Goal: Information Seeking & Learning: Check status

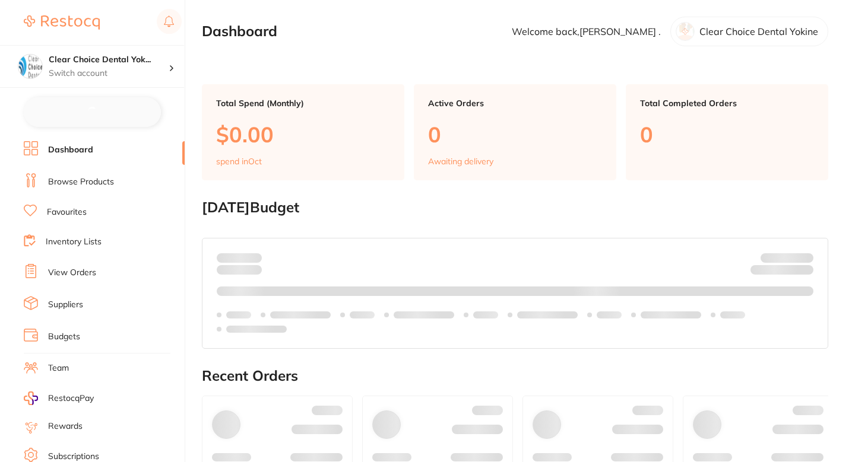
checkbox input "false"
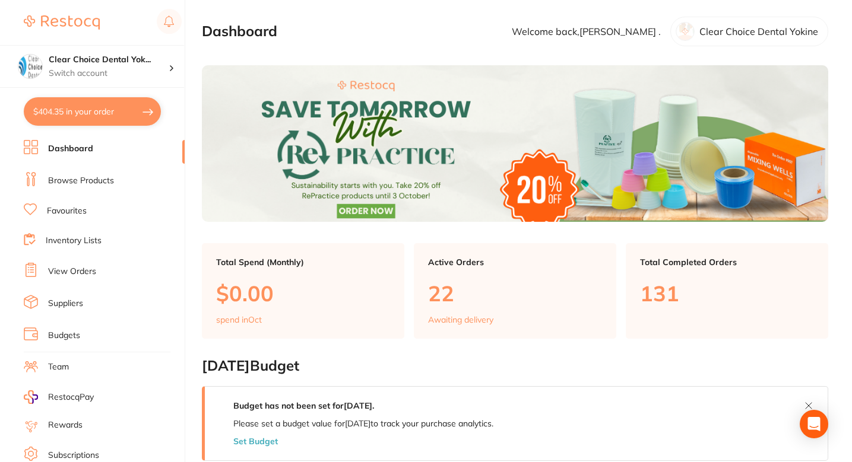
click at [89, 276] on li "View Orders" at bounding box center [104, 272] width 161 height 18
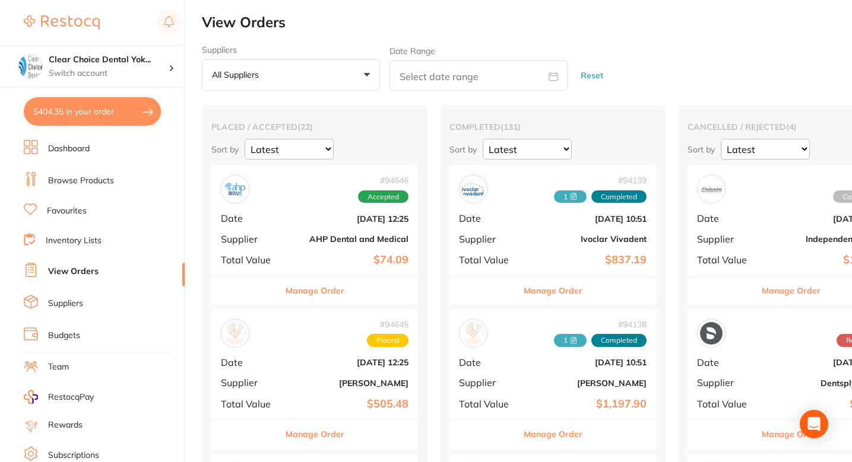
click at [690, 81] on div "Suppliers All suppliers +0 All suppliers AB Orthodontics Adam Dental AHP Dental…" at bounding box center [527, 68] width 650 height 46
click at [650, 52] on div "Suppliers All suppliers +0 All suppliers AB Orthodontics Adam Dental AHP Dental…" at bounding box center [527, 68] width 650 height 46
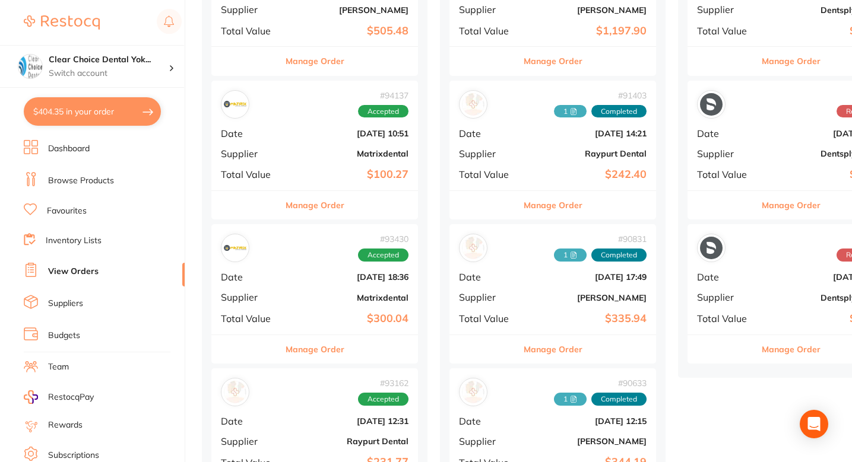
scroll to position [278, 0]
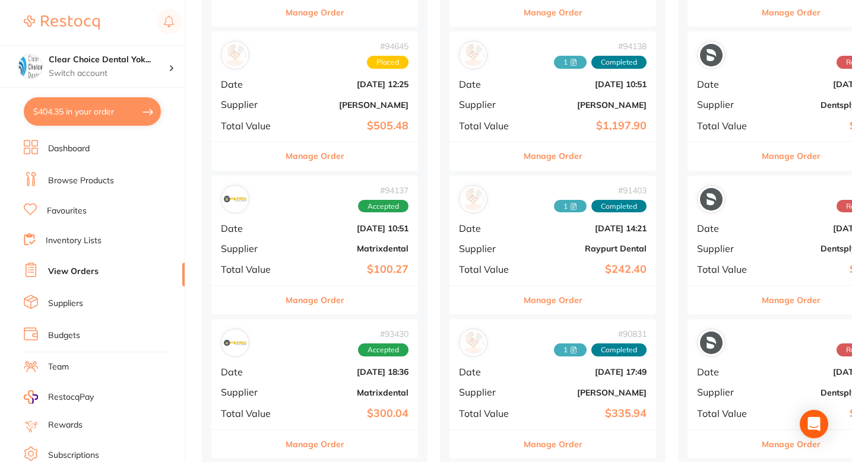
click at [69, 303] on link "Suppliers" at bounding box center [65, 304] width 35 height 12
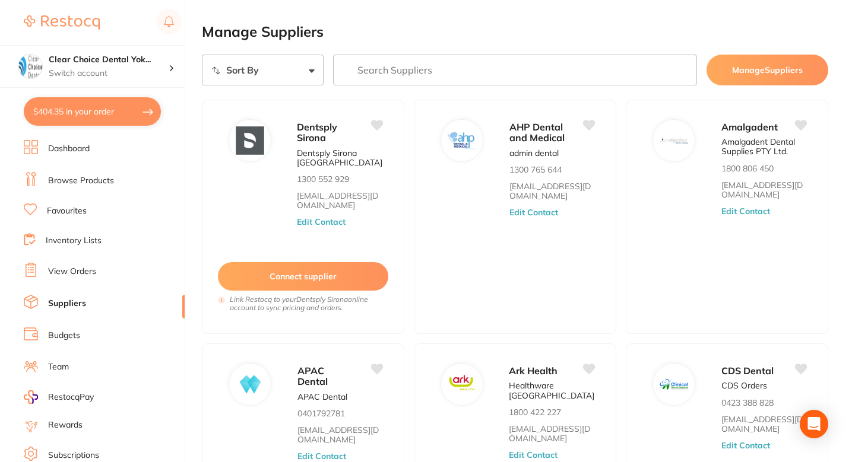
click at [522, 29] on h2 "Manage Suppliers" at bounding box center [515, 32] width 626 height 17
click at [114, 183] on li "Browse Products" at bounding box center [104, 181] width 161 height 18
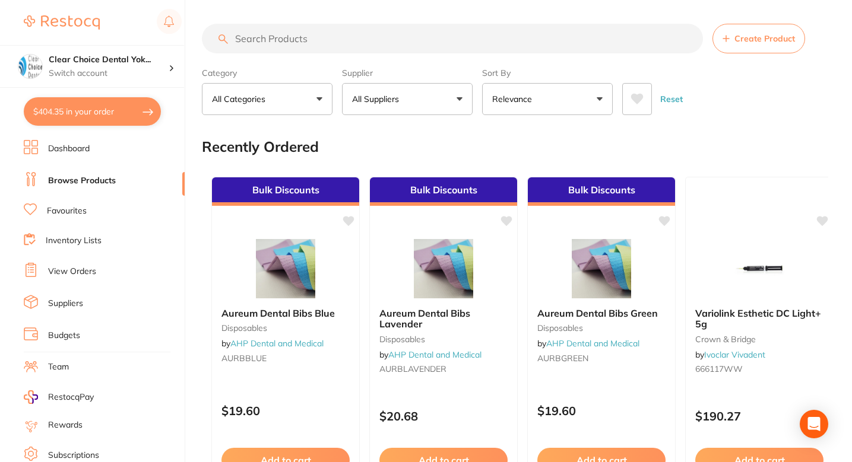
click at [496, 150] on div "Recently Ordered" at bounding box center [515, 147] width 626 height 40
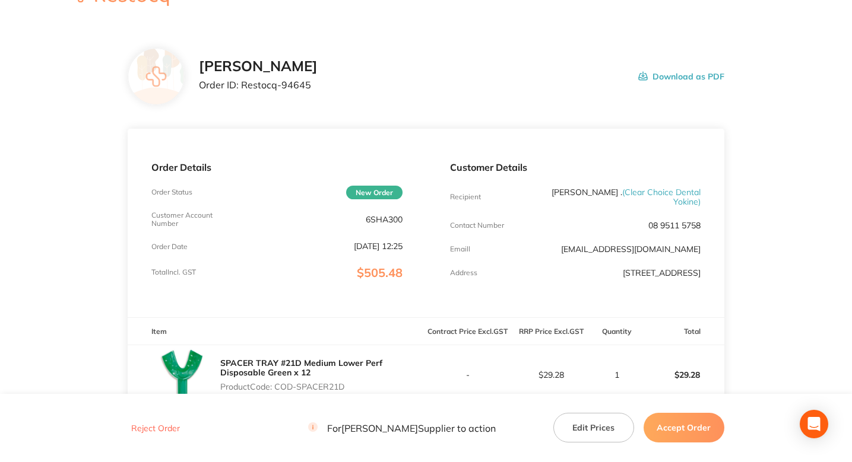
scroll to position [34, 0]
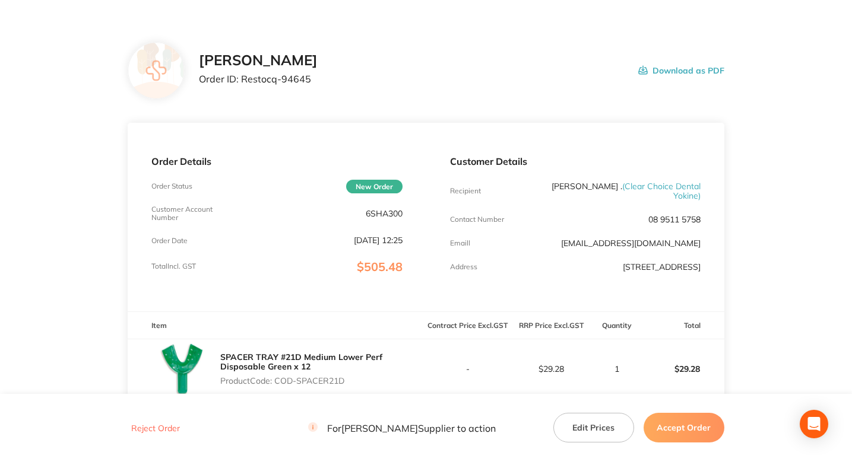
click at [461, 95] on div "Henry Schein Halas Order ID: Restocq- 94645 Download as PDF" at bounding box center [426, 70] width 596 height 57
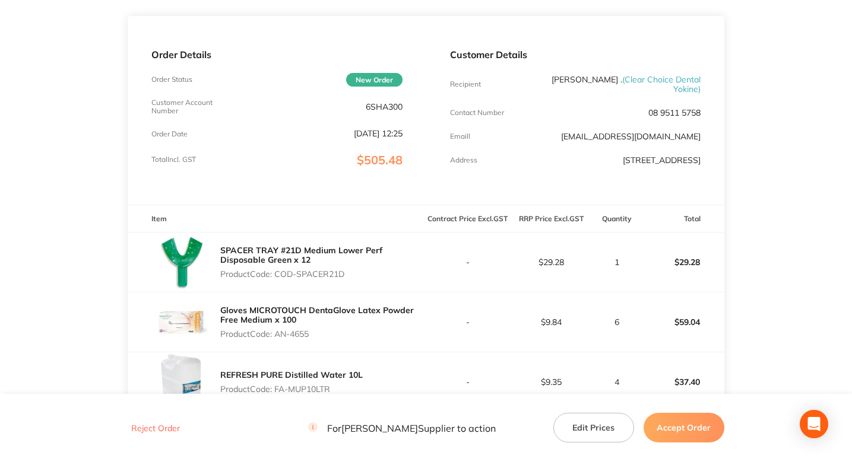
scroll to position [148, 0]
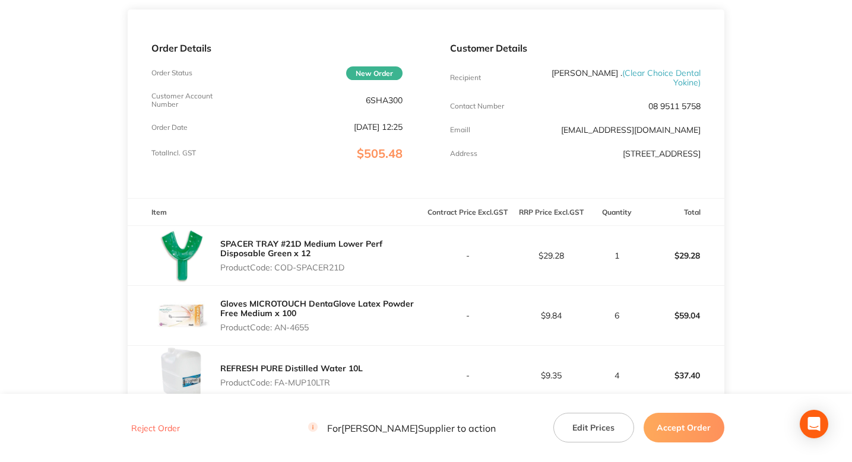
click at [827, 196] on main "Henry Schein Halas Order ID: Restocq- 94645 Download as PDF Order Details Order…" at bounding box center [426, 445] width 852 height 1081
click at [104, 173] on main "Henry Schein Halas Order ID: Restocq- 94645 Download as PDF Order Details Order…" at bounding box center [426, 445] width 852 height 1081
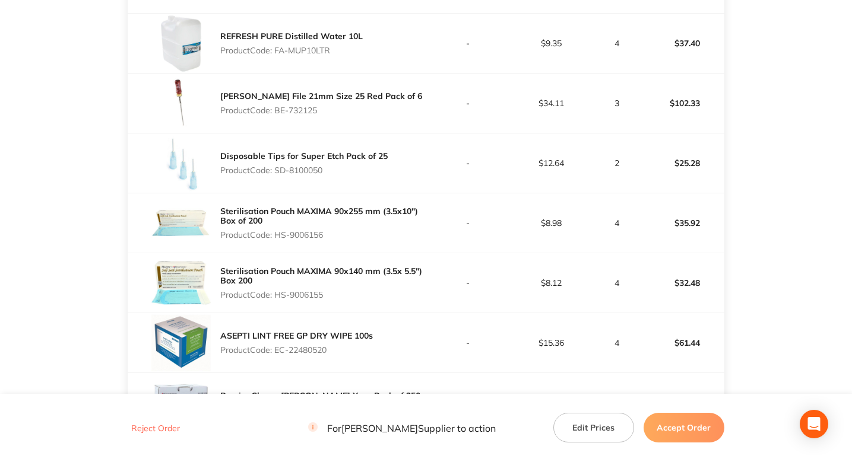
scroll to position [482, 0]
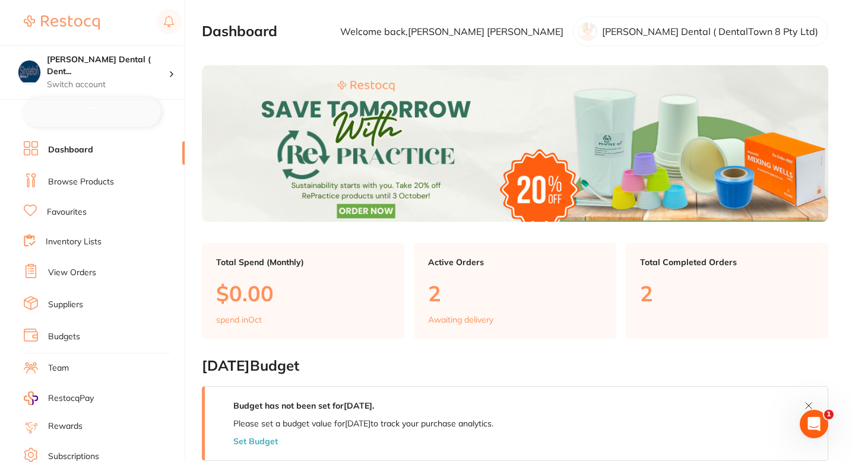
checkbox input "false"
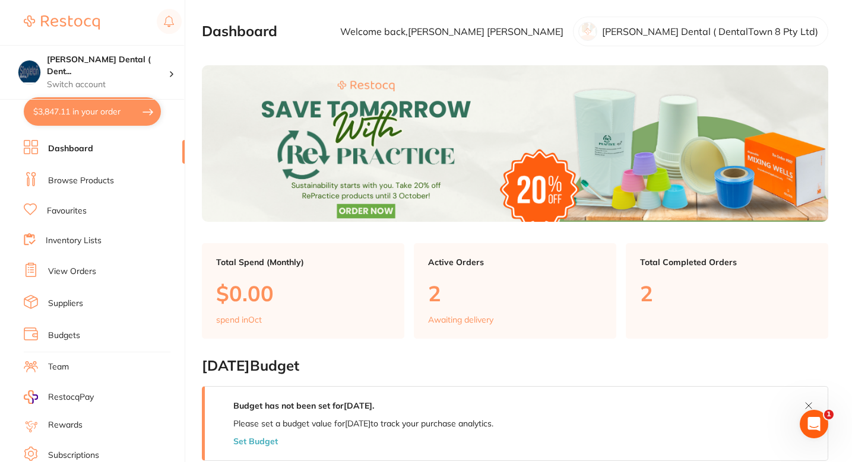
click at [85, 178] on link "Browse Products" at bounding box center [81, 181] width 66 height 12
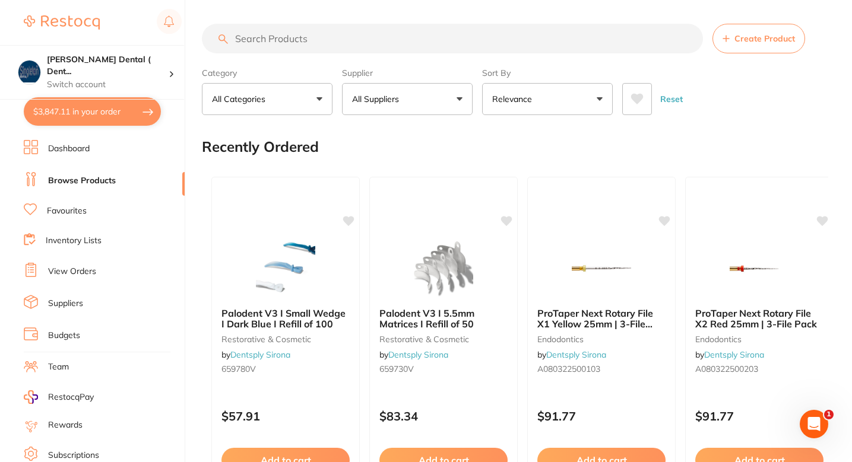
click at [391, 97] on p "All Suppliers" at bounding box center [378, 99] width 52 height 12
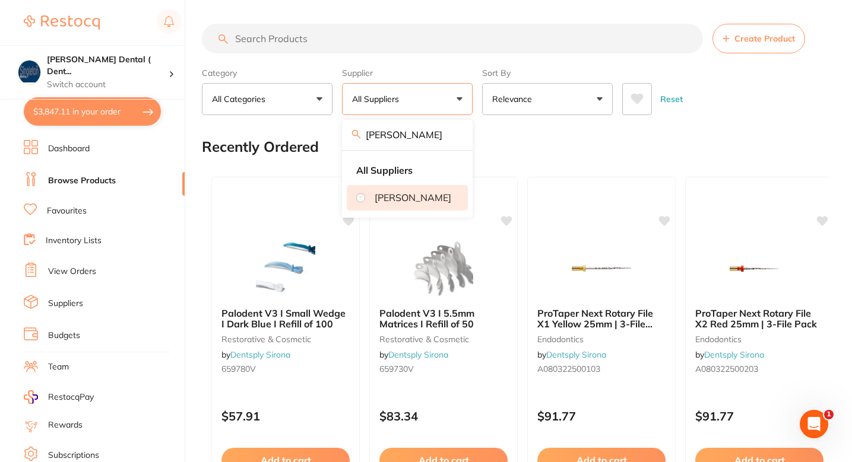
type input "Henry"
click at [417, 203] on p "[PERSON_NAME]" at bounding box center [412, 197] width 77 height 11
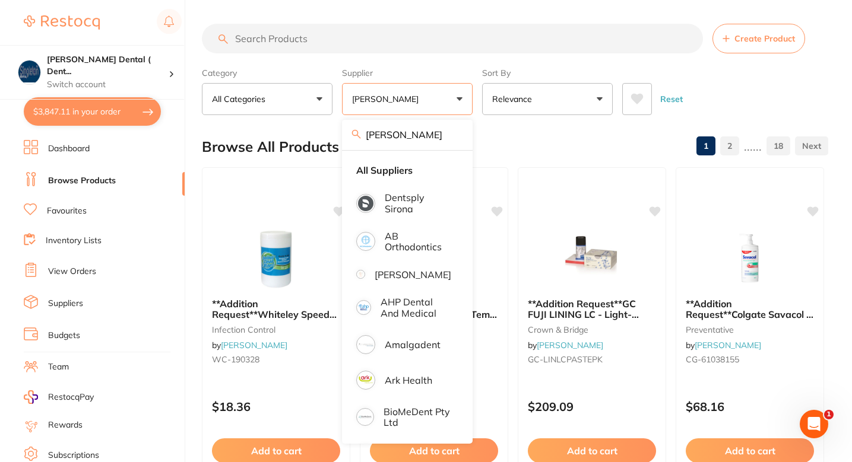
click at [529, 145] on div "Browse All Products 1 2 ...... 18" at bounding box center [515, 147] width 626 height 40
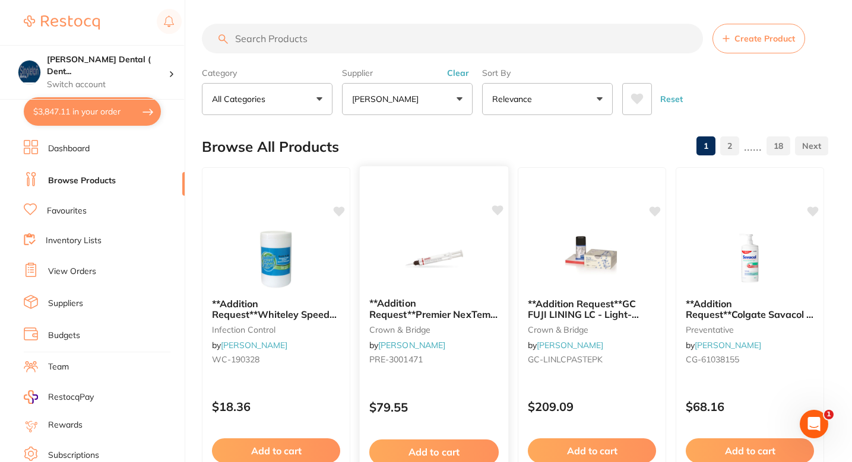
scroll to position [54, 0]
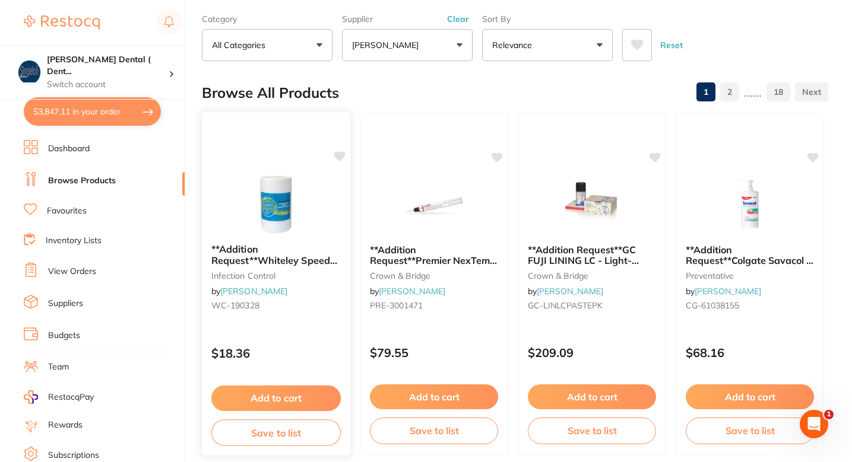
click at [336, 153] on icon at bounding box center [339, 156] width 11 height 10
click at [338, 155] on icon at bounding box center [339, 156] width 11 height 10
click at [337, 197] on div at bounding box center [276, 204] width 148 height 60
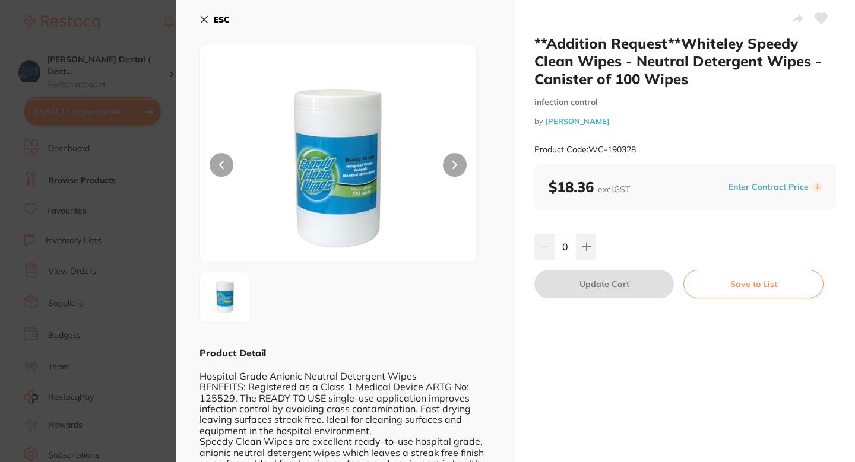
click at [812, 12] on button at bounding box center [821, 20] width 30 height 30
click at [161, 194] on section "**Addition Request**Whiteley Speedy Clean Wipes - Neutral Detergent Wipes - Can…" at bounding box center [427, 231] width 855 height 462
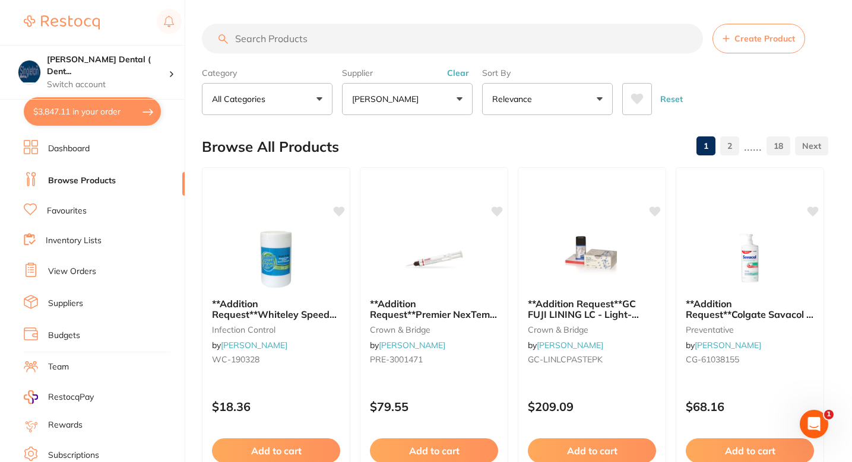
click at [368, 45] on input "search" at bounding box center [452, 39] width 501 height 30
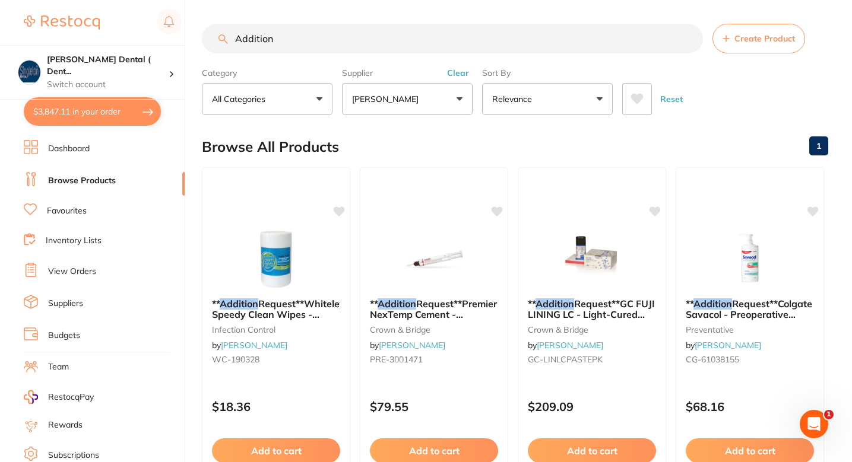
type input "Addition"
click at [462, 145] on div "Browse All Products 1" at bounding box center [515, 147] width 626 height 40
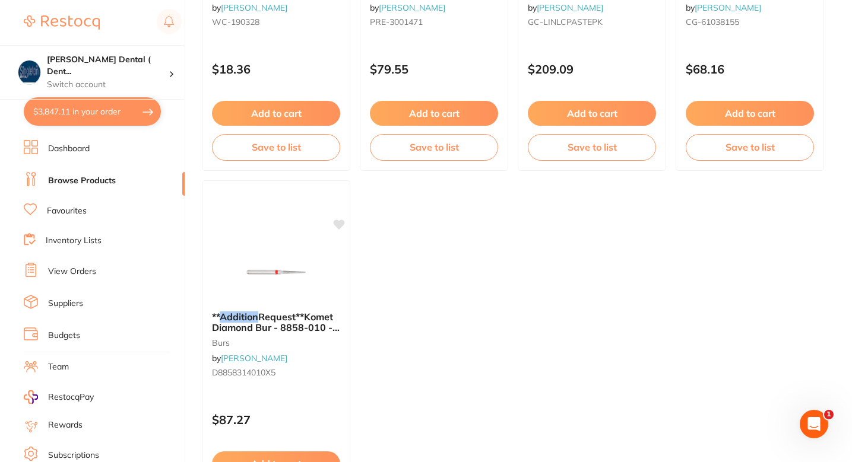
scroll to position [360, 0]
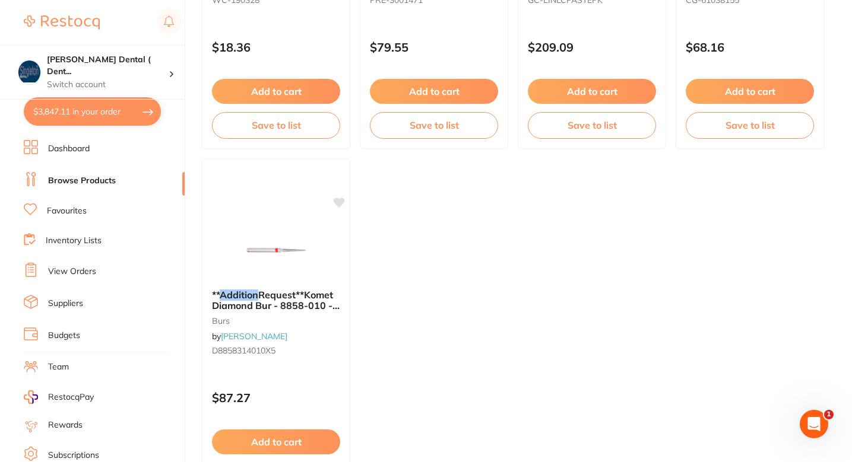
click at [471, 241] on ul "** Addition Request**Whiteley Speedy Clean Wipes - Neutral Detergent Wipes - Ca…" at bounding box center [515, 154] width 626 height 692
click at [341, 202] on icon at bounding box center [339, 201] width 11 height 10
click at [336, 230] on div at bounding box center [276, 250] width 148 height 60
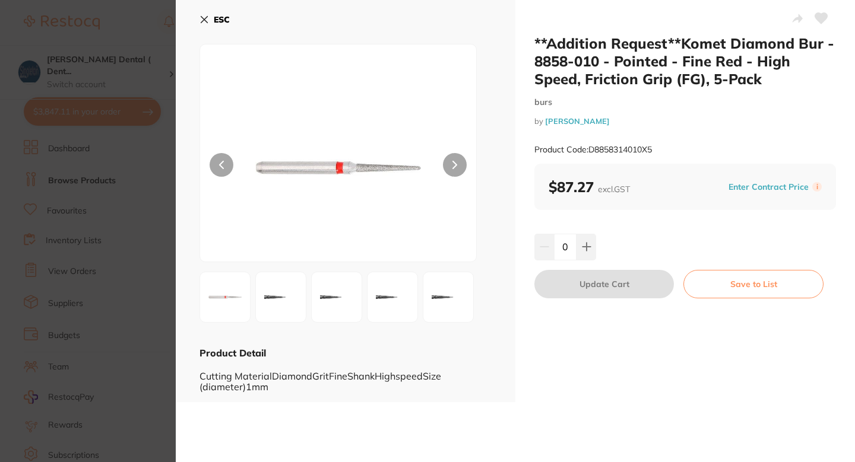
click at [816, 25] on button at bounding box center [821, 20] width 30 height 30
click at [166, 250] on section "**Addition Request**Komet Diamond Bur - 8858-010 - Pointed - Fine Red - High Sp…" at bounding box center [427, 231] width 855 height 462
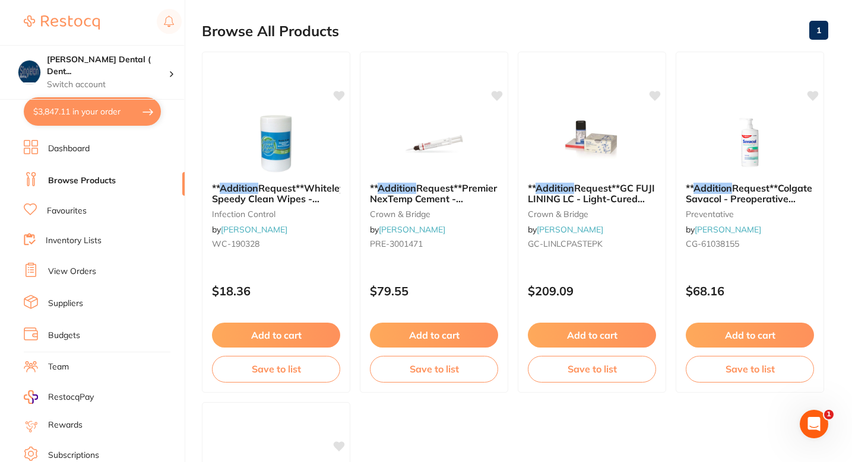
scroll to position [65, 0]
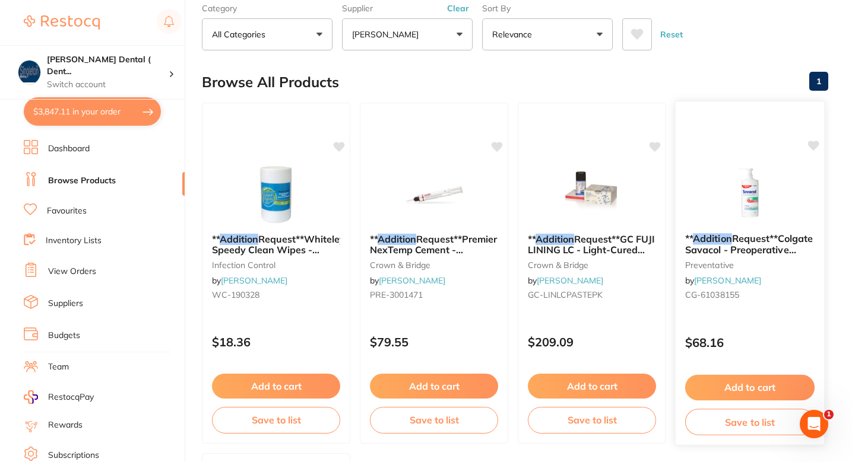
click at [767, 164] on img at bounding box center [749, 194] width 78 height 60
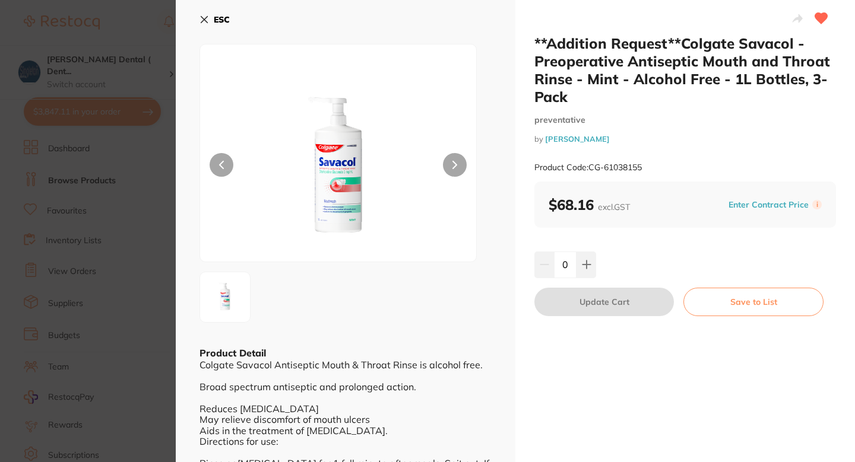
click at [132, 209] on section "**Addition Request**Colgate Savacol - Preoperative Antiseptic Mouth and Throat …" at bounding box center [427, 231] width 855 height 462
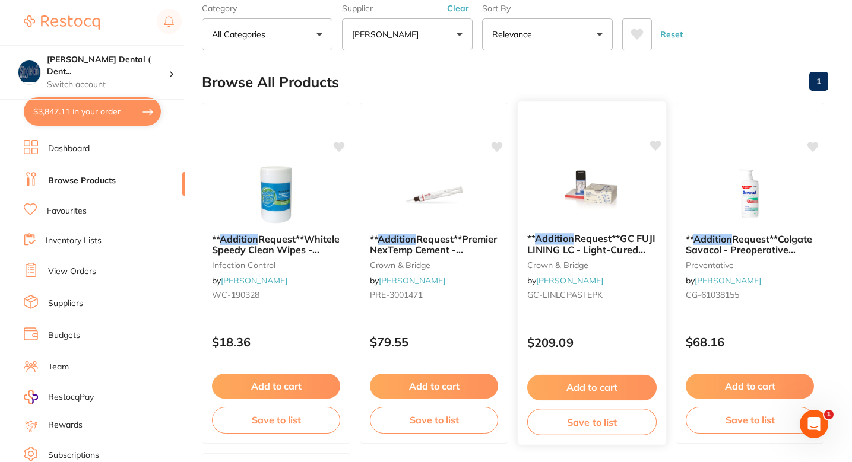
click at [614, 224] on div "** Addition Request**GC FUJI LINING LC - Light-Cured Glass Ionomer Lining Mater…" at bounding box center [592, 269] width 148 height 91
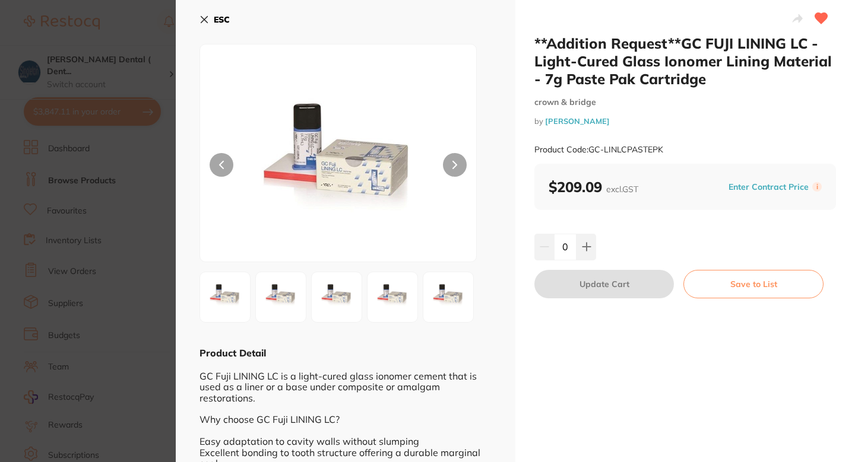
click at [53, 205] on section "**Addition Request**GC FUJI LINING LC - Light-Cured Glass Ionomer Lining Materi…" at bounding box center [427, 231] width 855 height 462
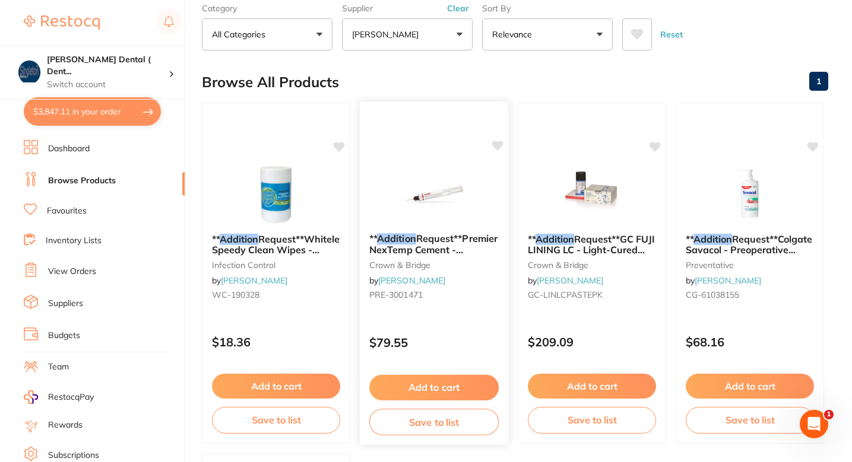
click at [455, 191] on img at bounding box center [434, 194] width 78 height 60
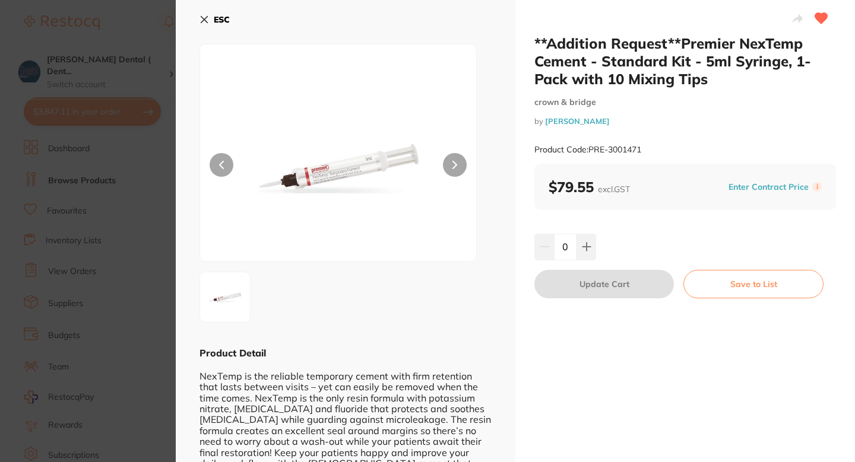
click at [17, 209] on section "**Addition Request**Premier NexTemp Cement - Standard Kit - 5ml Syringe, 1-Pack…" at bounding box center [427, 231] width 855 height 462
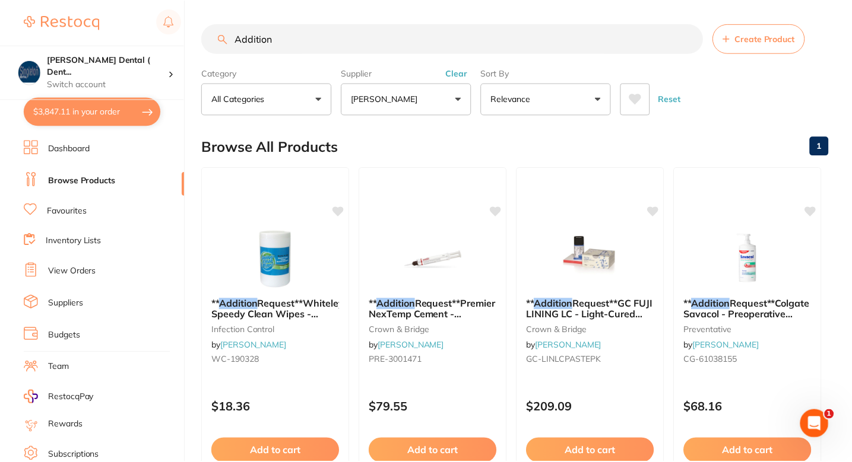
scroll to position [65, 0]
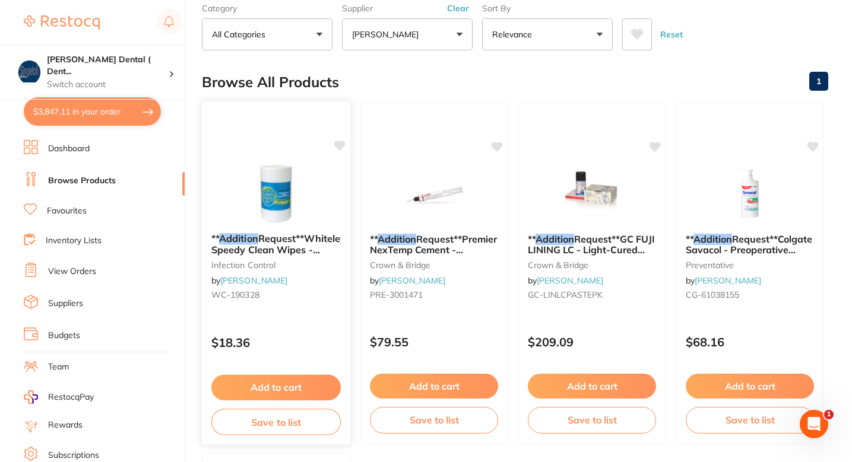
click at [331, 194] on div at bounding box center [276, 194] width 148 height 60
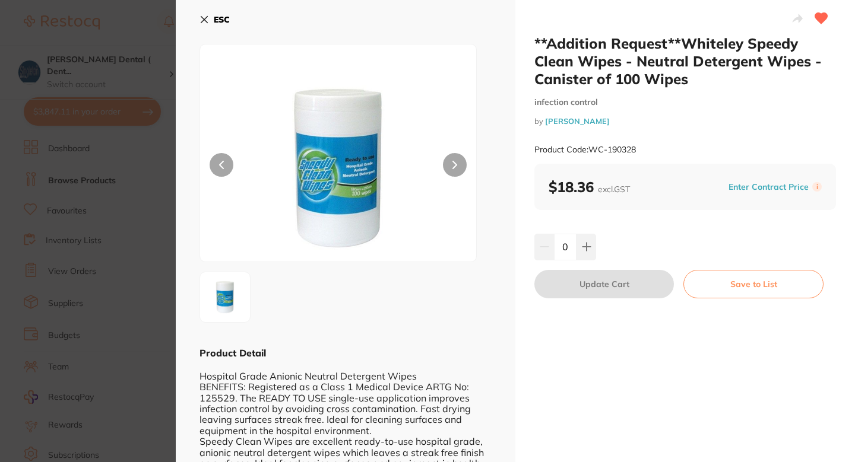
click at [103, 234] on section "**Addition Request**Whiteley Speedy Clean Wipes - Neutral Detergent Wipes - Can…" at bounding box center [427, 231] width 855 height 462
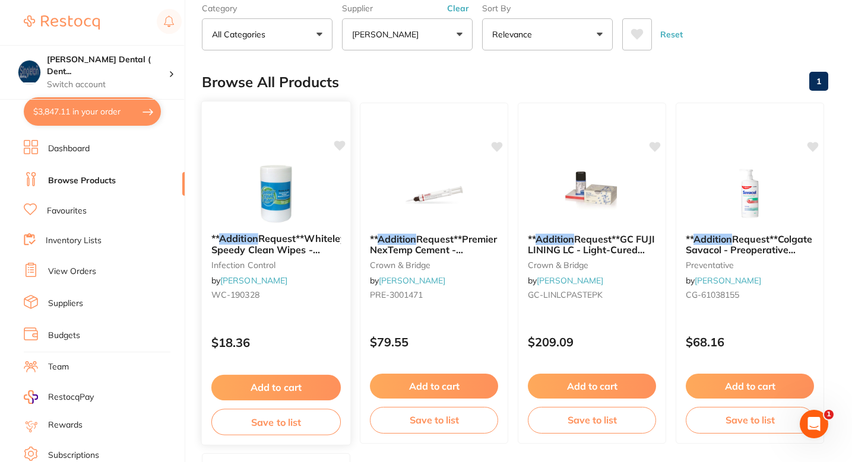
click at [336, 145] on icon at bounding box center [339, 146] width 11 height 10
click at [337, 145] on icon at bounding box center [339, 146] width 11 height 10
click at [334, 206] on div at bounding box center [276, 194] width 148 height 60
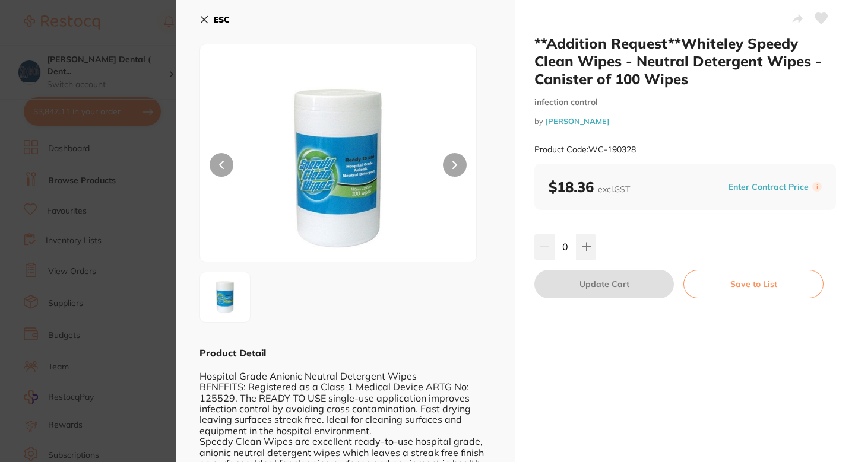
click at [821, 16] on icon at bounding box center [821, 18] width 12 height 11
click at [207, 203] on div at bounding box center [337, 153] width 277 height 218
click at [100, 231] on section "**Addition Request**Whiteley Speedy Clean Wipes - Neutral Detergent Wipes - Can…" at bounding box center [427, 231] width 855 height 462
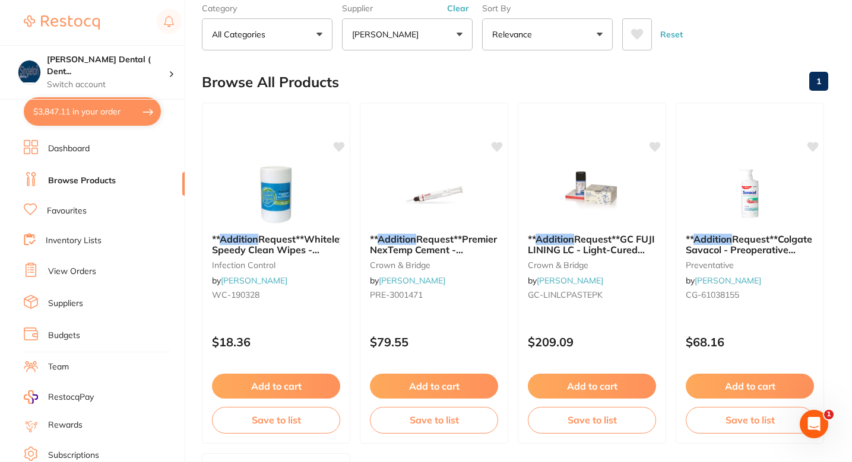
checkbox input "true"
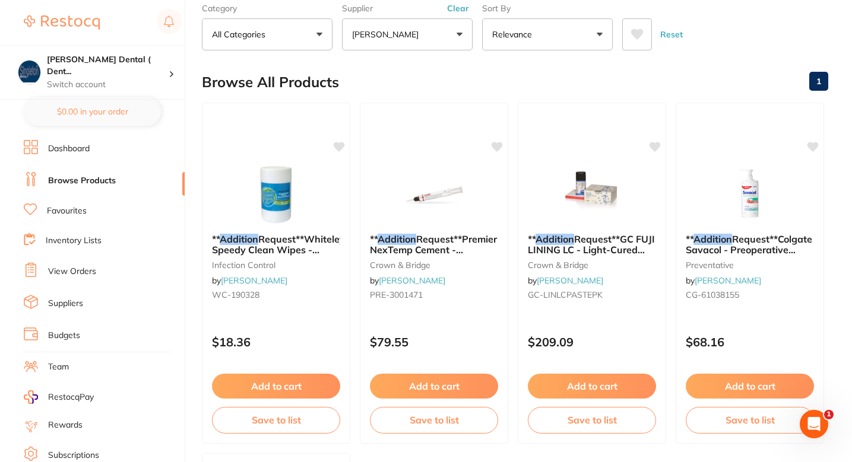
click at [393, 77] on div "Browse All Products 1" at bounding box center [515, 82] width 626 height 40
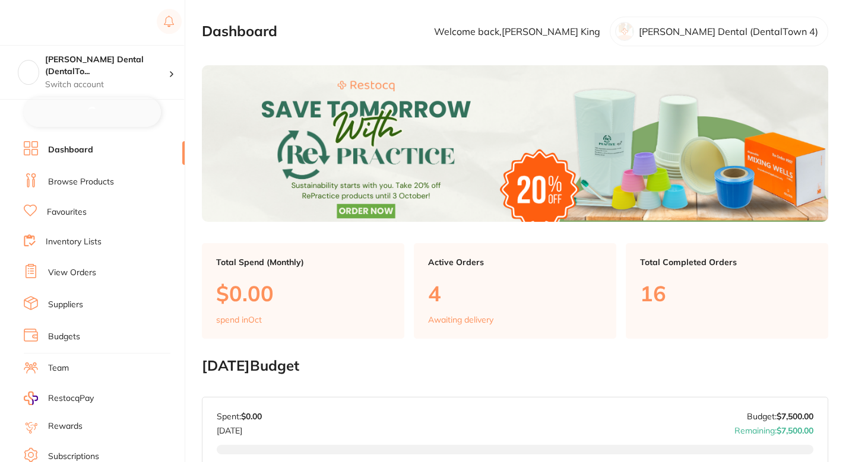
checkbox input "false"
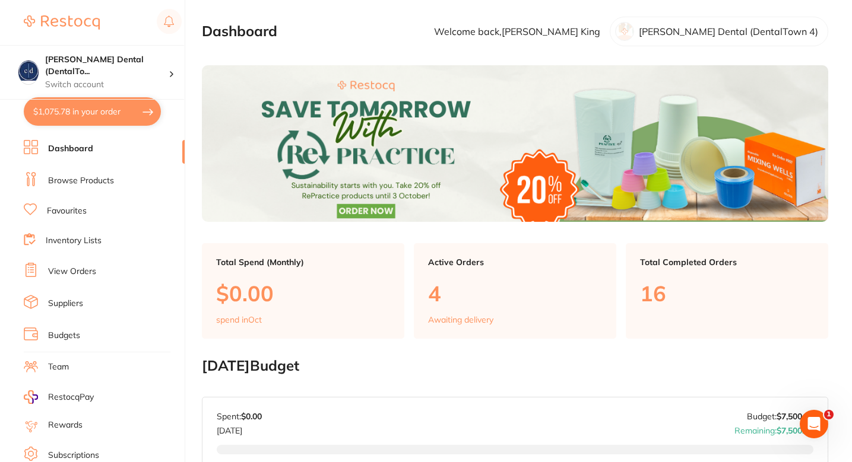
click at [77, 212] on link "Favourites" at bounding box center [67, 211] width 40 height 12
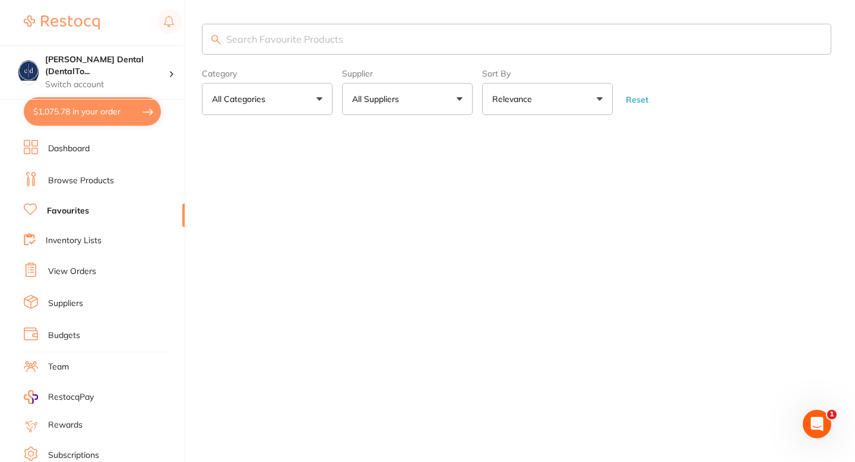
click at [366, 45] on input "search" at bounding box center [516, 39] width 629 height 31
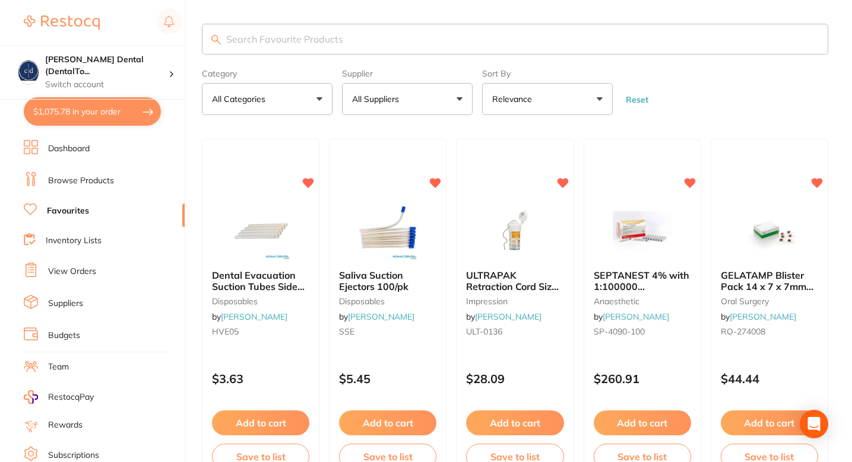
click at [408, 103] on button "All Suppliers" at bounding box center [407, 99] width 131 height 32
type input "henry"
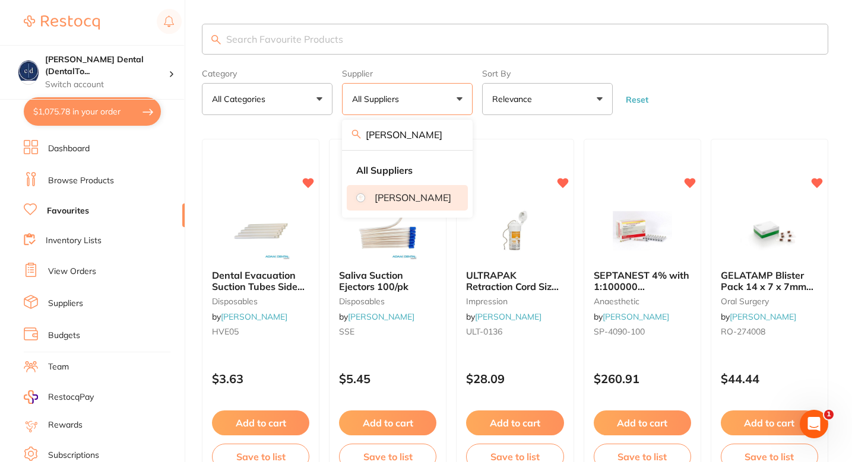
click at [418, 193] on p "[PERSON_NAME]" at bounding box center [412, 197] width 77 height 11
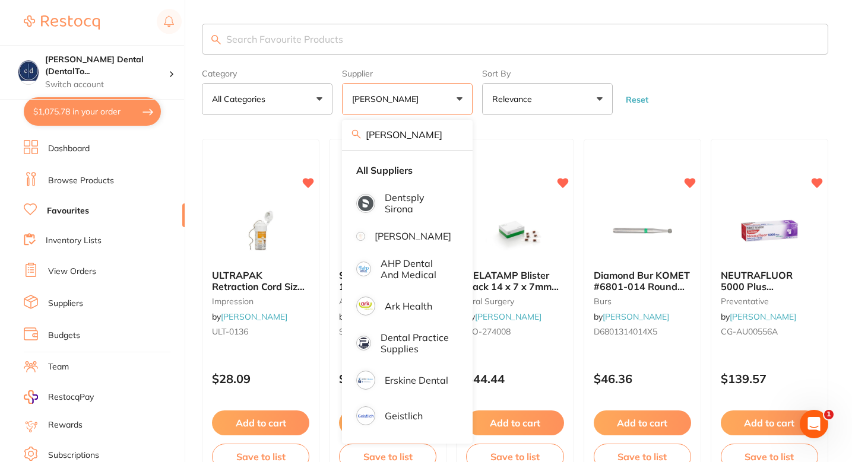
click at [510, 47] on input "search" at bounding box center [515, 39] width 626 height 31
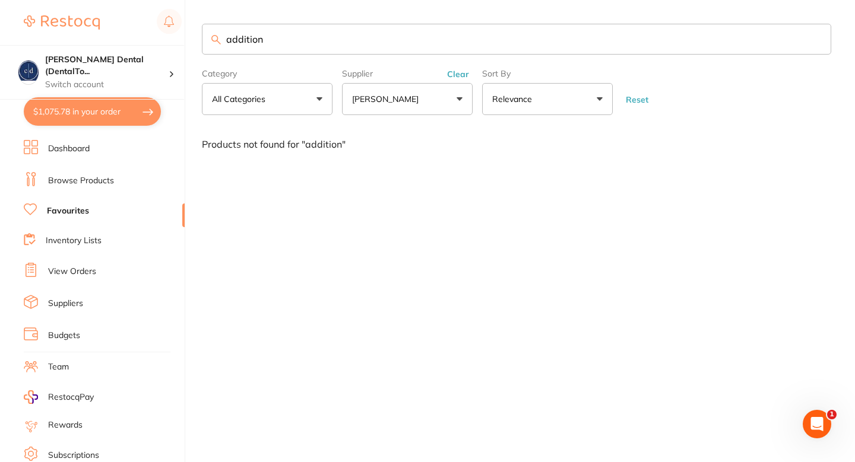
click at [282, 35] on input "addition" at bounding box center [516, 39] width 629 height 31
type input "addition"
click at [103, 180] on link "Browse Products" at bounding box center [81, 181] width 66 height 12
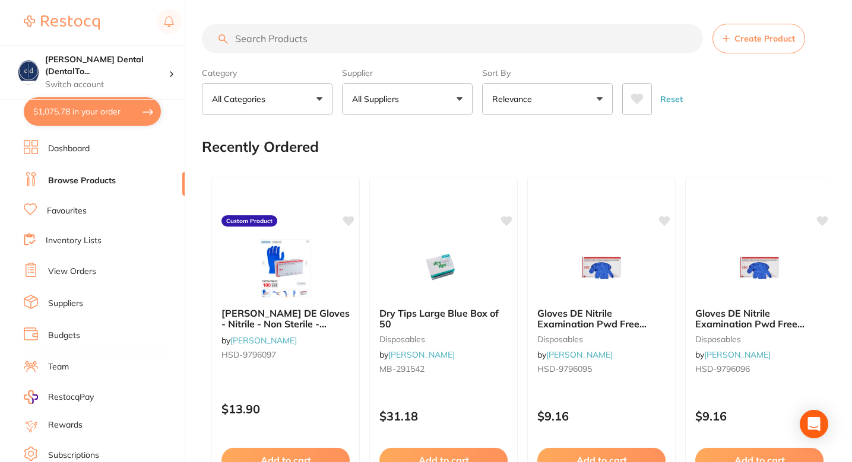
click at [351, 42] on input "search" at bounding box center [452, 39] width 501 height 30
click at [371, 43] on input "search" at bounding box center [452, 39] width 501 height 30
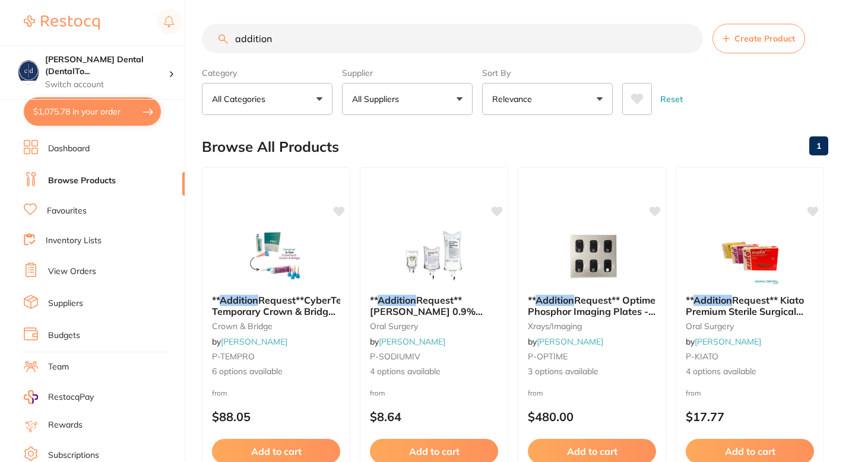
type input "addition"
click at [718, 80] on div "Reset" at bounding box center [720, 95] width 196 height 42
click at [426, 100] on button "All Suppliers" at bounding box center [407, 99] width 131 height 32
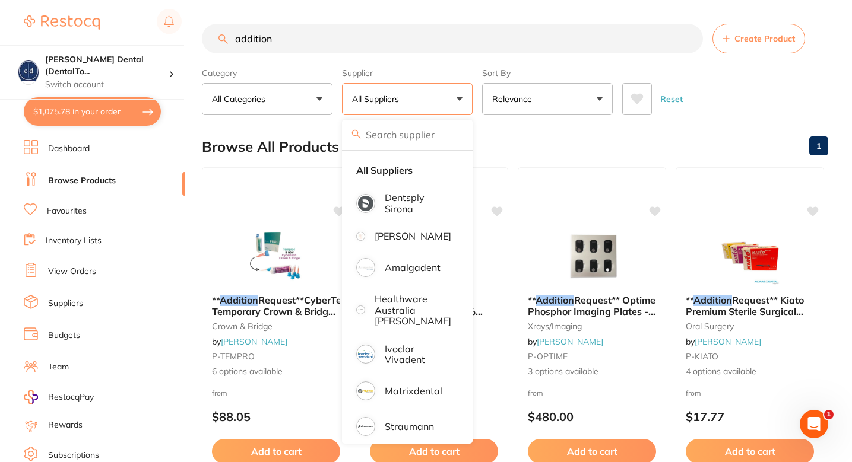
click at [426, 100] on button "All Suppliers" at bounding box center [407, 99] width 131 height 32
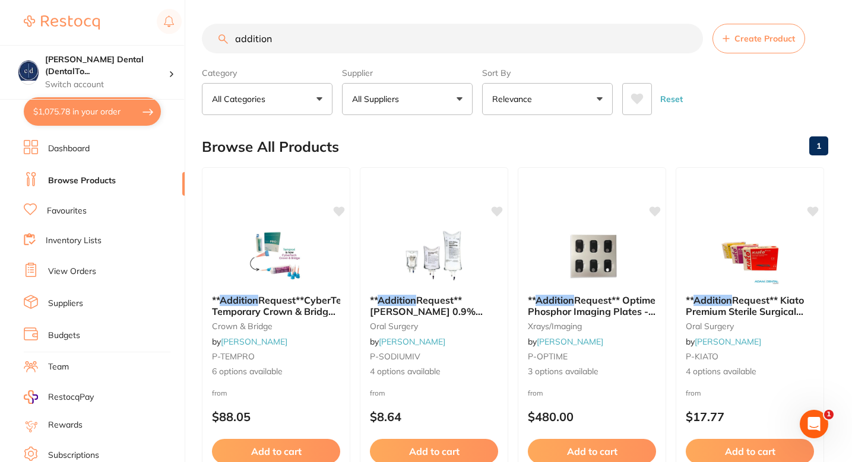
click at [426, 107] on button "All Suppliers" at bounding box center [407, 99] width 131 height 32
type input "Henry"
click at [433, 138] on input "Henry" at bounding box center [407, 135] width 131 height 30
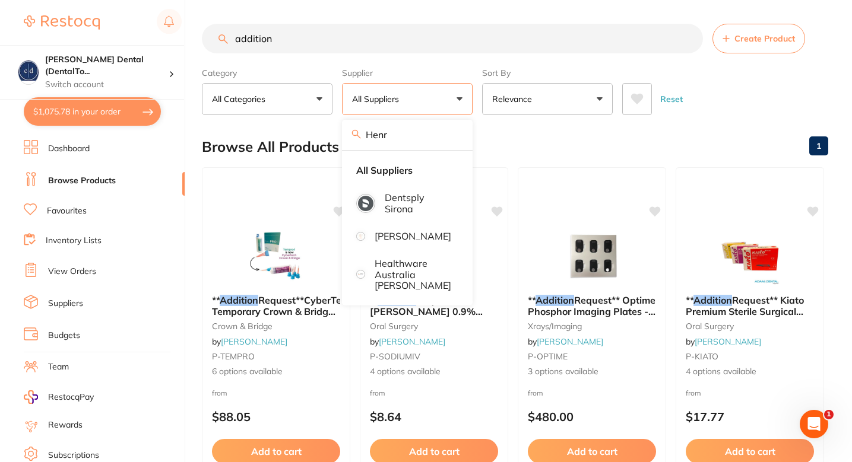
type input "Henr"
click at [550, 106] on button "Relevance" at bounding box center [547, 99] width 131 height 32
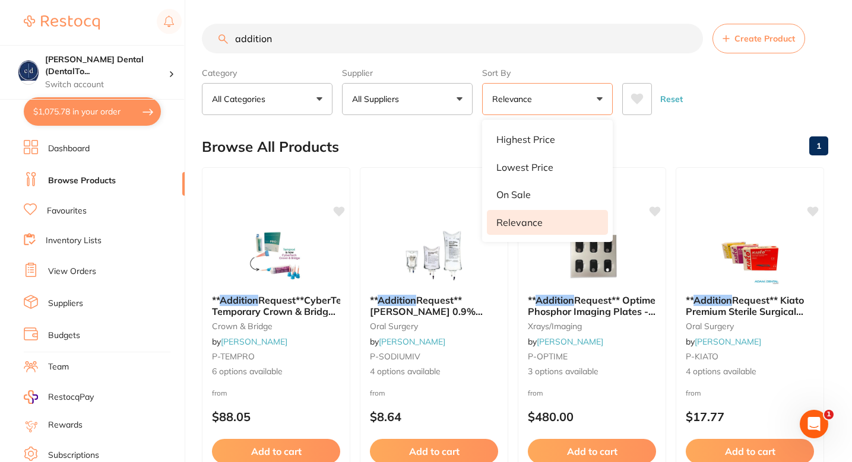
click at [433, 131] on div "Browse All Products 1" at bounding box center [515, 147] width 626 height 40
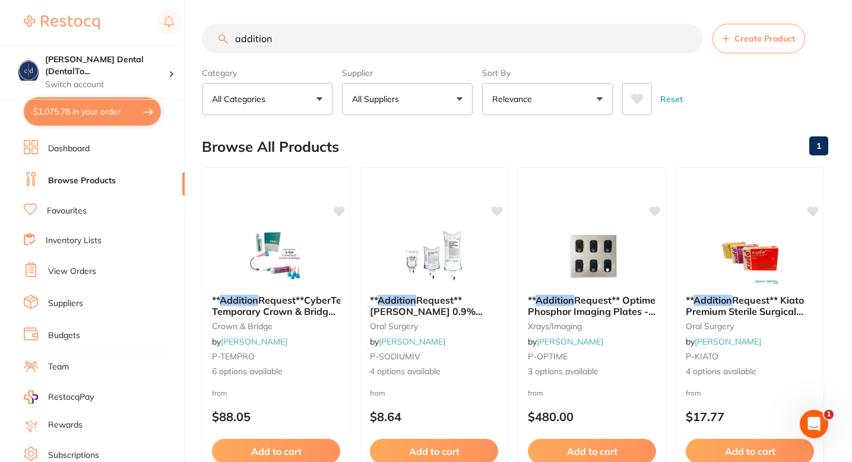
click at [365, 28] on input "addition" at bounding box center [452, 39] width 501 height 30
click at [79, 209] on link "Favourites" at bounding box center [67, 211] width 40 height 12
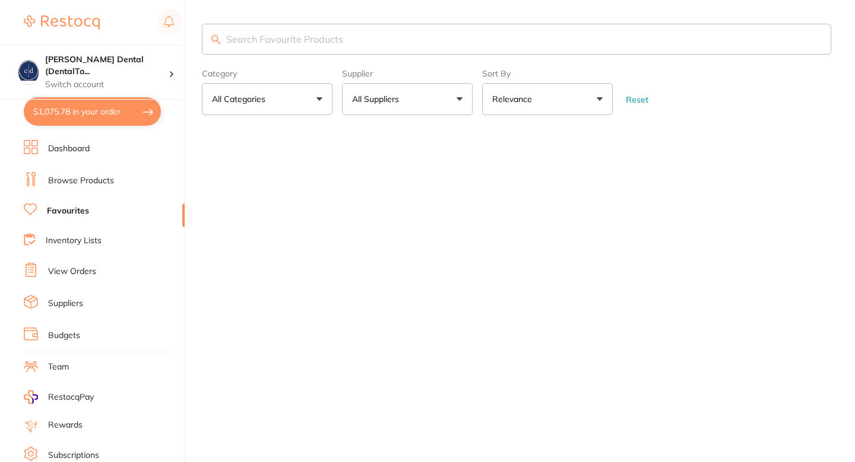
click at [371, 39] on input "search" at bounding box center [516, 39] width 629 height 31
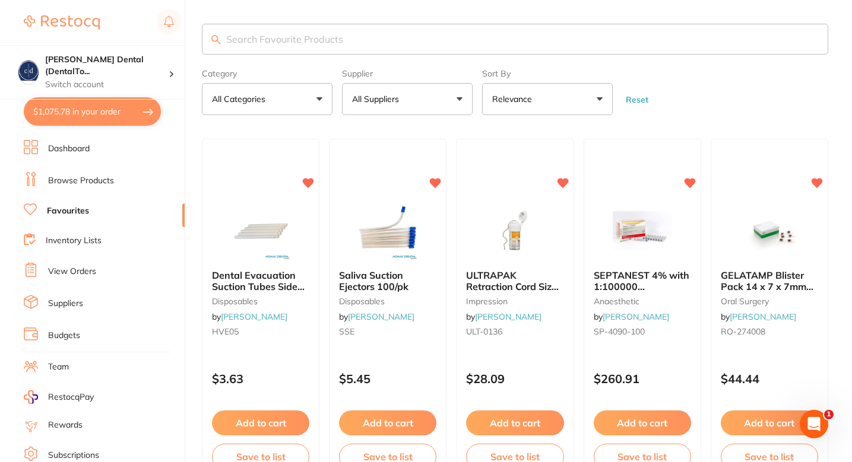
click at [372, 109] on button "All Suppliers" at bounding box center [407, 99] width 131 height 32
type input "hen"
click at [387, 203] on p "[PERSON_NAME]" at bounding box center [412, 197] width 77 height 11
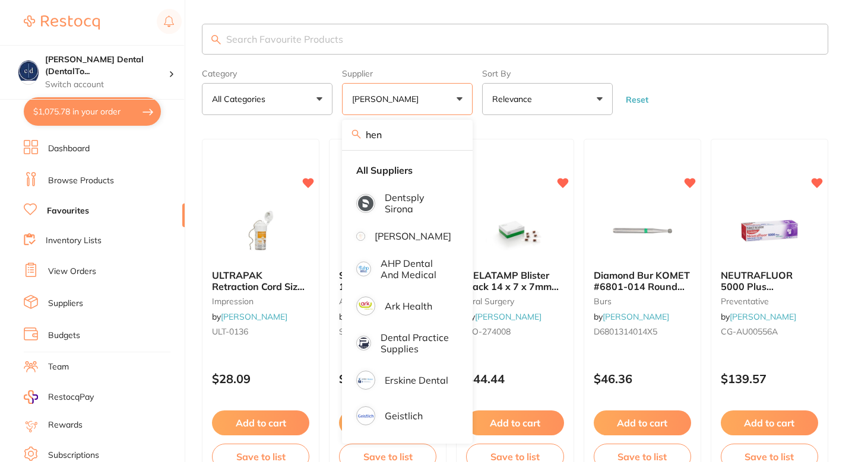
click at [697, 79] on form "Category All Categories All Categories anaesthetic burs crown & bridge disposab…" at bounding box center [515, 89] width 626 height 51
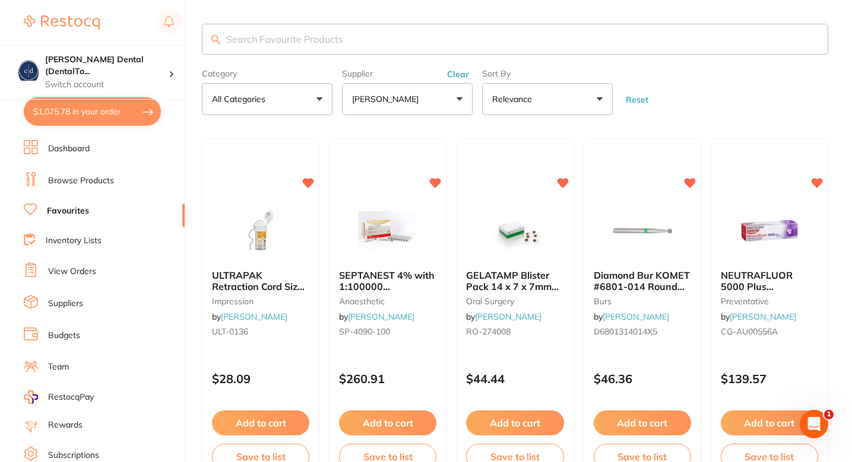
click at [356, 45] on input "search" at bounding box center [515, 39] width 626 height 31
paste input "PRE-3001471"
type input "PRE-3001471"
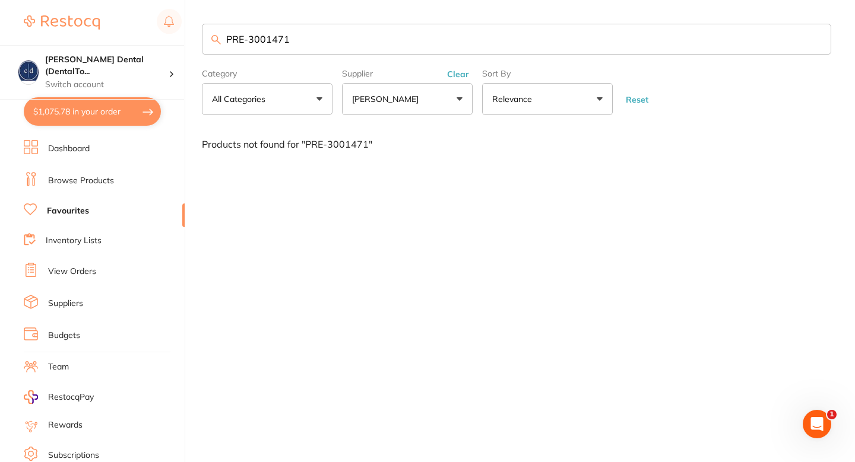
click at [267, 185] on div "PRE-3001471 Category All Categories All Categories No categories found Clear Ca…" at bounding box center [528, 231] width 653 height 462
click at [101, 180] on link "Browse Products" at bounding box center [81, 181] width 66 height 12
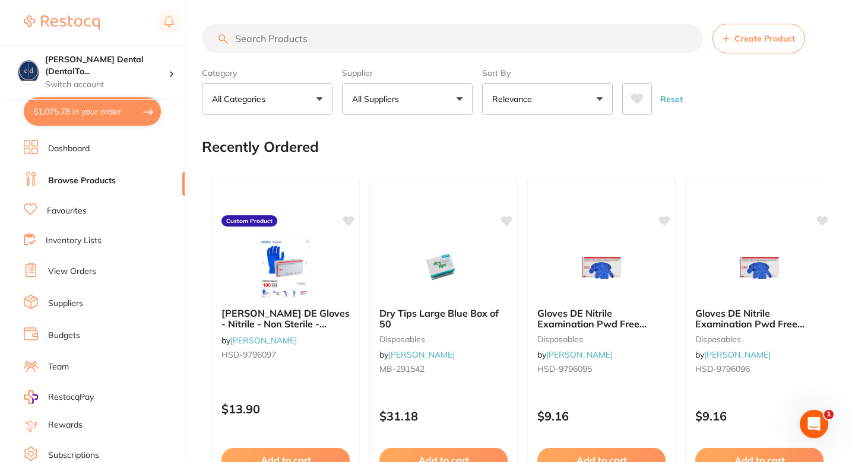
click at [347, 55] on section "Create Product Category All Categories All Categories No categories found Clear…" at bounding box center [515, 69] width 626 height 91
click at [342, 40] on input "search" at bounding box center [452, 39] width 501 height 30
paste input "PRE-3001471"
type input "PRE-3001471"
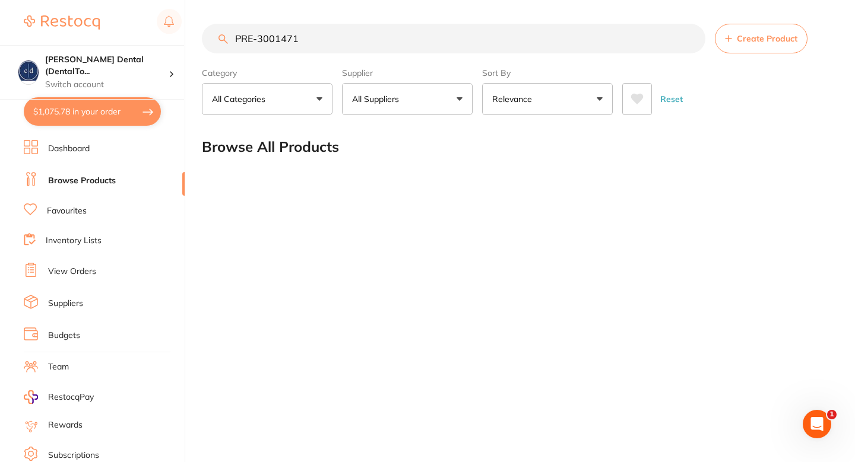
click at [451, 195] on div "PRE-3001471 Create Product Category All Categories All Categories No categories…" at bounding box center [528, 231] width 653 height 462
click at [287, 215] on div "PRE-3001471 Create Product Category All Categories All Categories No categories…" at bounding box center [528, 231] width 653 height 462
click at [484, 195] on div "PRE-3001471 Create Product Category All Categories All Categories No categories…" at bounding box center [528, 231] width 653 height 462
click at [726, 201] on div "PRE-3001471 Create Product Category All Categories All Categories No categories…" at bounding box center [528, 231] width 653 height 462
click at [647, 266] on div "PRE-3001471 Create Product Category All Categories All Categories No categories…" at bounding box center [528, 231] width 653 height 462
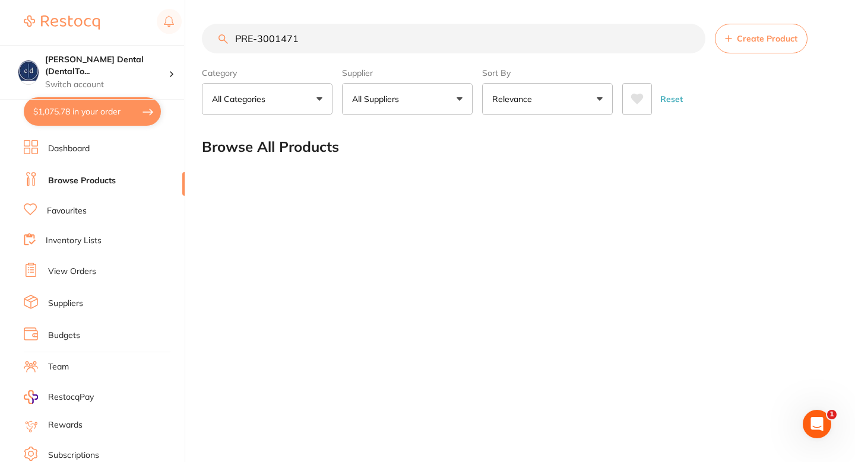
click at [461, 247] on div "PRE-3001471 Create Product Category All Categories All Categories No categories…" at bounding box center [528, 231] width 653 height 462
click at [658, 151] on div "Browse All Products" at bounding box center [516, 147] width 629 height 40
click at [656, 159] on div "Browse All Products" at bounding box center [516, 147] width 629 height 40
click at [70, 214] on link "Favourites" at bounding box center [67, 211] width 40 height 12
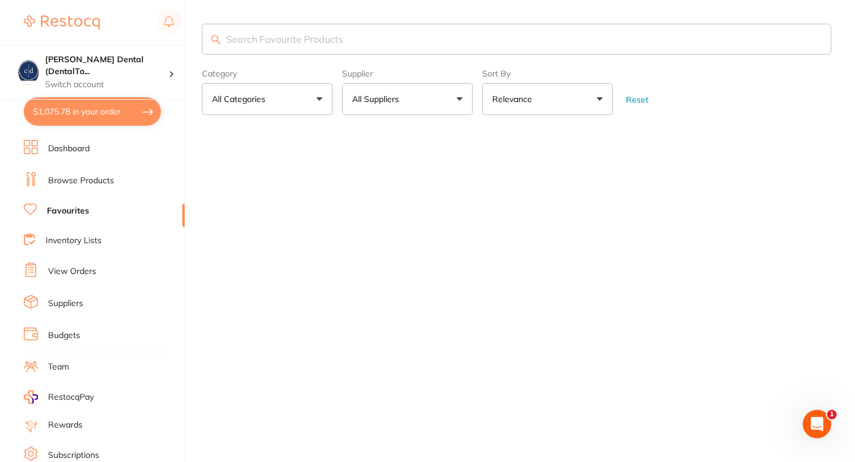
click at [326, 46] on input "search" at bounding box center [516, 39] width 629 height 31
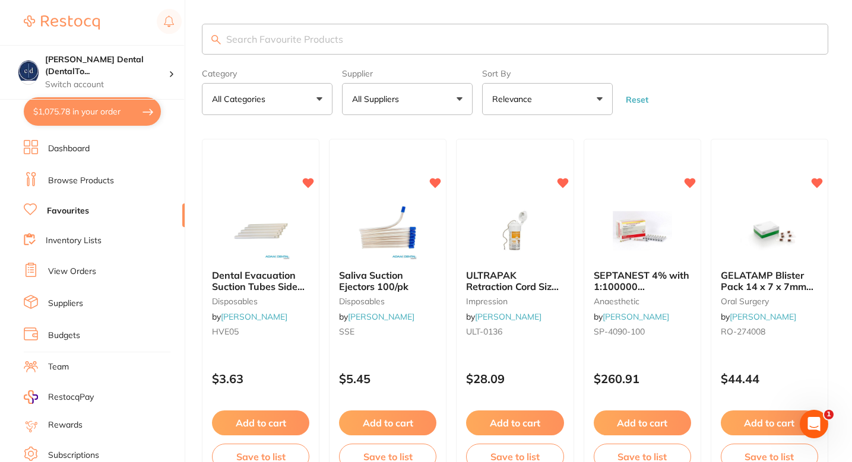
click at [386, 52] on input "search" at bounding box center [515, 39] width 626 height 31
click at [369, 40] on input "search" at bounding box center [515, 39] width 626 height 31
paste input "PRE-3001471"
type input "PRE-3001471"
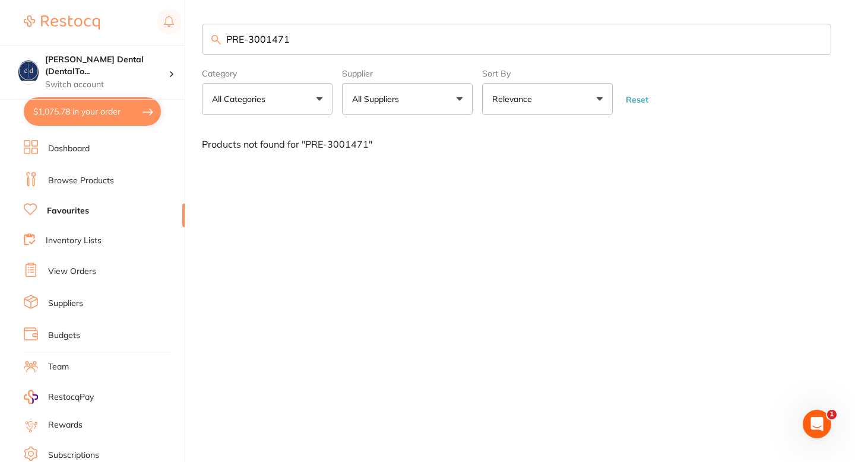
checkbox input "true"
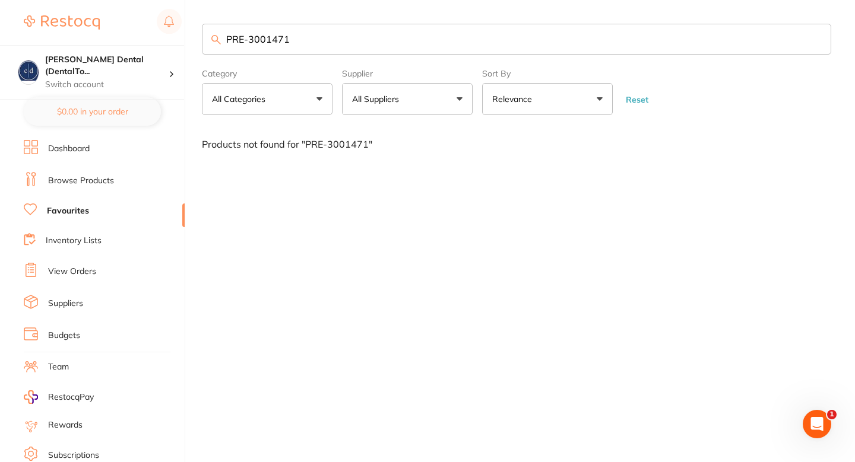
click at [418, 195] on div "PRE-3001471 Category All Categories All Categories No categories found Clear Ca…" at bounding box center [528, 231] width 653 height 462
click at [304, 51] on input "PRE-3001471" at bounding box center [516, 39] width 629 height 31
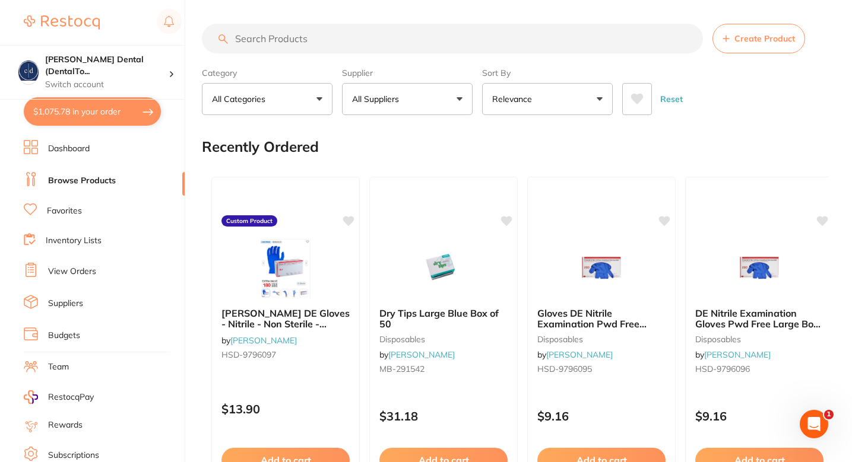
click at [312, 35] on input "search" at bounding box center [452, 39] width 501 height 30
paste input "A"
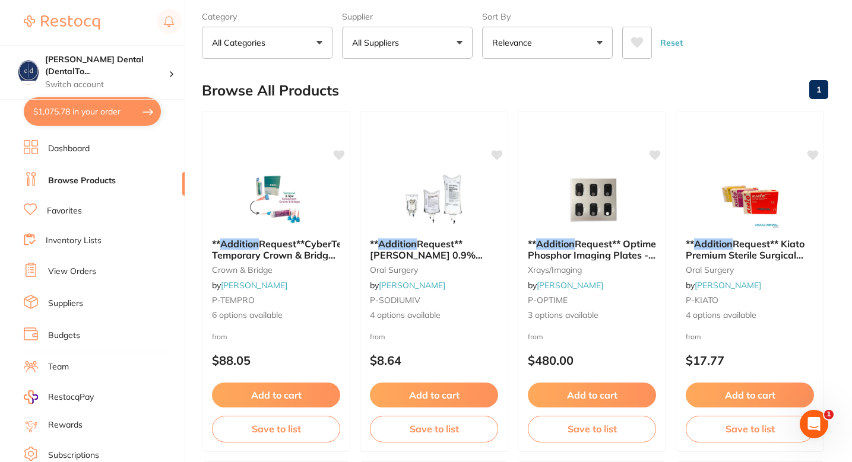
scroll to position [59, 0]
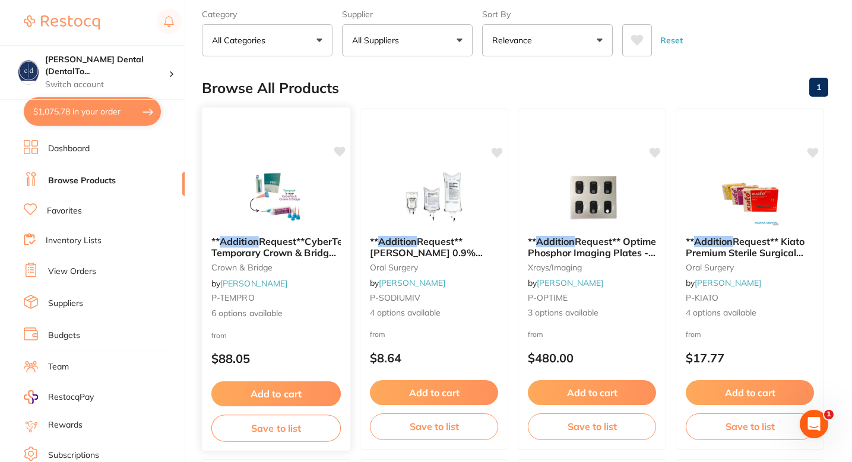
type input "Addition"
click at [328, 189] on div at bounding box center [276, 197] width 148 height 60
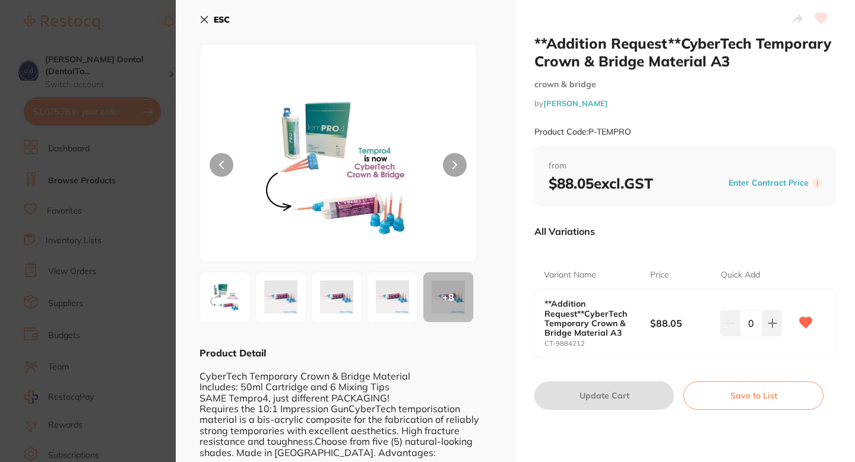
click at [88, 276] on section "**Addition Request**CyberTech Temporary Crown & Bridge Material A3 crown & brid…" at bounding box center [427, 231] width 855 height 462
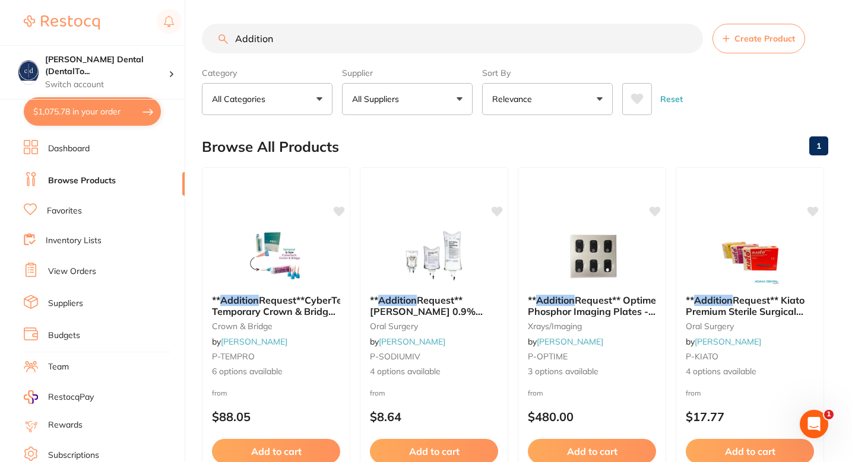
click at [419, 100] on button "All Suppliers" at bounding box center [407, 99] width 131 height 32
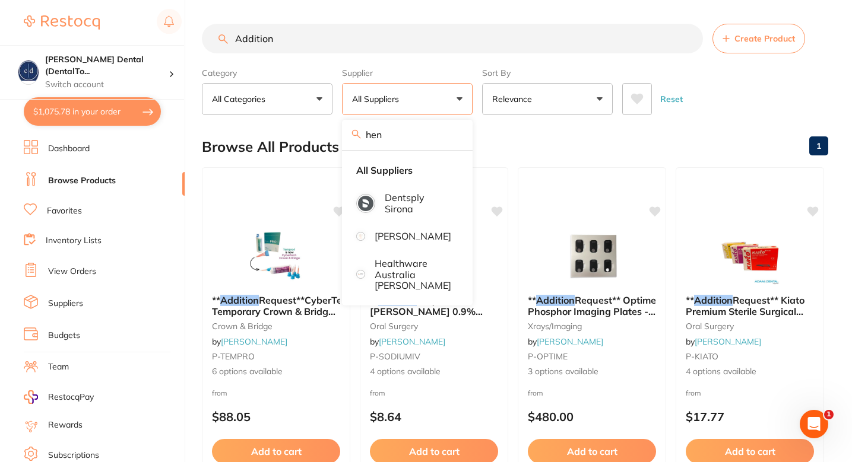
type input "hen"
click at [68, 211] on font "Favorites" at bounding box center [64, 210] width 35 height 11
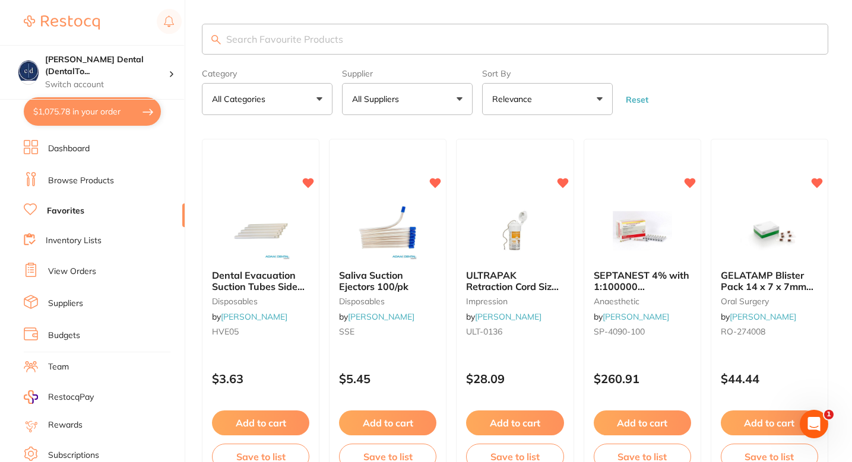
click at [358, 55] on section "Category All Categories All Categories anaesthetic burs crown & bridge disposab…" at bounding box center [515, 69] width 626 height 91
click at [345, 47] on input "search" at bounding box center [515, 39] width 626 height 31
paste input "A"
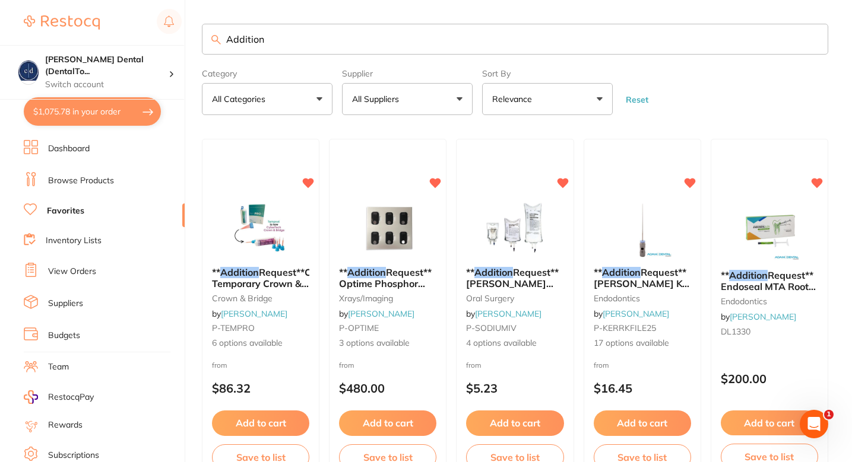
type input "Addition"
click at [427, 127] on main "Addition Category All Categories All Categories crown & bridge endodontics impr…" at bounding box center [527, 446] width 650 height 893
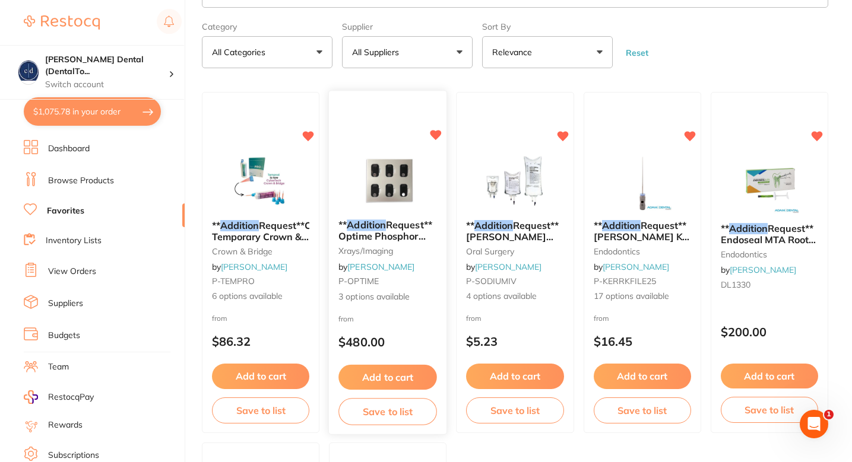
scroll to position [46, 0]
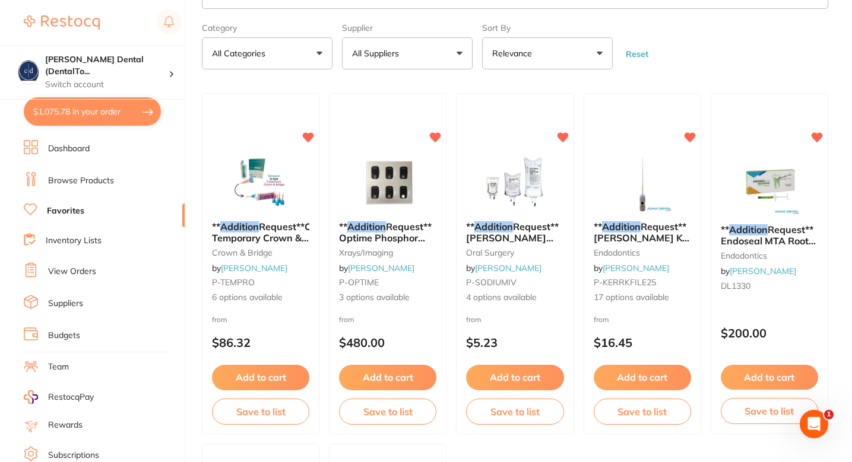
click at [421, 68] on button "All Suppliers" at bounding box center [407, 53] width 131 height 32
type input "Henr"
click at [557, 82] on main "Addition Category All Categories All Categories crown & bridge endodontics impr…" at bounding box center [527, 400] width 650 height 893
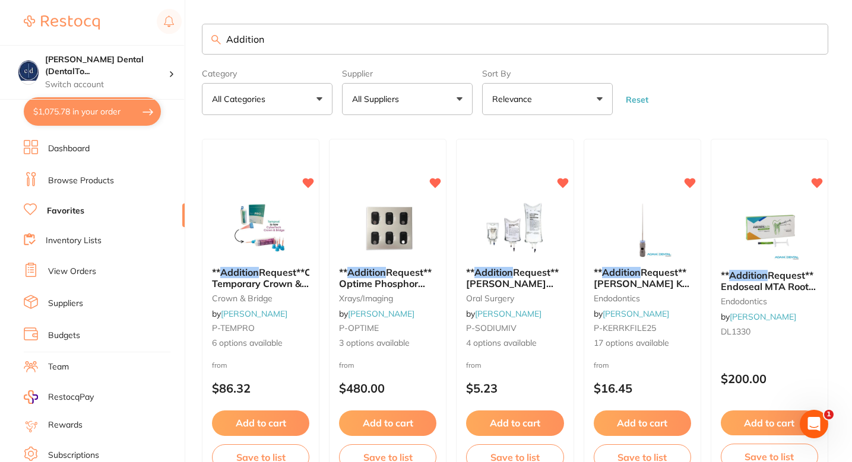
click at [703, 92] on form "Category All Categories All Categories crown & bridge endodontics impression in…" at bounding box center [515, 89] width 626 height 51
click at [685, 82] on form "Category All Categories All Categories crown & bridge endodontics impression in…" at bounding box center [515, 89] width 626 height 51
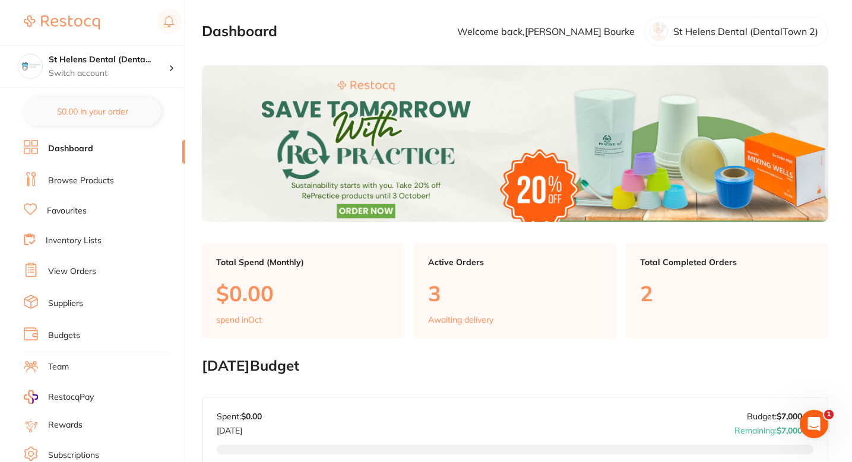
click at [84, 214] on link "Favourites" at bounding box center [67, 211] width 40 height 12
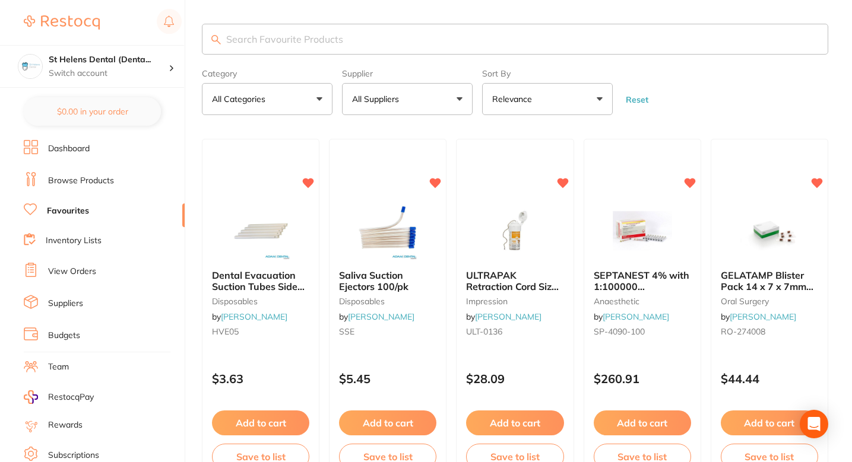
click at [368, 38] on input "search" at bounding box center [515, 39] width 626 height 31
click at [407, 89] on button "All Suppliers" at bounding box center [407, 99] width 131 height 32
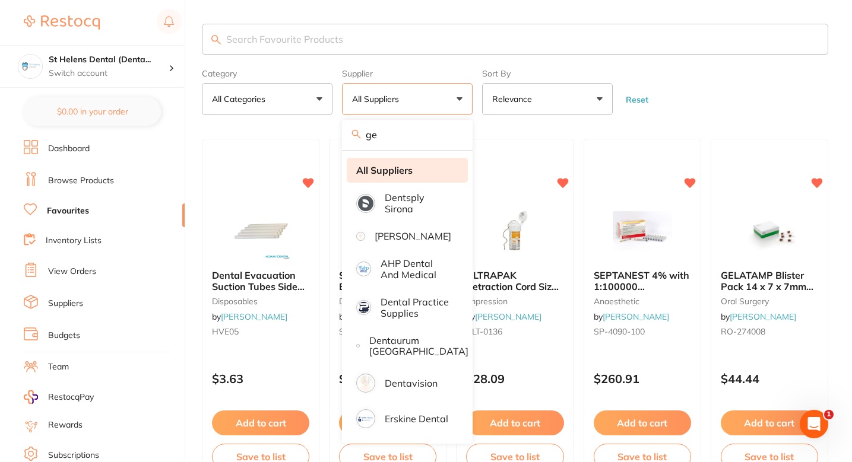
type input "g"
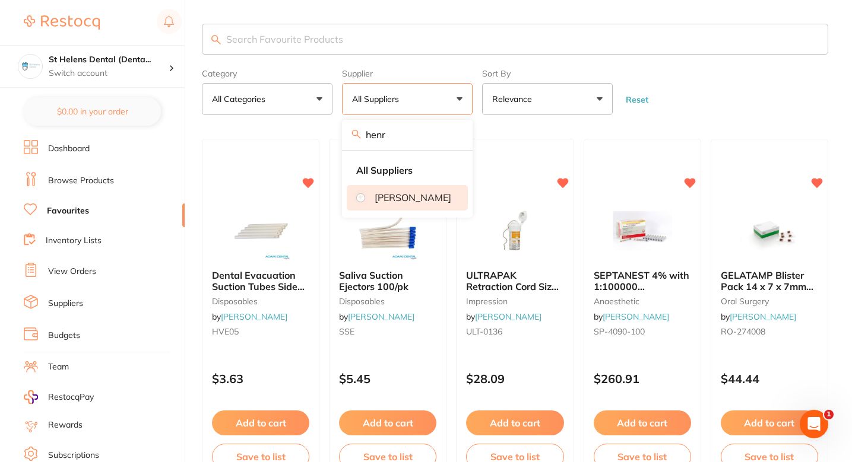
type input "henr"
click at [386, 203] on p "[PERSON_NAME]" at bounding box center [412, 197] width 77 height 11
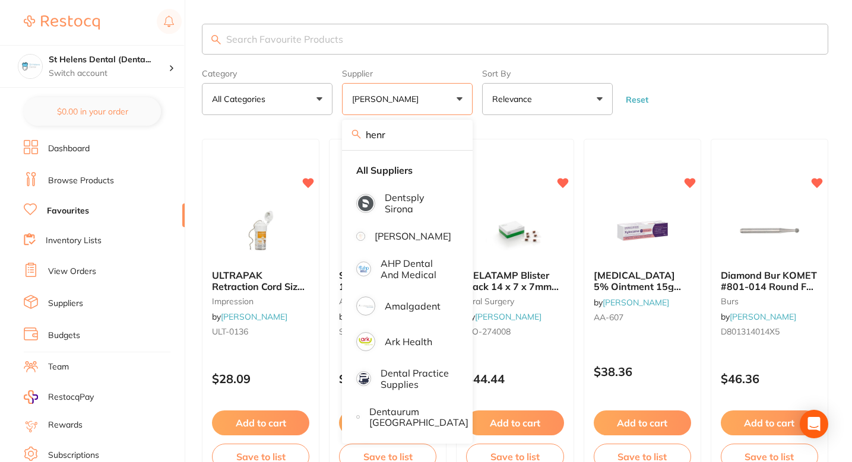
click at [678, 87] on form "Category All Categories All Categories anaesthetic burs crown & bridge disposab…" at bounding box center [515, 89] width 626 height 51
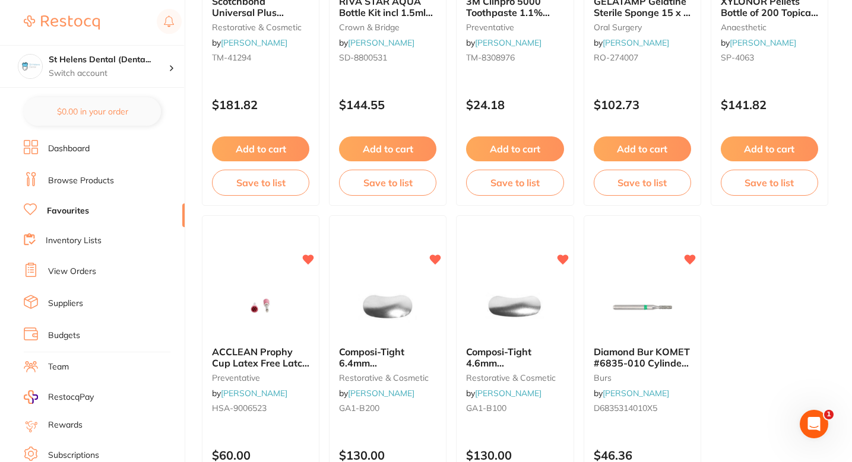
scroll to position [3587, 0]
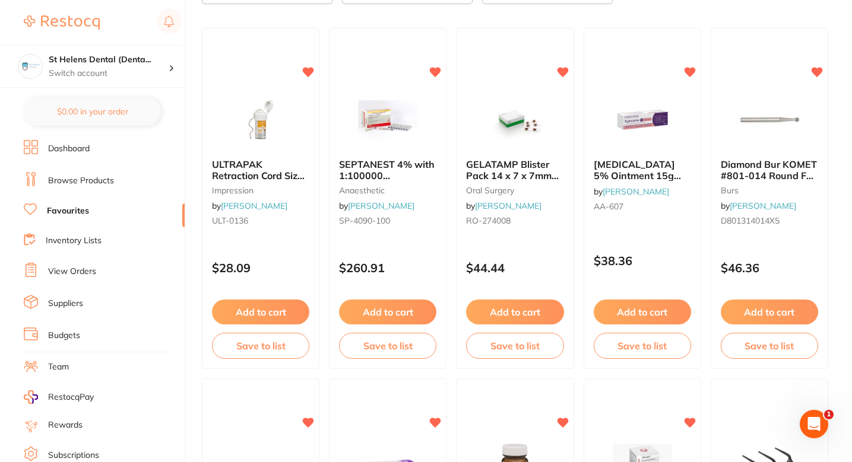
scroll to position [0, 0]
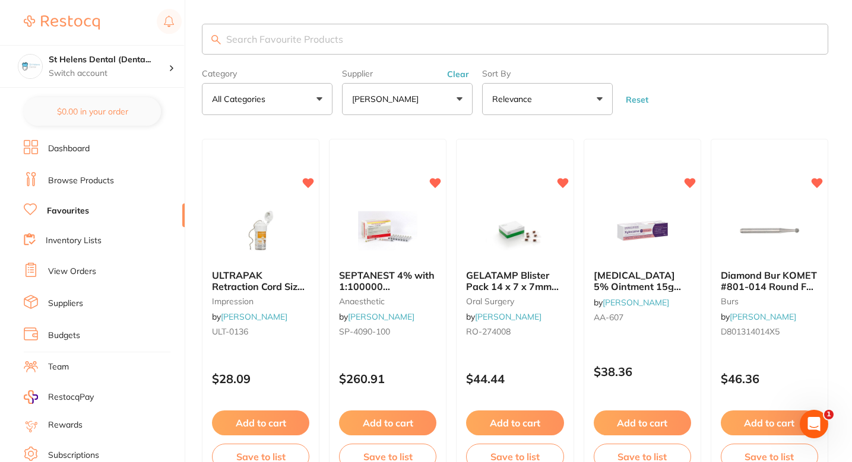
click at [716, 88] on form "Category All Categories All Categories anaesthetic burs crown & bridge disposab…" at bounding box center [515, 89] width 626 height 51
click at [699, 104] on form "Category All Categories All Categories anaesthetic burs crown & bridge disposab…" at bounding box center [515, 89] width 626 height 51
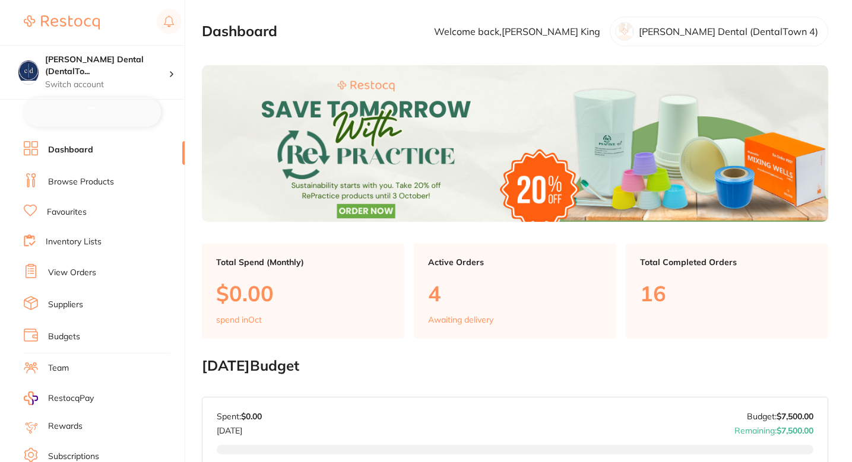
checkbox input "false"
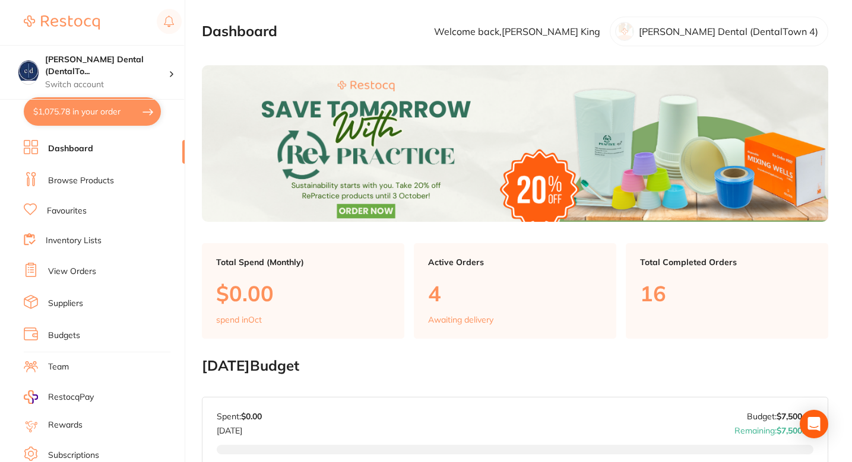
click at [68, 205] on link "Favourites" at bounding box center [67, 211] width 40 height 12
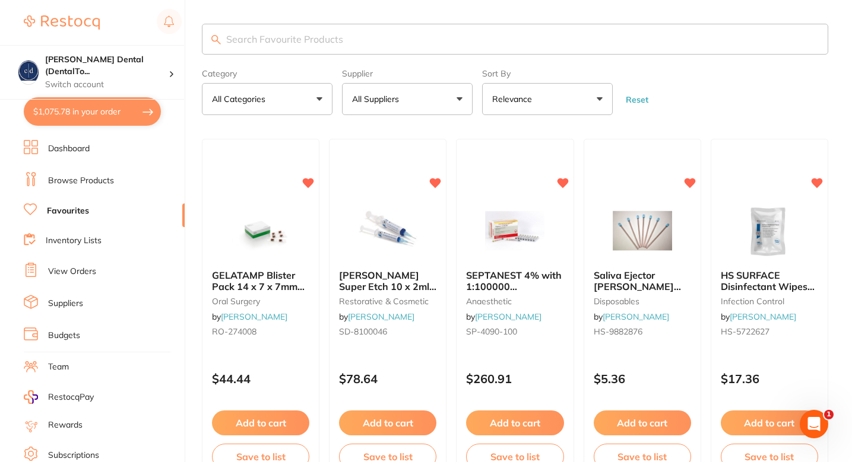
click at [458, 45] on input "search" at bounding box center [515, 39] width 626 height 31
type input "addition"
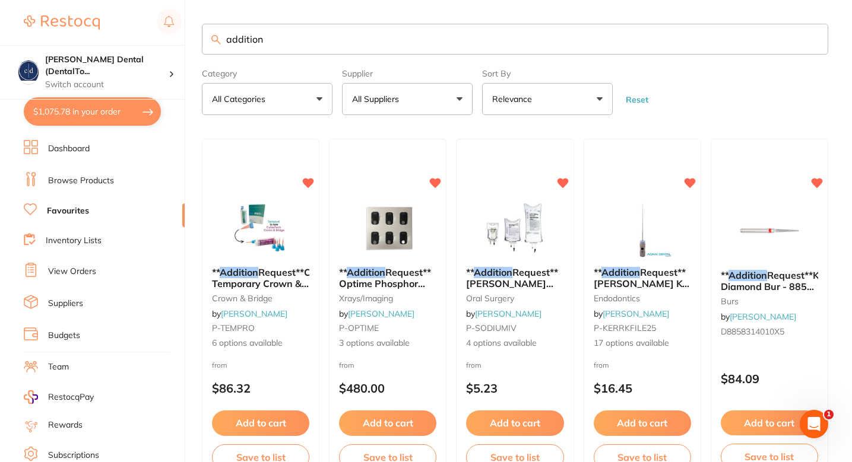
click at [373, 39] on input "addition" at bounding box center [515, 39] width 626 height 31
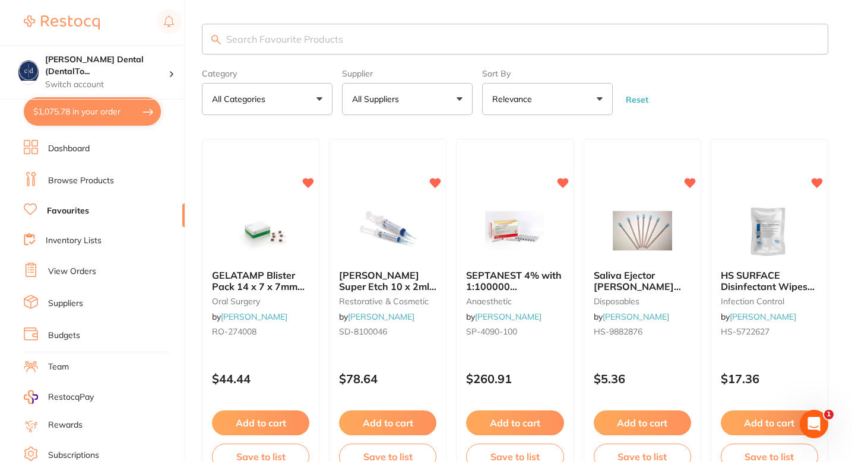
click at [380, 101] on p "All Suppliers" at bounding box center [378, 99] width 52 height 12
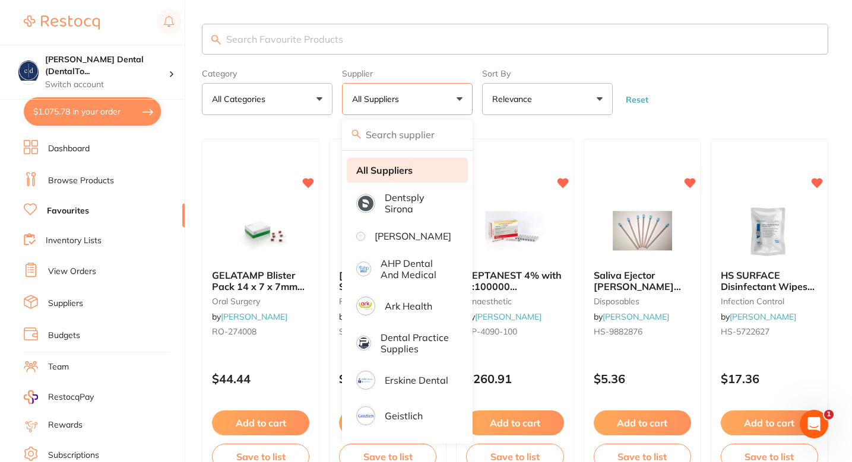
type input "e"
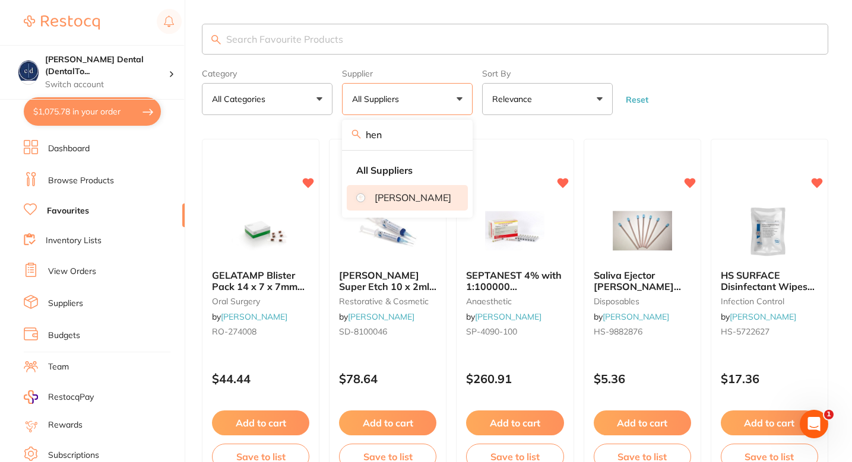
type input "hen"
click at [383, 210] on li "[PERSON_NAME]" at bounding box center [407, 197] width 121 height 25
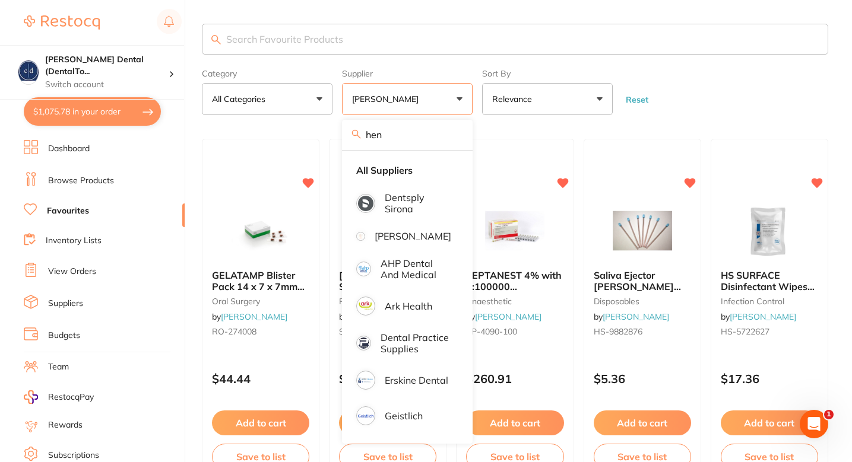
click at [706, 93] on form "Category All Categories All Categories anaesthetic burs crown & bridge disposab…" at bounding box center [515, 89] width 626 height 51
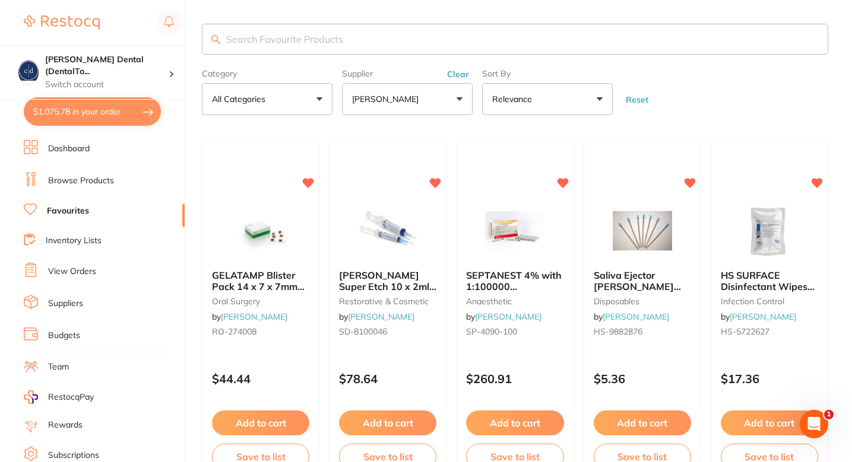
click at [91, 181] on link "Browse Products" at bounding box center [81, 181] width 66 height 12
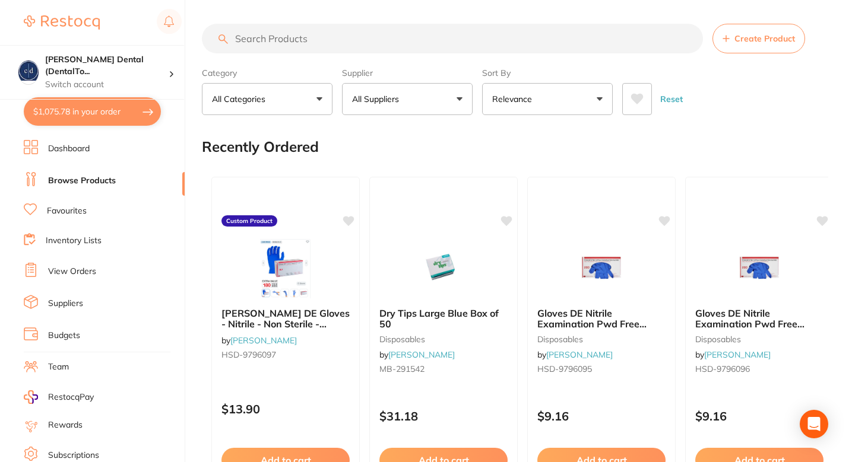
click at [370, 42] on input "search" at bounding box center [452, 39] width 501 height 30
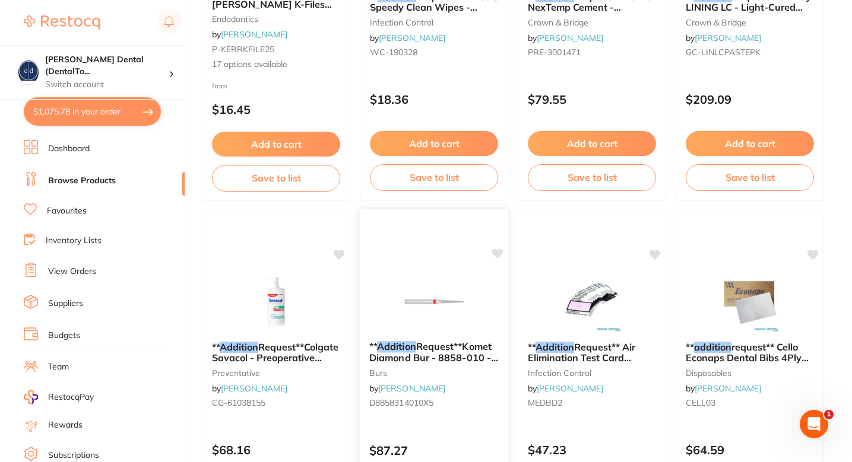
scroll to position [657, 0]
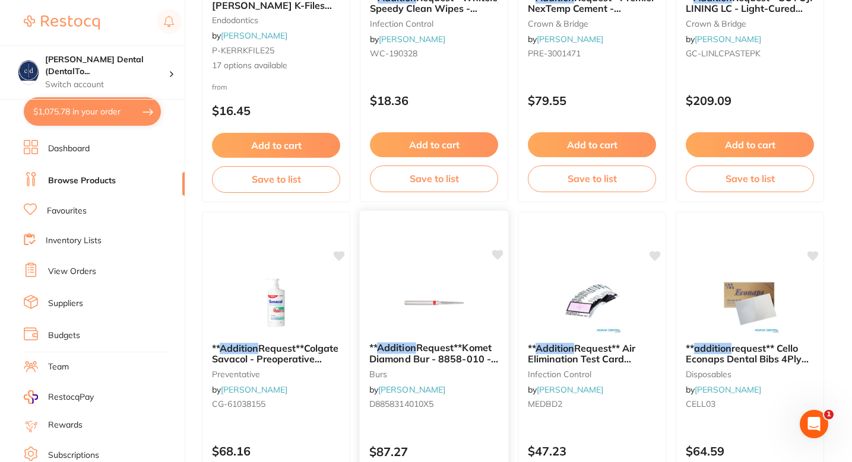
type input "Addition"
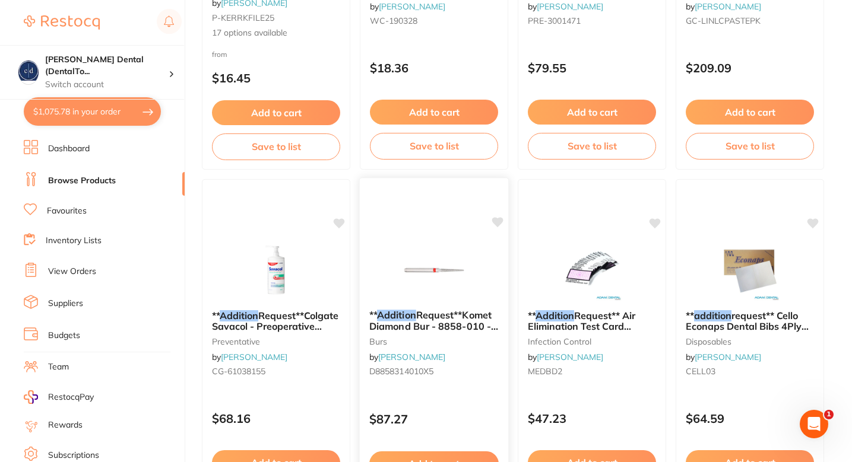
click at [493, 220] on icon at bounding box center [497, 222] width 11 height 10
click at [458, 251] on img at bounding box center [434, 270] width 78 height 60
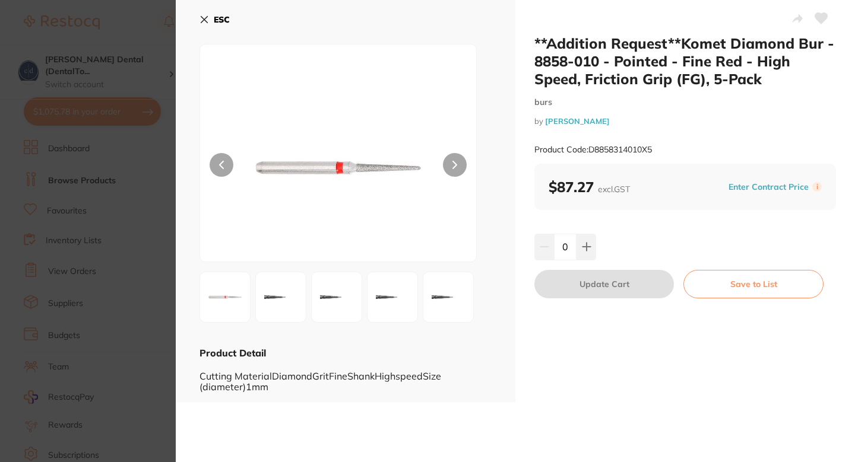
click at [814, 21] on icon at bounding box center [820, 18] width 13 height 12
click at [88, 317] on section "**Addition Request**Komet Diamond Bur - 8858-010 - Pointed - Fine Red - High Sp…" at bounding box center [427, 231] width 855 height 462
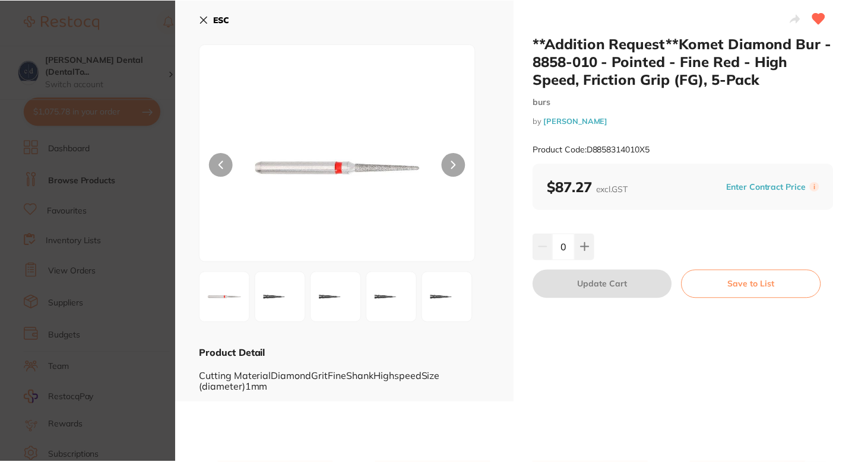
scroll to position [690, 0]
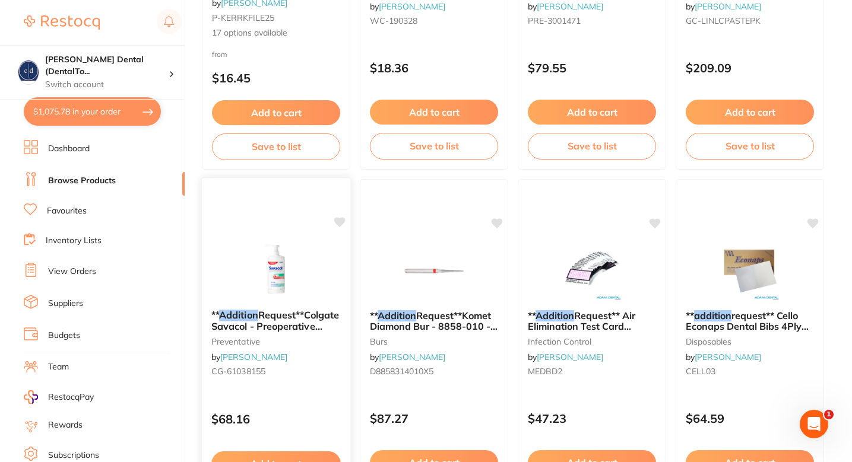
click at [326, 280] on div at bounding box center [276, 270] width 148 height 60
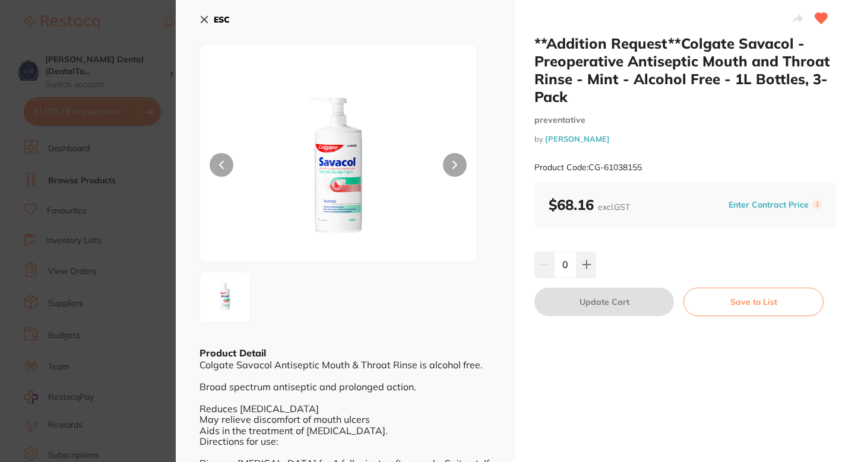
click at [69, 239] on section "**Addition Request**Colgate Savacol - Preoperative Antiseptic Mouth and Throat …" at bounding box center [427, 231] width 855 height 462
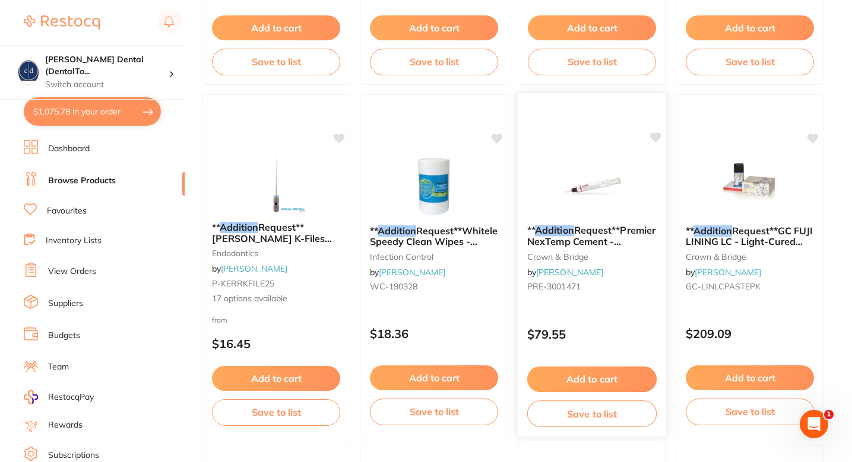
scroll to position [423, 0]
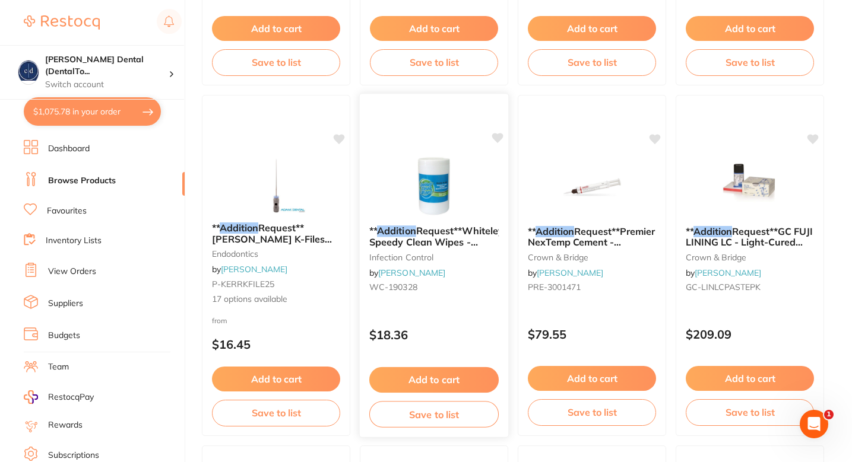
click at [454, 312] on div "** Addition Request**Whiteley Speedy Clean Wipes - Neutral Detergent Wipes - Ca…" at bounding box center [434, 265] width 150 height 345
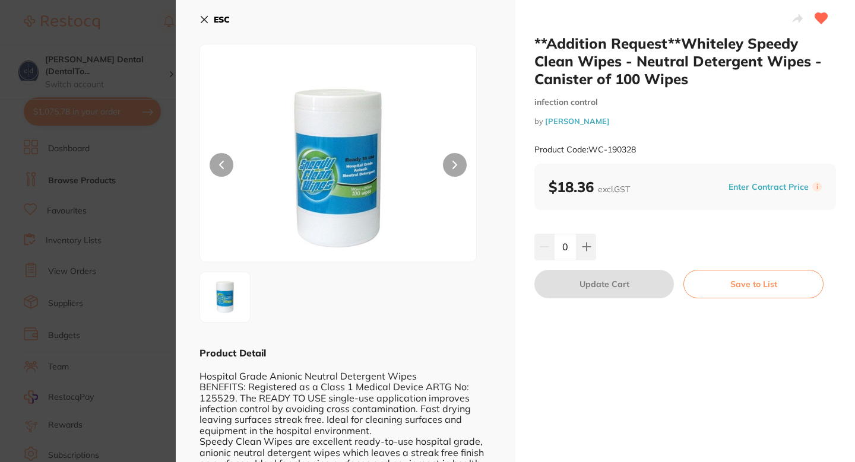
click at [64, 209] on section "**Addition Request**Whiteley Speedy Clean Wipes - Neutral Detergent Wipes - Can…" at bounding box center [427, 231] width 855 height 462
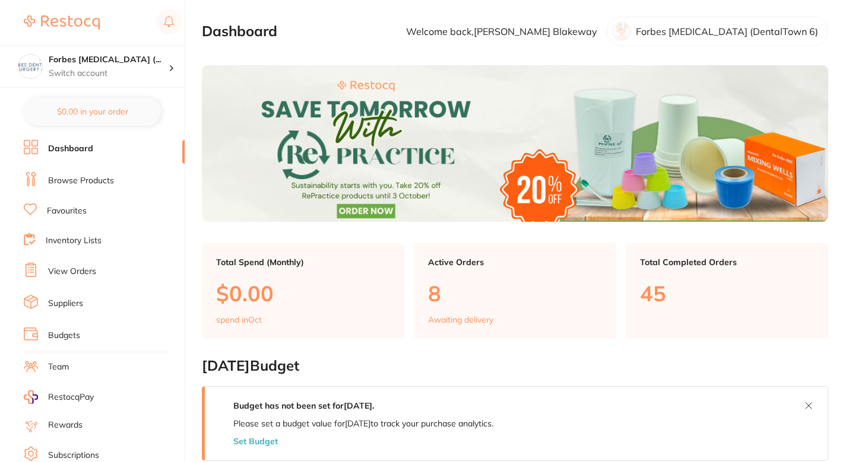
click at [82, 183] on link "Browse Products" at bounding box center [81, 181] width 66 height 12
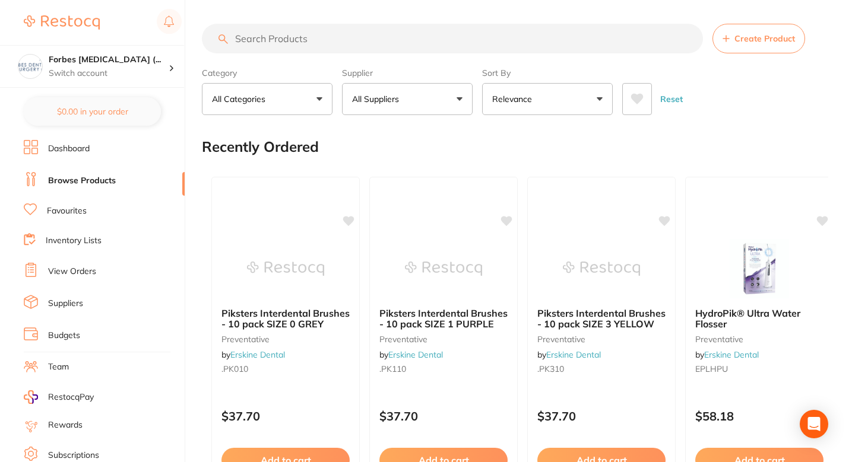
click at [437, 40] on input "search" at bounding box center [452, 39] width 501 height 30
type input "addition"
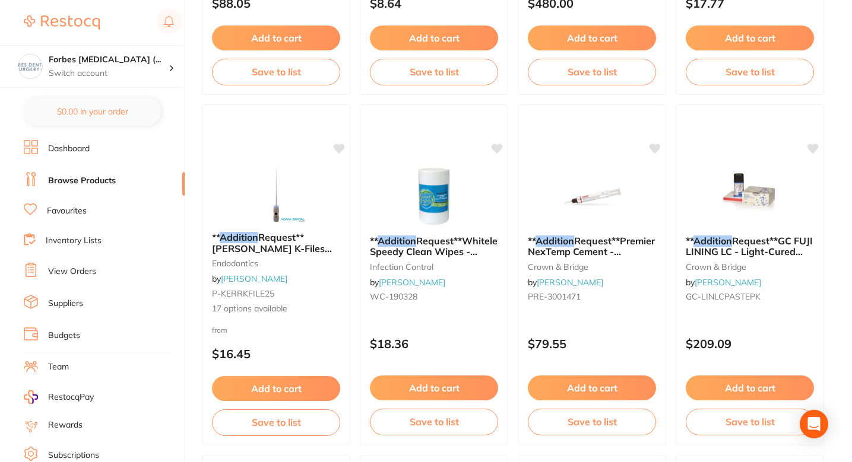
scroll to position [426, 0]
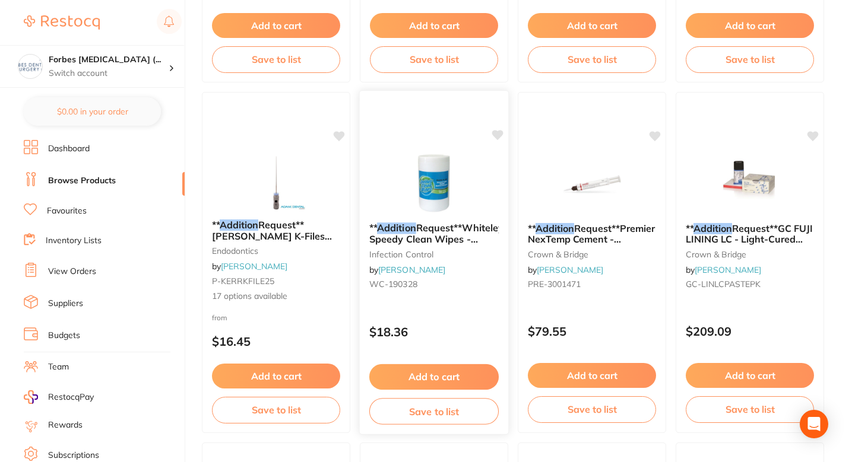
click at [480, 314] on div "$18.36" at bounding box center [434, 329] width 148 height 32
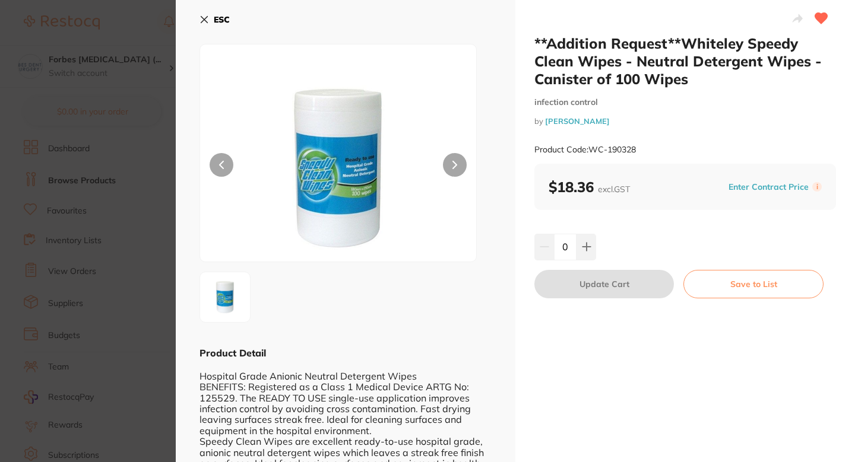
click at [142, 215] on section "**Addition Request**Whiteley Speedy Clean Wipes - Neutral Detergent Wipes - Can…" at bounding box center [427, 231] width 855 height 462
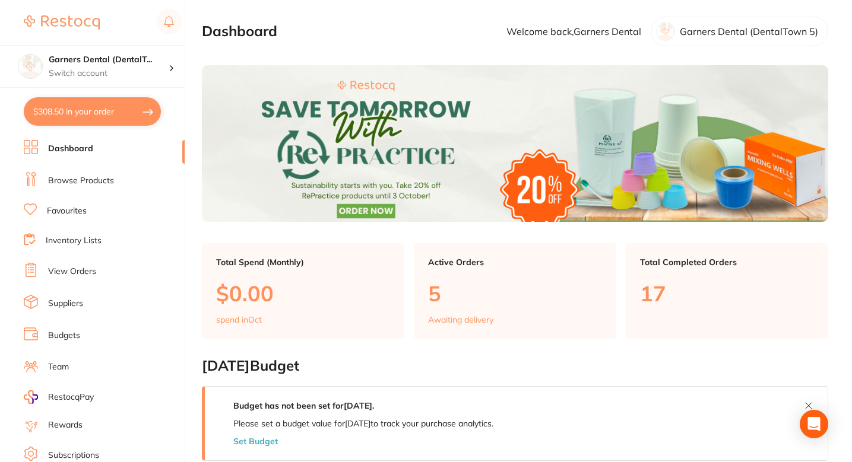
click at [87, 186] on li "Browse Products" at bounding box center [104, 181] width 161 height 18
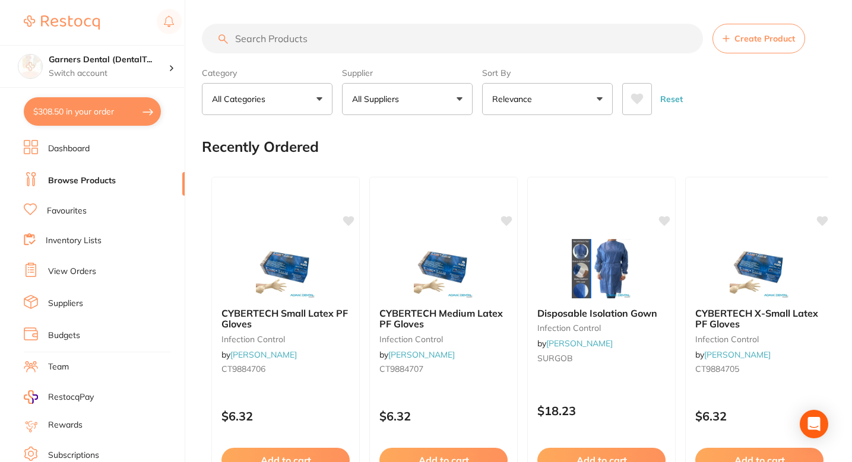
click at [316, 37] on input "search" at bounding box center [452, 39] width 501 height 30
type input "Addition"
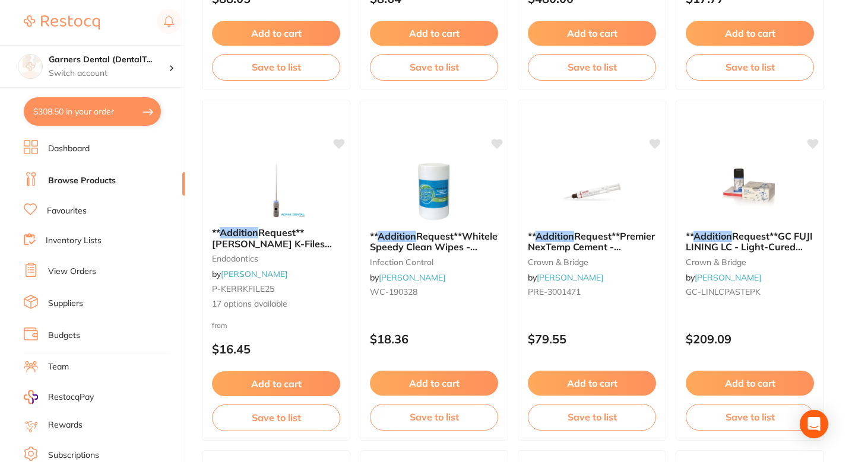
scroll to position [443, 0]
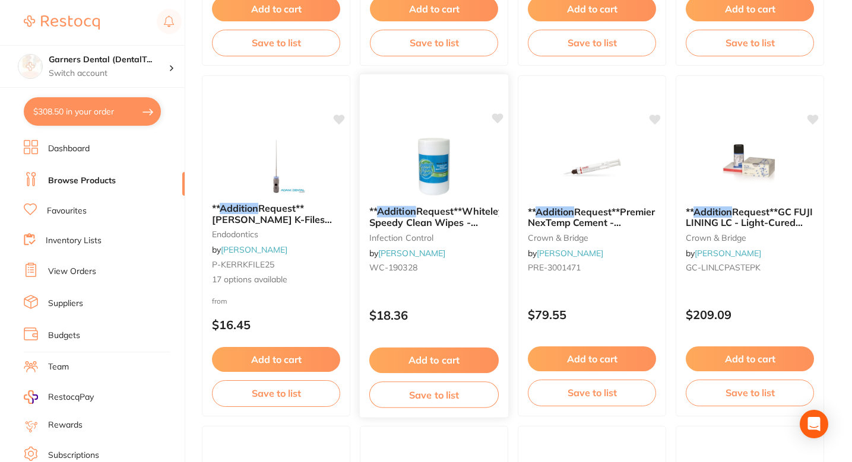
click at [439, 292] on div "** Addition Request**Whiteley Speedy Clean Wipes - Neutral Detergent Wipes - Ca…" at bounding box center [434, 246] width 150 height 345
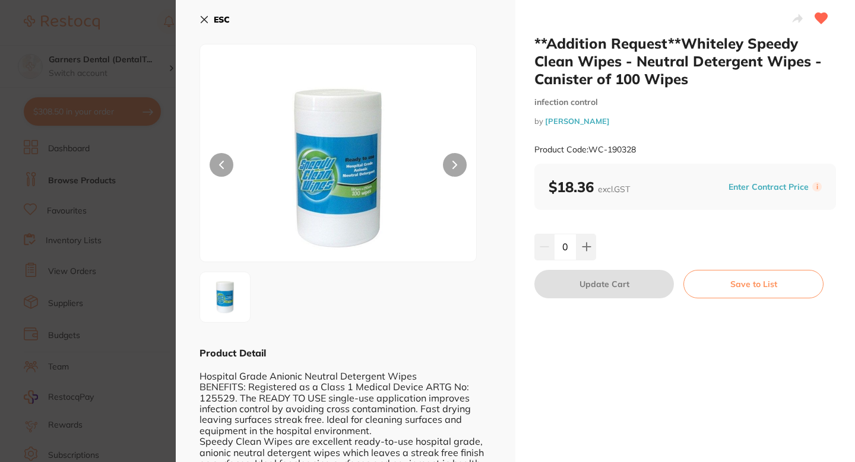
click at [815, 19] on icon at bounding box center [821, 18] width 12 height 11
click at [97, 303] on section "**Addition Request**Whiteley Speedy Clean Wipes - Neutral Detergent Wipes - Can…" at bounding box center [427, 231] width 855 height 462
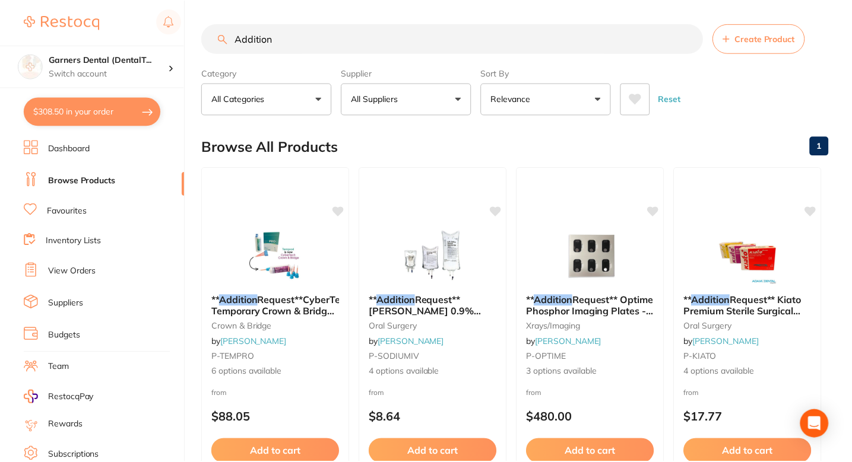
scroll to position [443, 0]
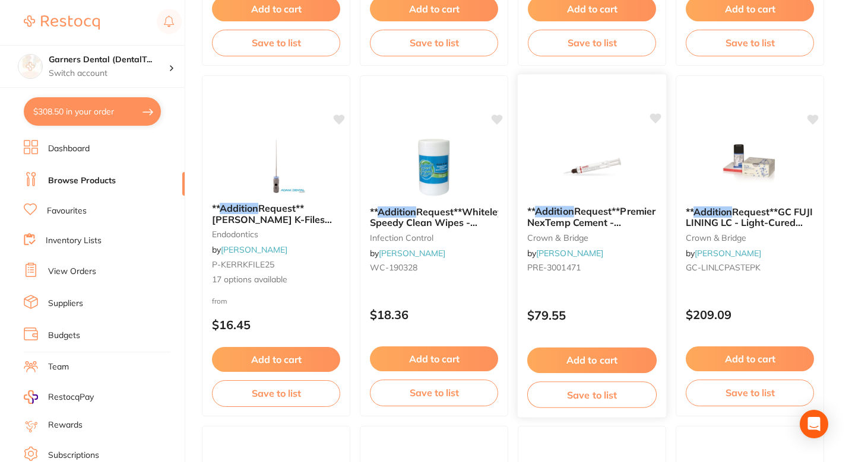
click at [606, 295] on div "** Addition Request**Premier NexTemp Cement - Standard Kit - 5ml Syringe, 1-Pac…" at bounding box center [592, 246] width 150 height 345
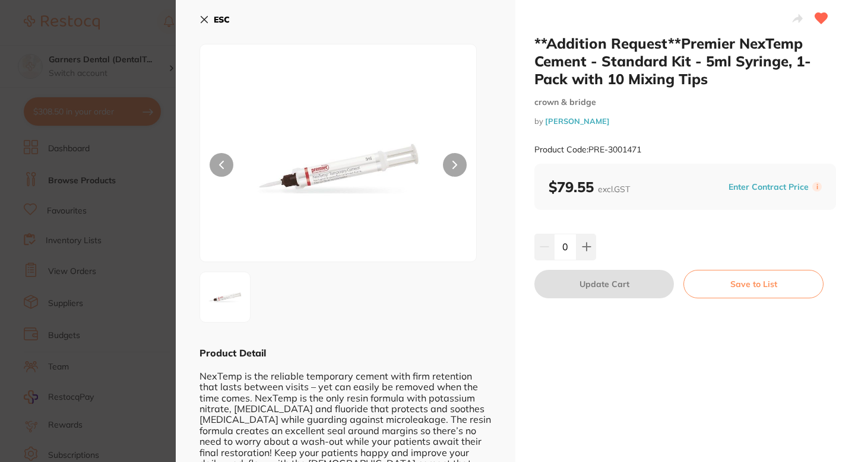
click at [823, 15] on icon at bounding box center [821, 18] width 12 height 11
click at [821, 17] on icon at bounding box center [821, 18] width 12 height 11
click at [72, 212] on section "**Addition Request**Premier NexTemp Cement - Standard Kit - 5ml Syringe, 1-Pack…" at bounding box center [427, 231] width 855 height 462
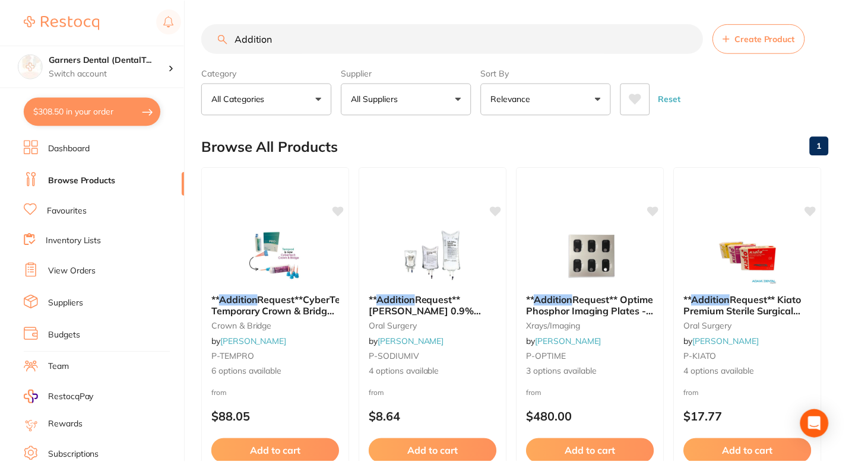
scroll to position [443, 0]
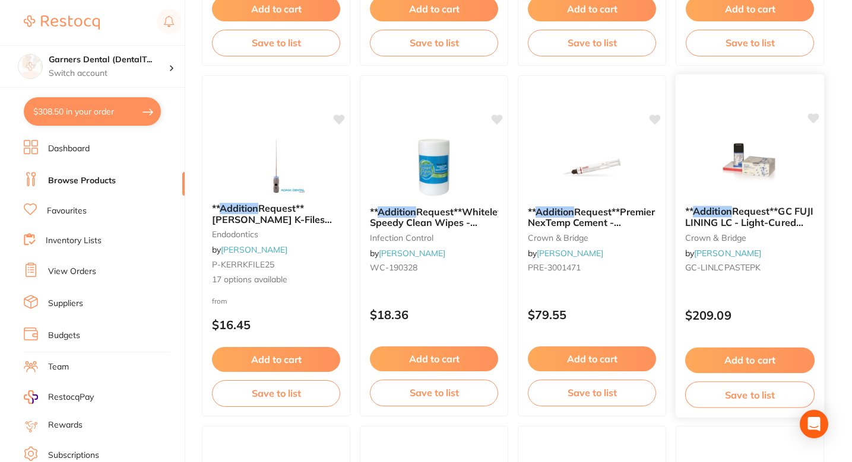
click at [773, 287] on div "** Addition Request**GC FUJI LINING LC - Light-Cured Glass Ionomer Lining Mater…" at bounding box center [750, 246] width 150 height 345
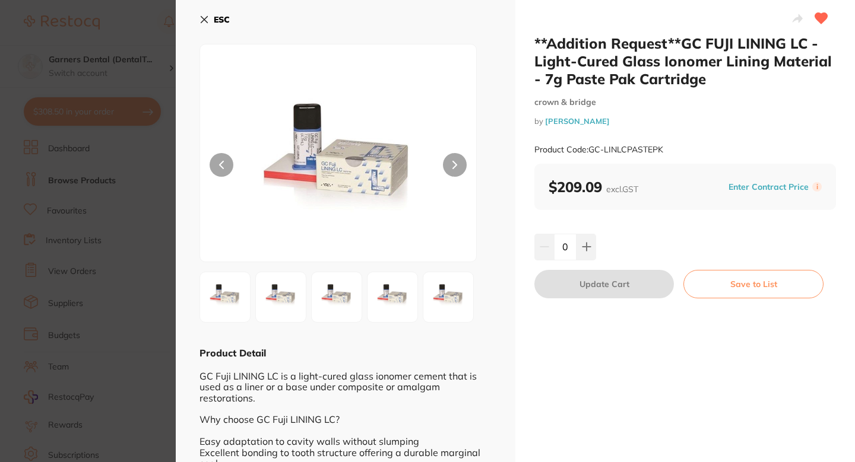
click at [820, 16] on icon at bounding box center [821, 18] width 12 height 11
click at [81, 246] on section "**Addition Request**GC FUJI LINING LC - Light-Cured Glass Ionomer Lining Materi…" at bounding box center [427, 231] width 855 height 462
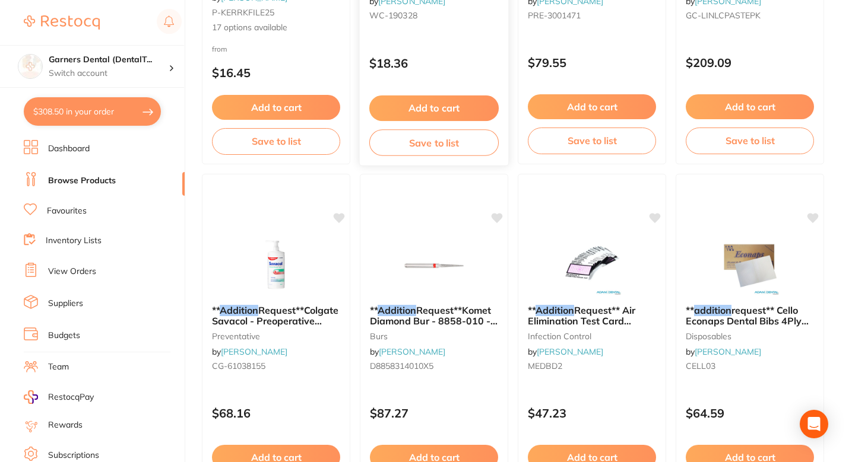
scroll to position [713, 0]
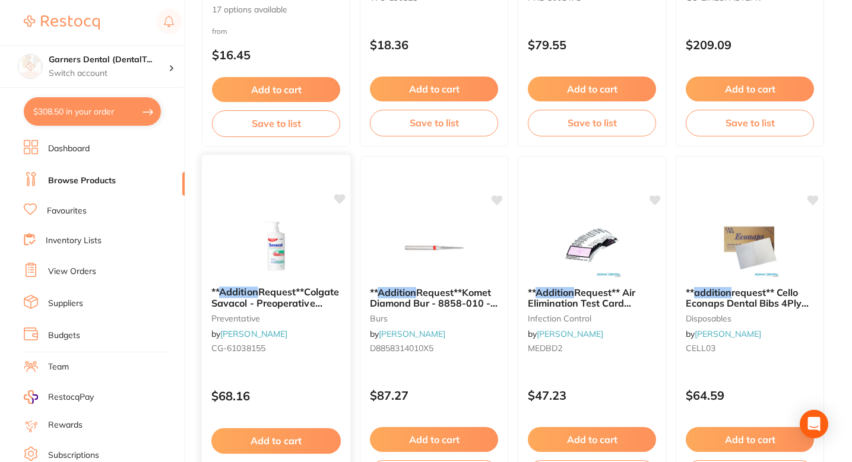
click at [317, 236] on div at bounding box center [276, 247] width 148 height 60
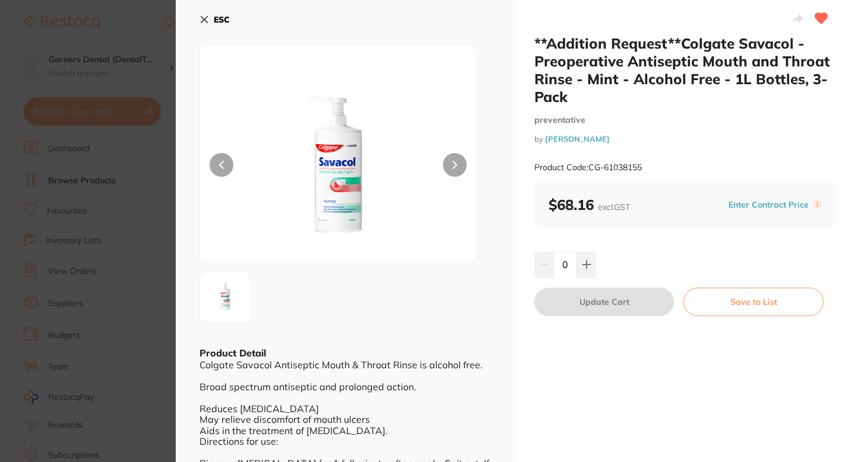
click at [816, 13] on icon at bounding box center [821, 18] width 12 height 11
click at [818, 17] on icon at bounding box center [821, 18] width 12 height 11
click at [113, 261] on section "**Addition Request**Colgate Savacol - Preoperative Antiseptic Mouth and Throat …" at bounding box center [427, 231] width 855 height 462
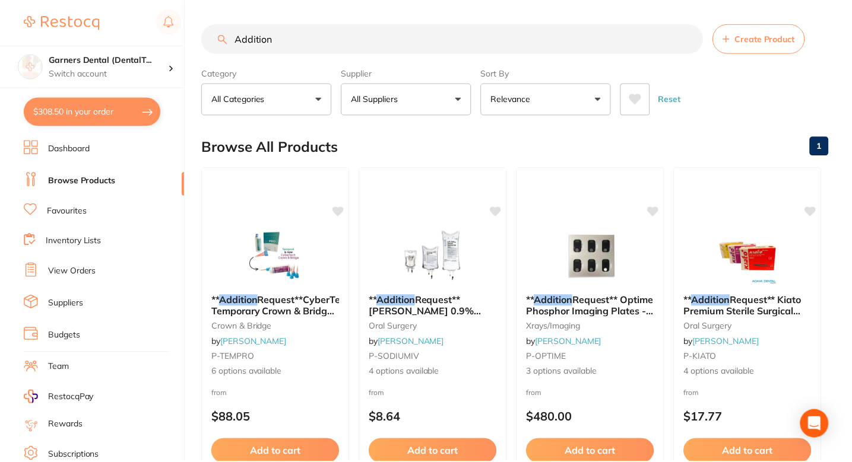
scroll to position [713, 0]
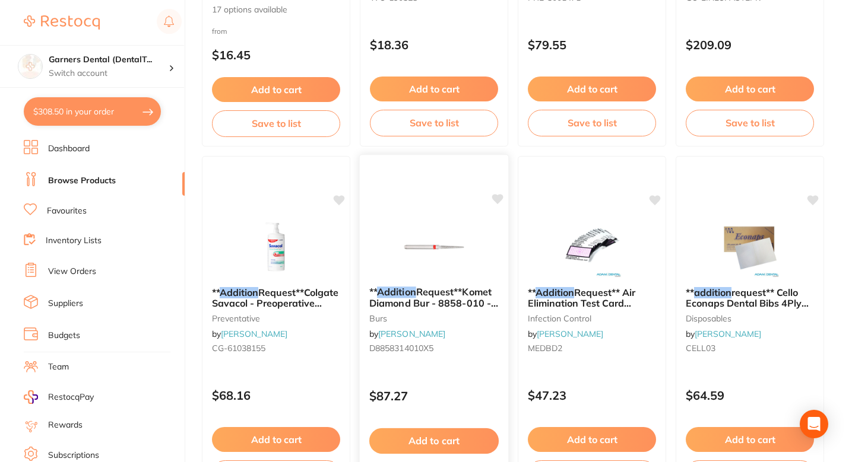
click at [481, 231] on div at bounding box center [434, 247] width 148 height 60
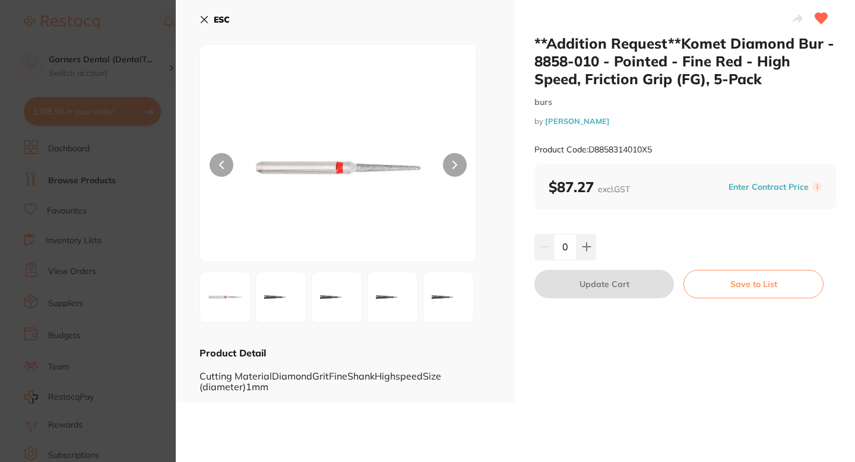
click at [815, 17] on icon at bounding box center [821, 18] width 12 height 11
click at [124, 247] on section "**Addition Request**Komet Diamond Bur - 8858-010 - Pointed - Fine Red - High Sp…" at bounding box center [427, 231] width 855 height 462
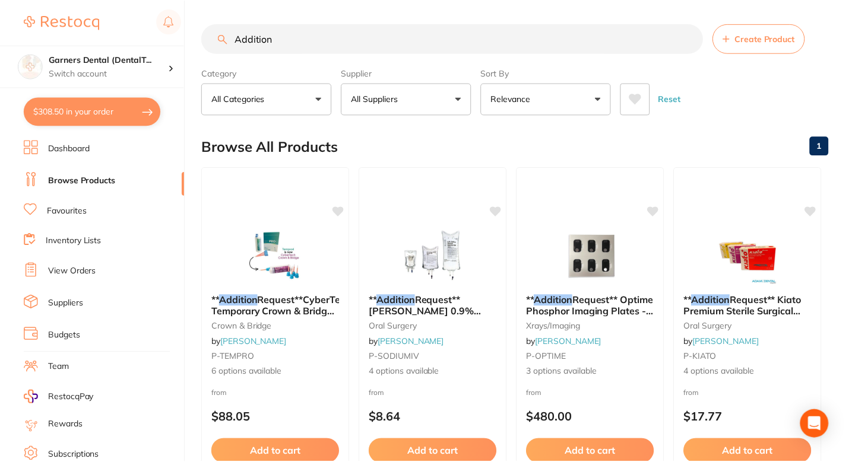
scroll to position [713, 0]
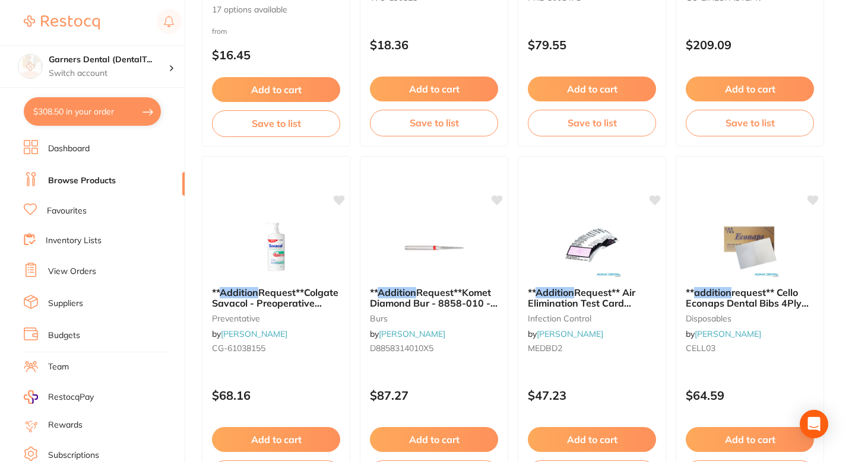
click at [96, 200] on ul "Dashboard Browse Products Favourites Inventory Lists View Orders Suppliers Budg…" at bounding box center [104, 344] width 161 height 409
click at [85, 205] on link "Favourites" at bounding box center [67, 211] width 40 height 12
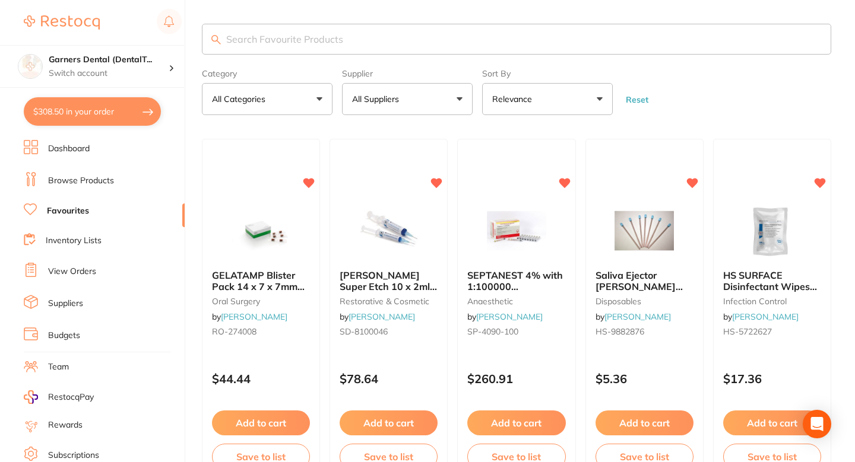
click at [306, 46] on input "search" at bounding box center [516, 39] width 629 height 31
type input "addition"
click at [424, 102] on button "All Suppliers" at bounding box center [407, 99] width 131 height 32
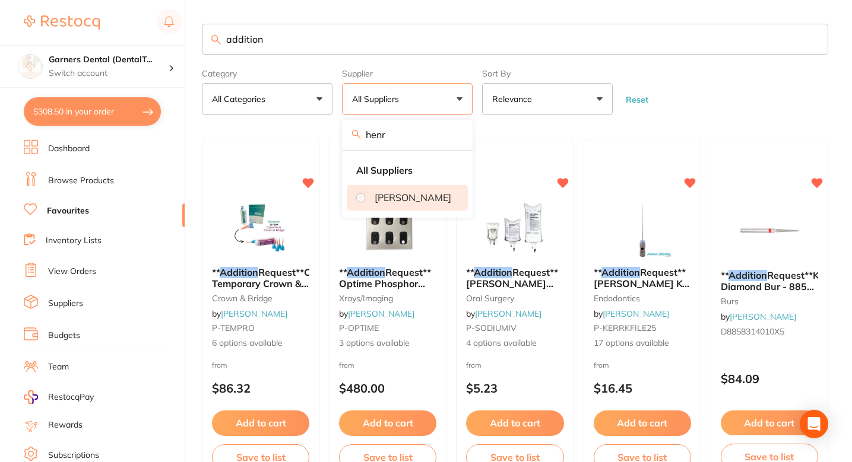
type input "henr"
click at [389, 203] on p "[PERSON_NAME]" at bounding box center [412, 197] width 77 height 11
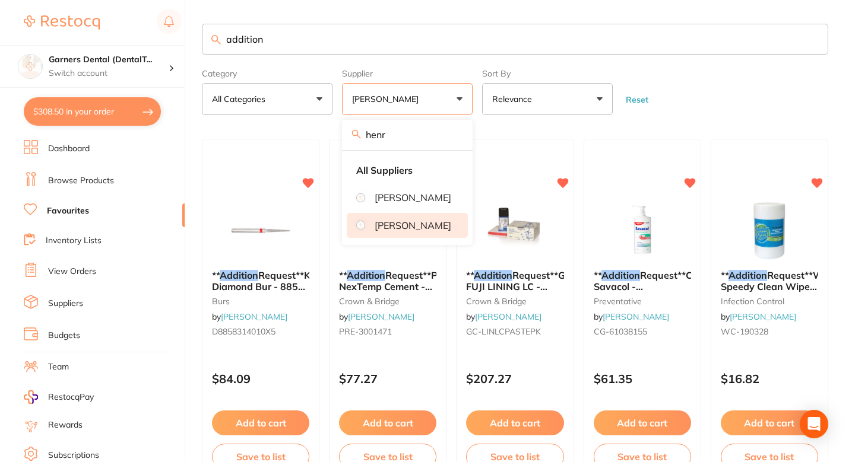
click at [723, 86] on form "Category All Categories All Categories burs crown & bridge infection control pr…" at bounding box center [515, 89] width 626 height 51
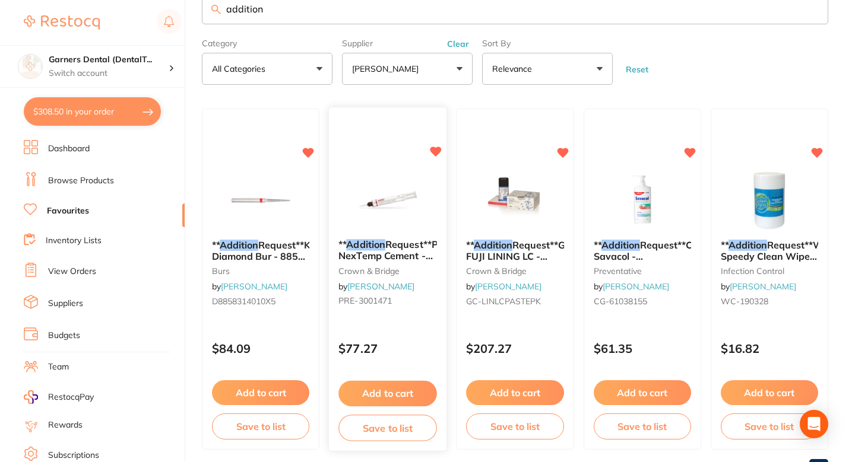
scroll to position [29, 0]
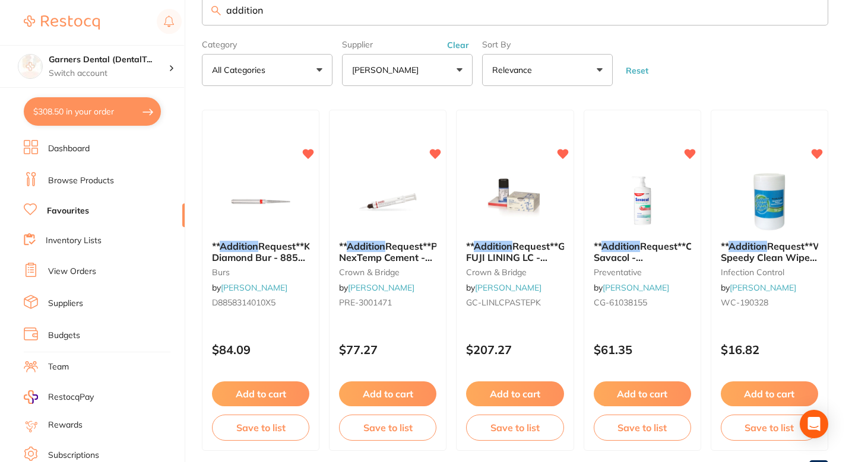
click at [703, 65] on form "Category All Categories All Categories burs crown & bridge infection control pr…" at bounding box center [515, 60] width 626 height 51
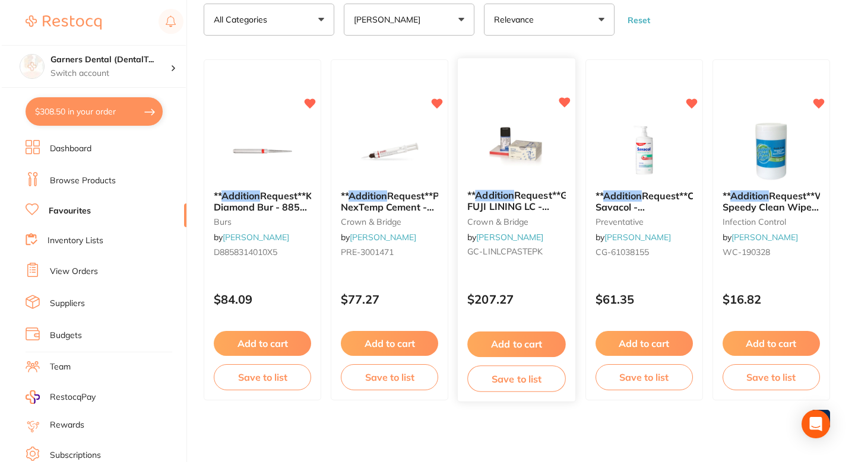
scroll to position [0, 0]
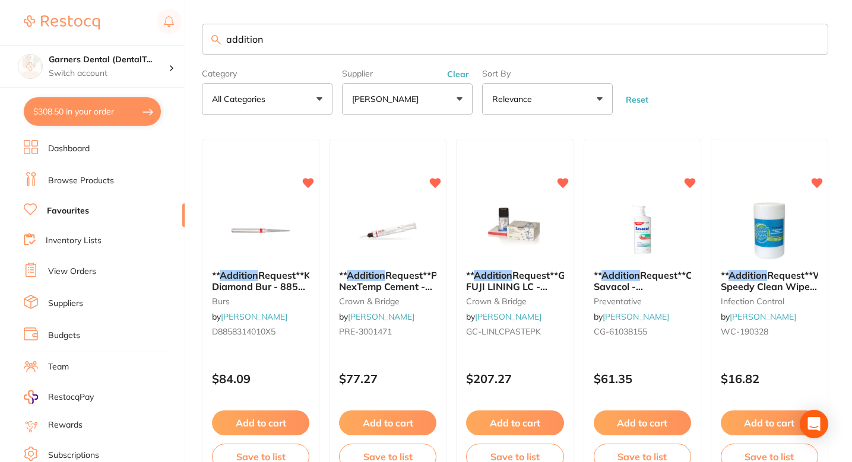
click at [774, 102] on form "Category All Categories All Categories burs crown & bridge infection control pr…" at bounding box center [515, 89] width 626 height 51
click at [280, 365] on div "$84.09" at bounding box center [261, 377] width 118 height 32
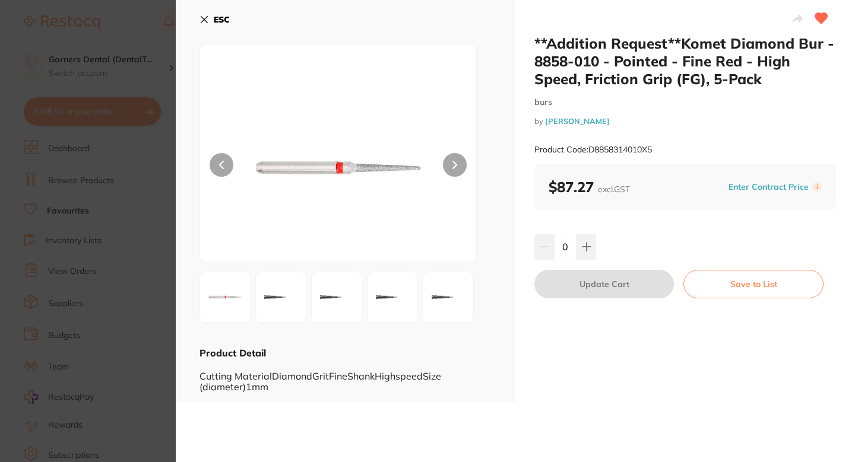
click at [110, 288] on section "**Addition Request**Komet Diamond Bur - 8858-010 - Pointed - Fine Red - High Sp…" at bounding box center [427, 231] width 855 height 462
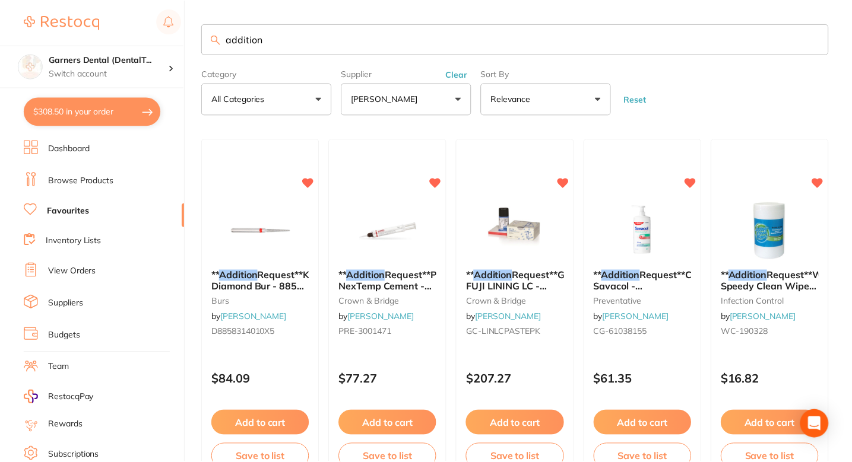
scroll to position [14, 0]
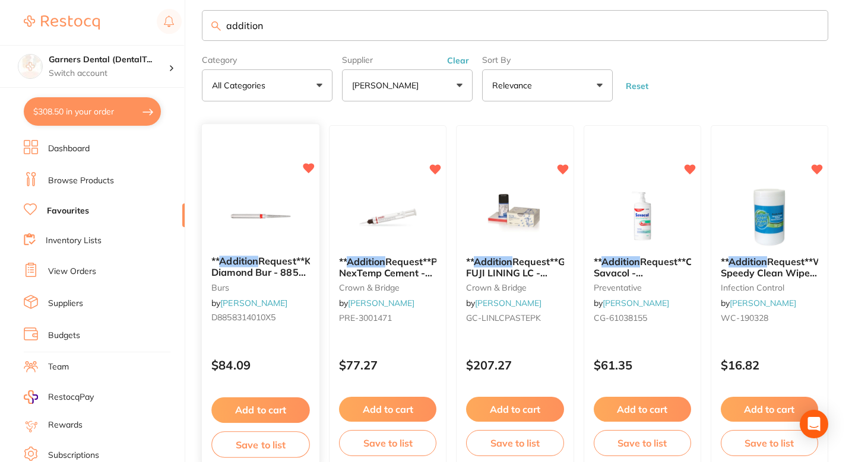
click at [293, 332] on div "** Addition Request**Komet Diamond Bur - 8858-010 - Pointed - Fine Red - High S…" at bounding box center [261, 292] width 118 height 91
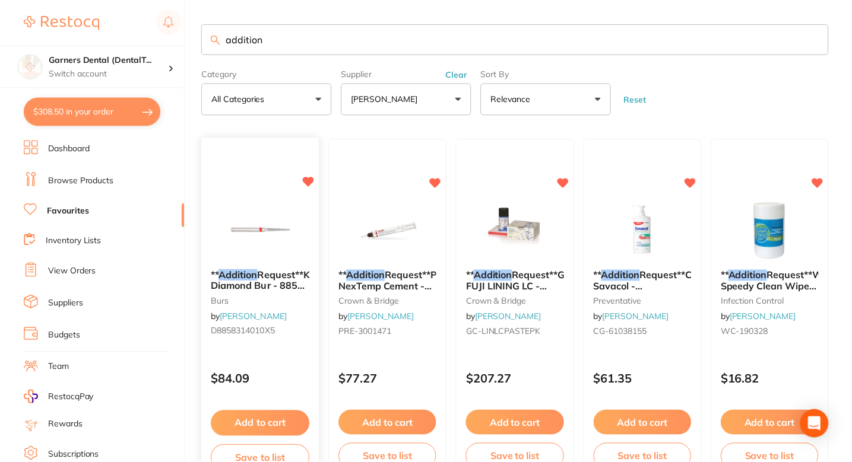
scroll to position [14, 0]
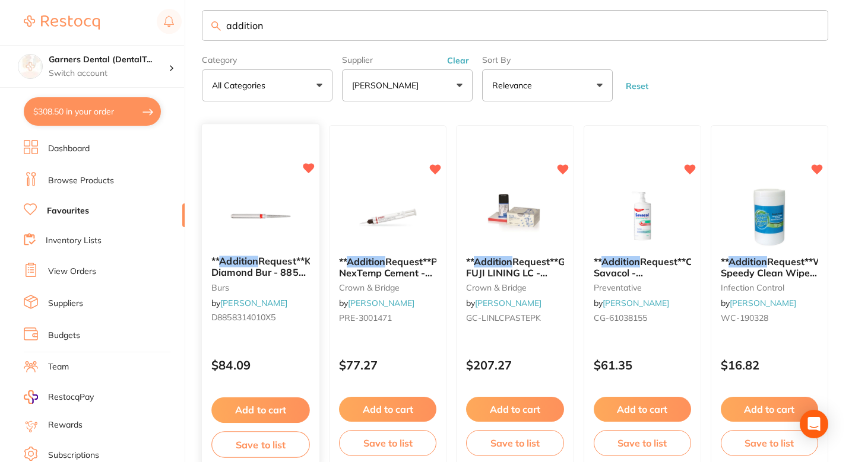
click at [293, 326] on div "** Addition Request**Komet Diamond Bur - 8858-010 - Pointed - Fine Red - High S…" at bounding box center [261, 292] width 118 height 91
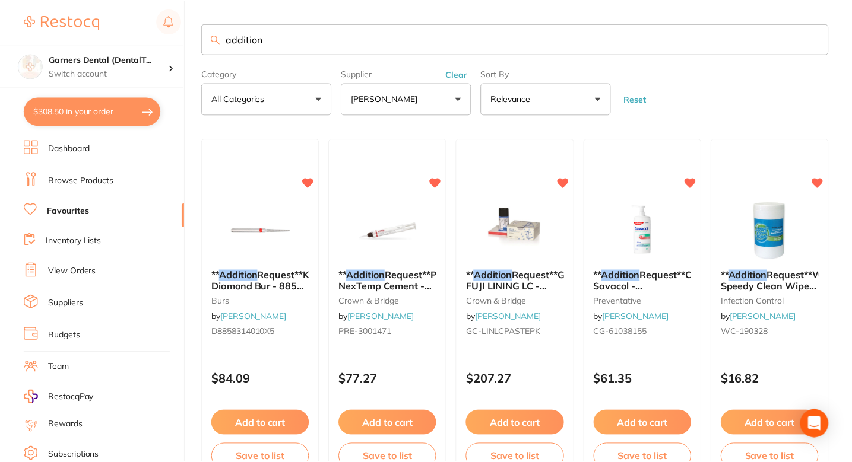
scroll to position [14, 0]
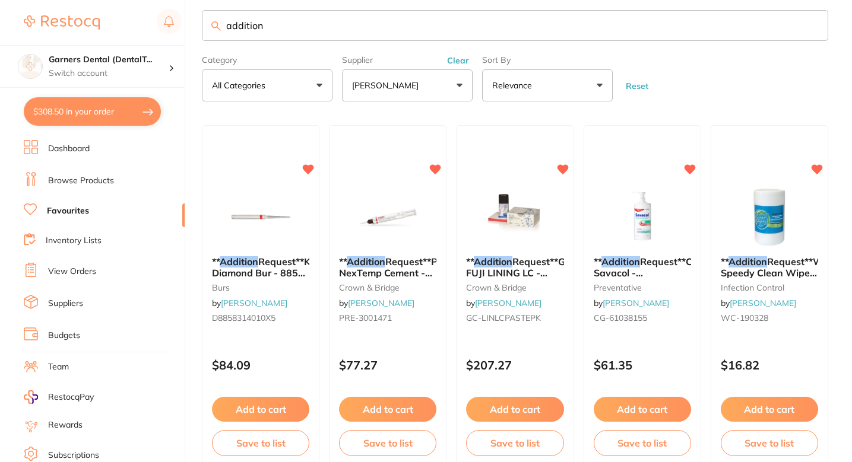
click at [431, 320] on small "PRE-3001471" at bounding box center [387, 317] width 97 height 9
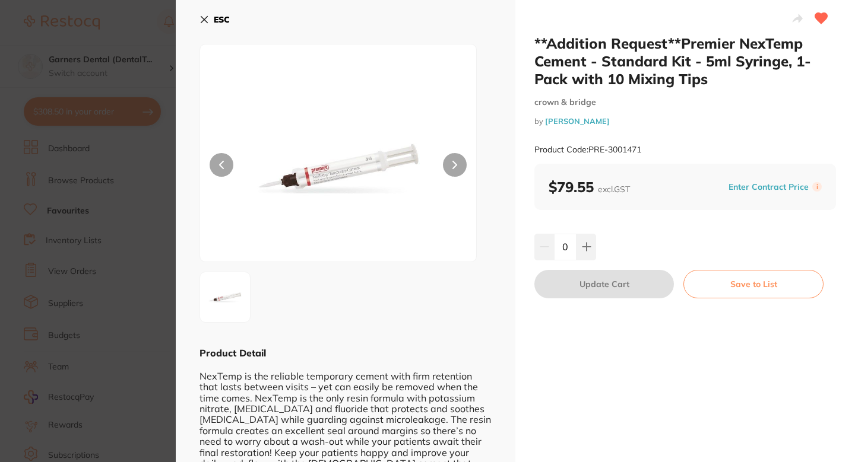
click at [164, 226] on section "**Addition Request**Premier NexTemp Cement - Standard Kit - 5ml Syringe, 1-Pack…" at bounding box center [427, 231] width 855 height 462
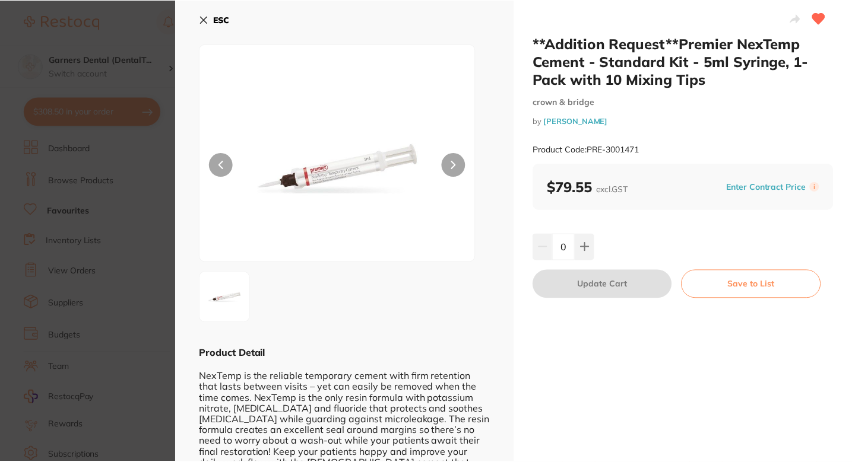
scroll to position [14, 0]
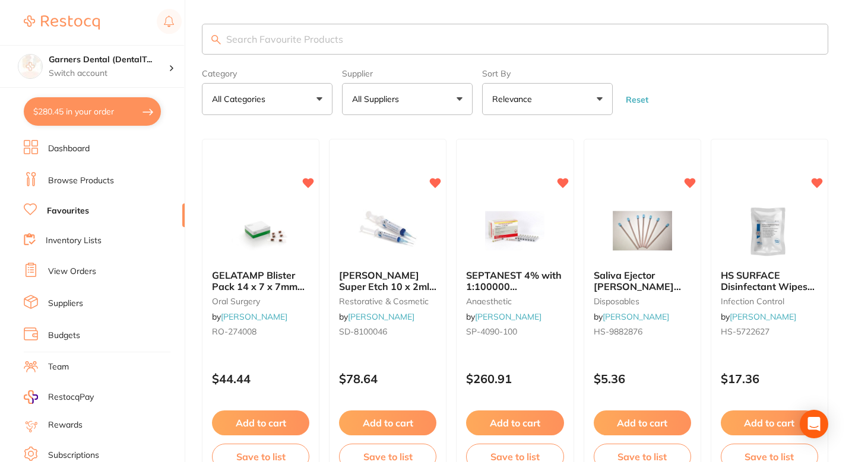
click at [353, 46] on input "search" at bounding box center [515, 39] width 626 height 31
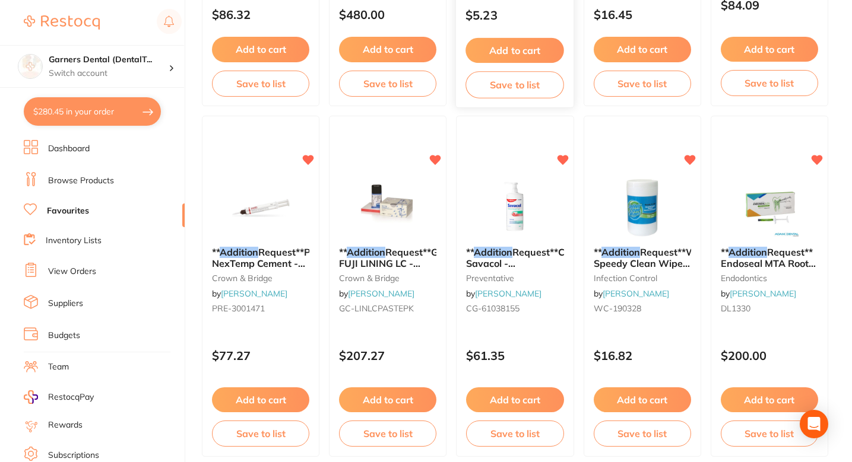
scroll to position [376, 0]
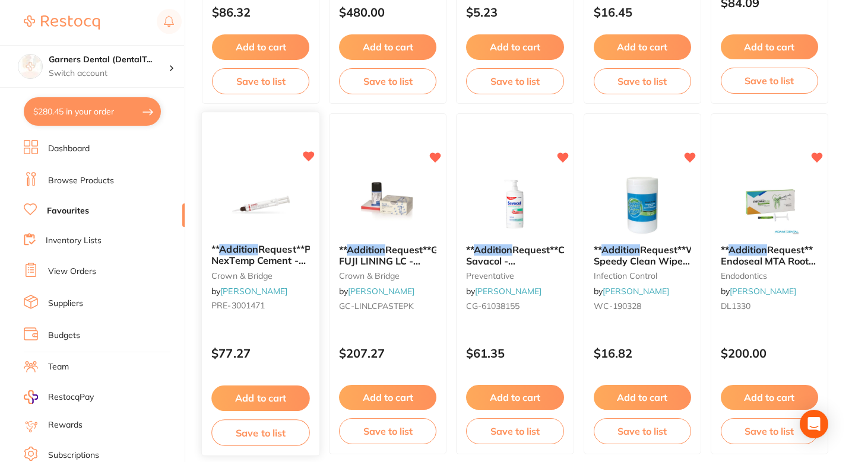
type input "Addition"
click at [299, 353] on p "$77.27" at bounding box center [260, 354] width 99 height 14
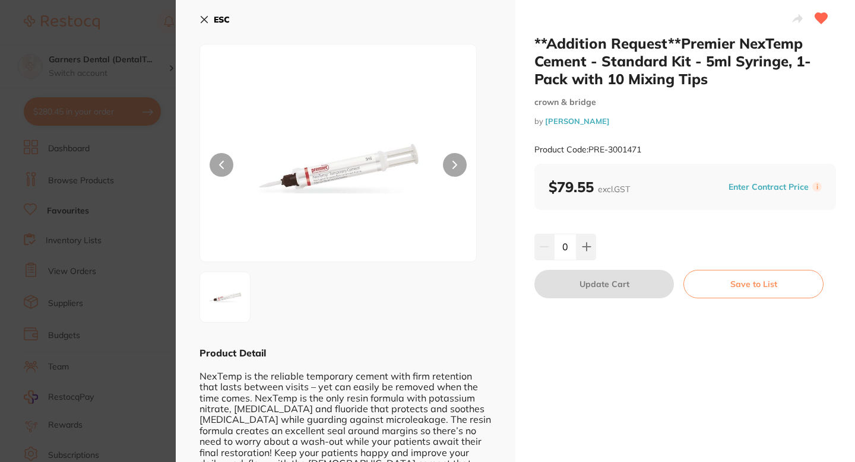
click at [129, 283] on section "**Addition Request**Premier NexTemp Cement - Standard Kit - 5ml Syringe, 1-Pack…" at bounding box center [427, 231] width 855 height 462
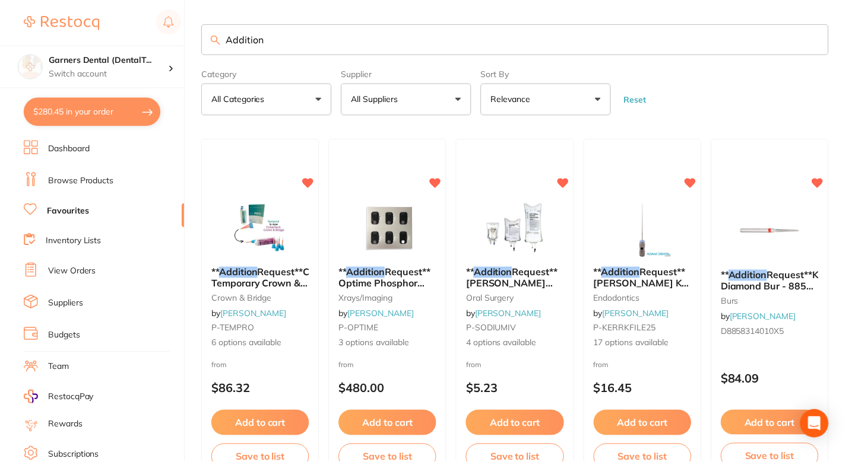
scroll to position [376, 0]
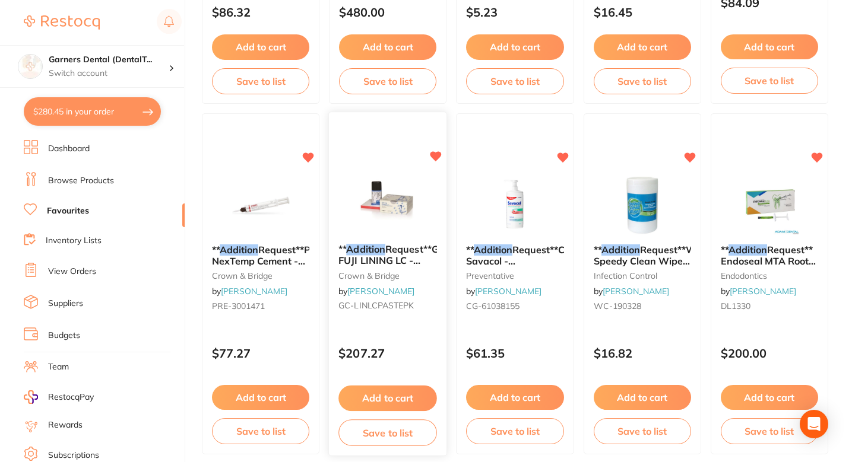
click at [402, 328] on div "** Addition Request**GC FUJI LINING LC - Light-Cured Glass Ionomer Lining Mater…" at bounding box center [387, 284] width 119 height 345
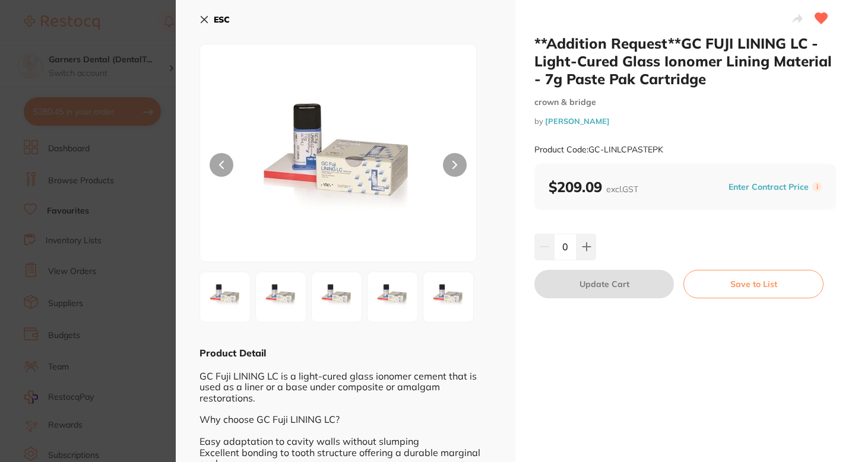
click at [142, 294] on section "**Addition Request**GC FUJI LINING LC - Light-Cured Glass Ionomer Lining Materi…" at bounding box center [427, 231] width 855 height 462
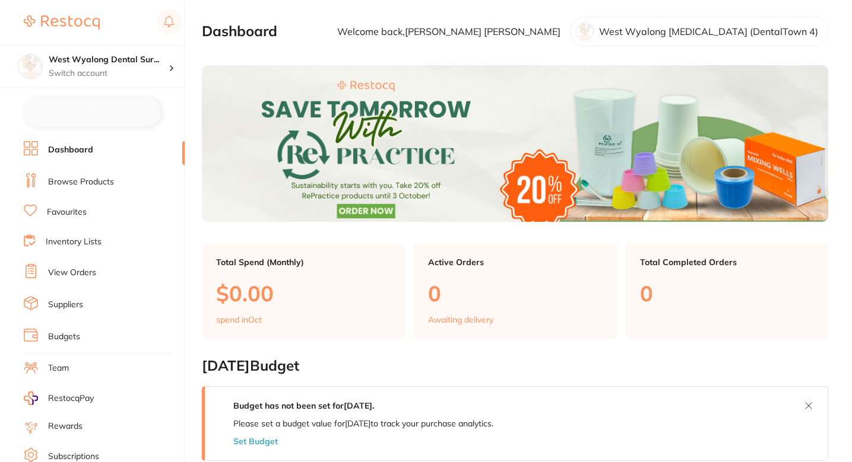
checkbox input "false"
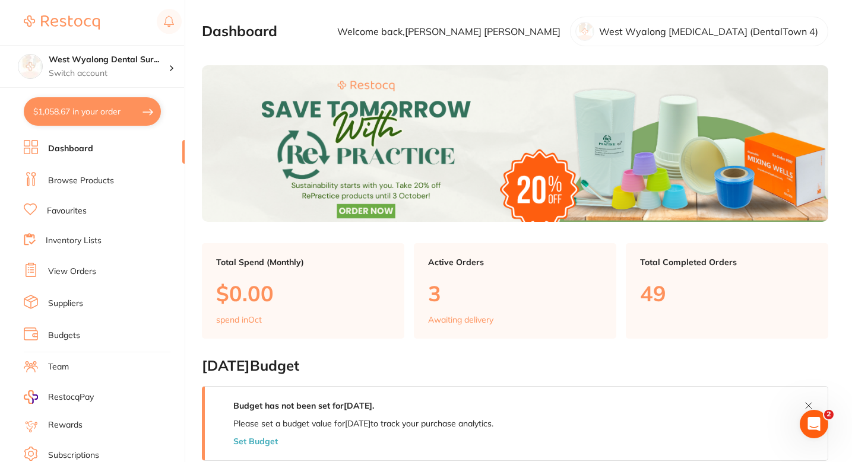
click at [80, 190] on ul "Dashboard Browse Products Favourites Inventory Lists View Orders Suppliers Budg…" at bounding box center [104, 344] width 161 height 409
click at [69, 177] on link "Browse Products" at bounding box center [81, 181] width 66 height 12
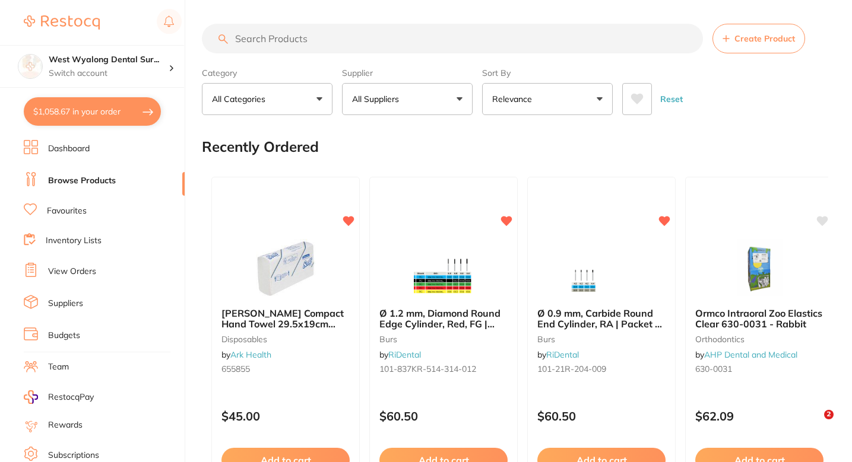
click at [376, 42] on input "search" at bounding box center [452, 39] width 501 height 30
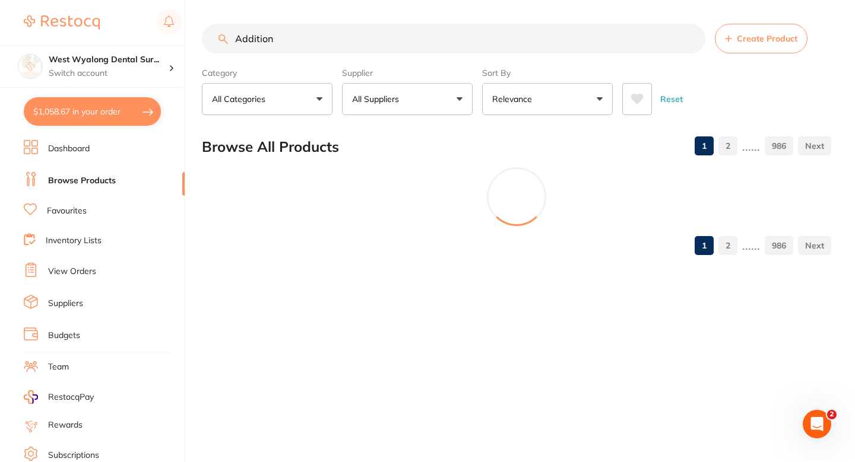
type input "Addition"
click at [382, 101] on p "All Suppliers" at bounding box center [378, 99] width 52 height 12
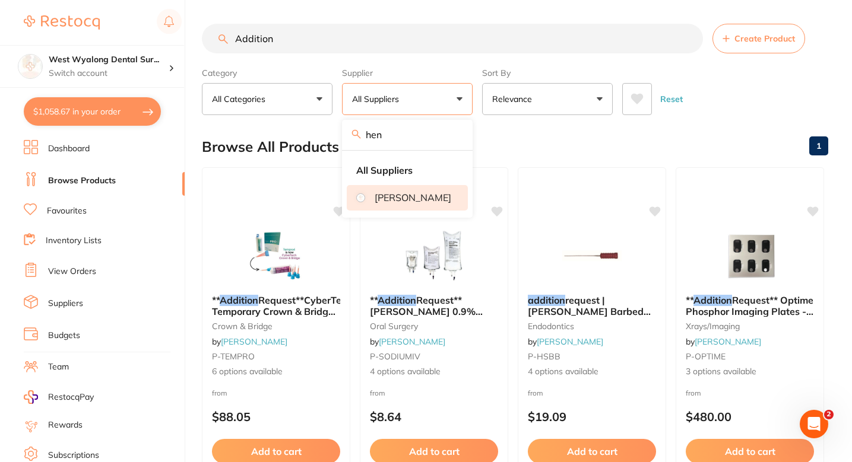
type input "hen"
click at [380, 210] on li "[PERSON_NAME]" at bounding box center [407, 197] width 121 height 25
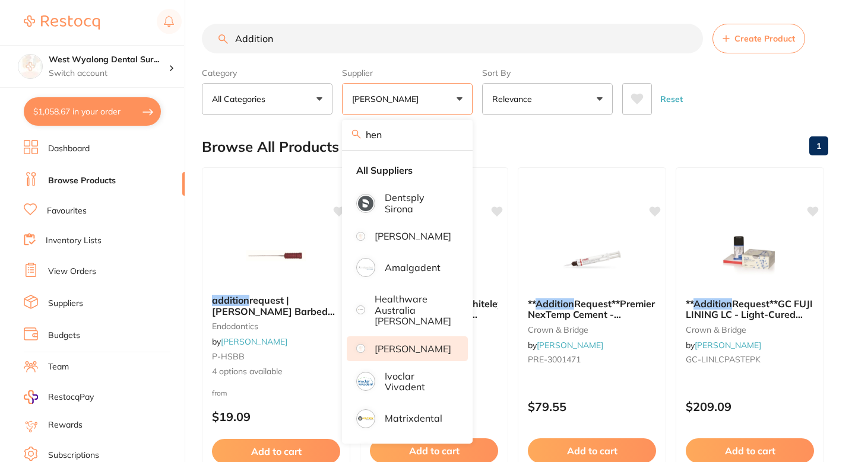
click at [576, 142] on div "Browse All Products 1" at bounding box center [515, 147] width 626 height 40
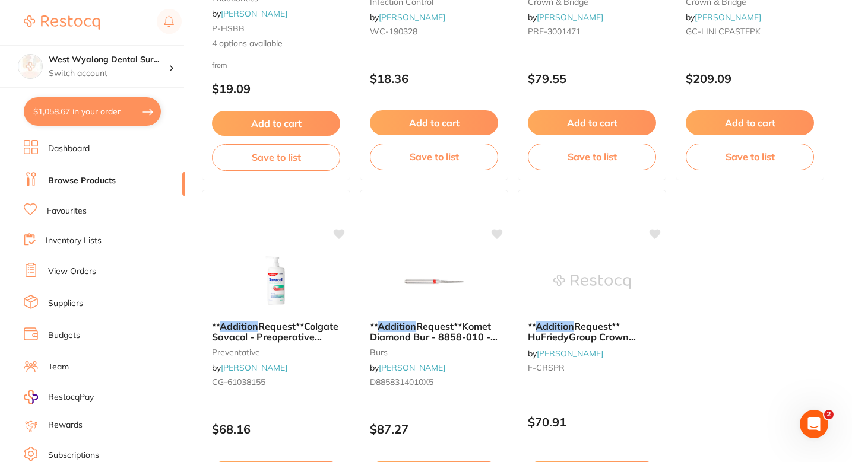
scroll to position [459, 0]
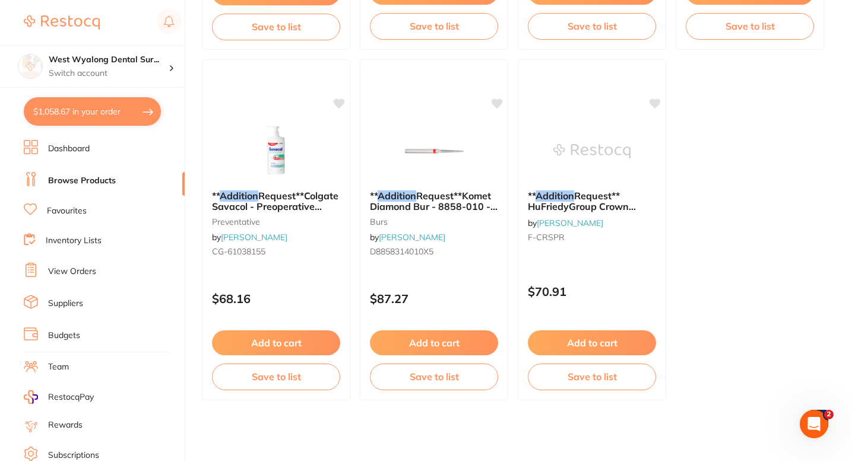
click at [782, 228] on ul "addition request | [PERSON_NAME] Barbed [PERSON_NAME] - 21mm - Size3 - Red - XF…" at bounding box center [515, 55] width 626 height 692
click at [728, 265] on ul "addition request | [PERSON_NAME] Barbed [PERSON_NAME] - 21mm - Size3 - Red - XF…" at bounding box center [515, 55] width 626 height 692
click at [726, 268] on ul "addition request | [PERSON_NAME] Barbed [PERSON_NAME] - 21mm - Size3 - Red - XF…" at bounding box center [515, 55] width 626 height 692
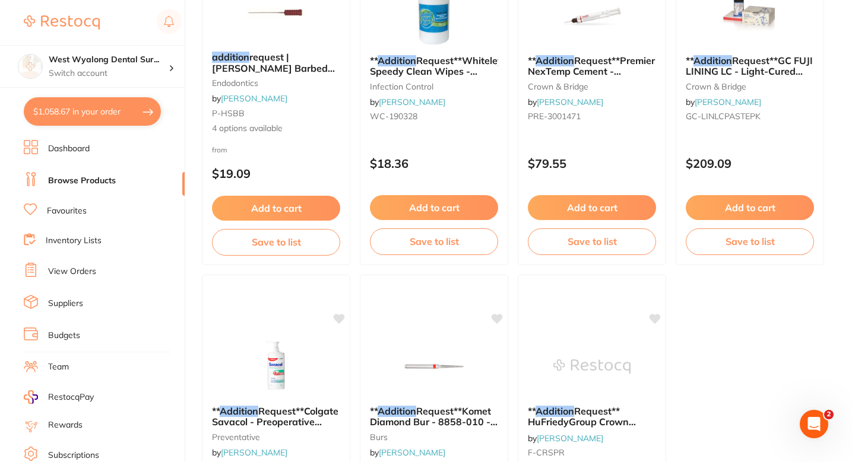
scroll to position [421, 0]
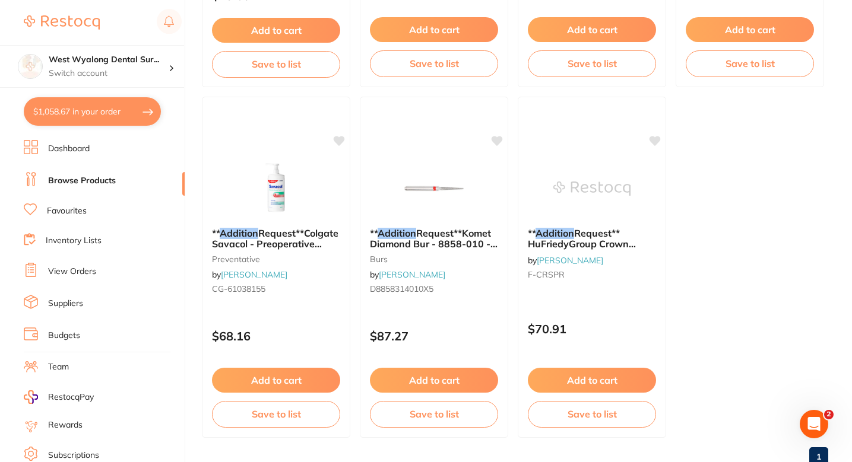
click at [735, 220] on ul "addition request | [PERSON_NAME] Barbed [PERSON_NAME] - 21mm - Size3 - Red - XF…" at bounding box center [515, 92] width 626 height 692
click at [433, 311] on div "** Addition Request**Komet Diamond Bur - 8858-010 - Pointed - Fine Red - High S…" at bounding box center [434, 267] width 150 height 345
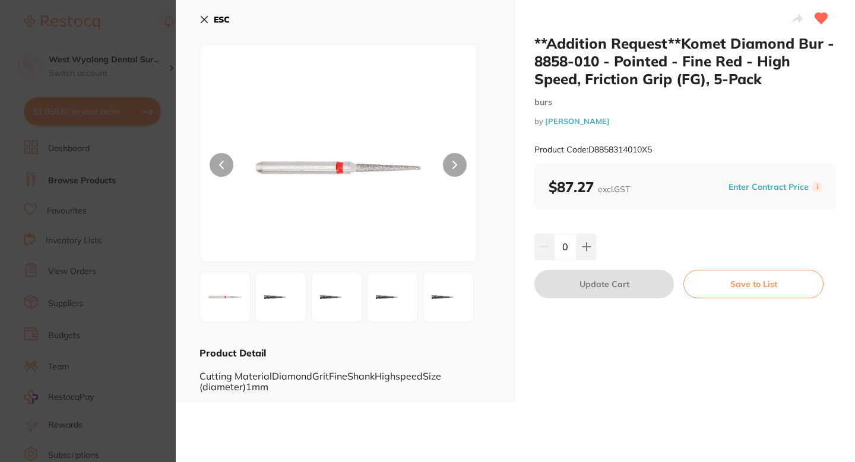
click at [818, 18] on icon at bounding box center [821, 18] width 12 height 11
click at [92, 296] on section "**Addition Request**Komet Diamond Bur - 8858-010 - Pointed - Fine Red - High Sp…" at bounding box center [427, 231] width 855 height 462
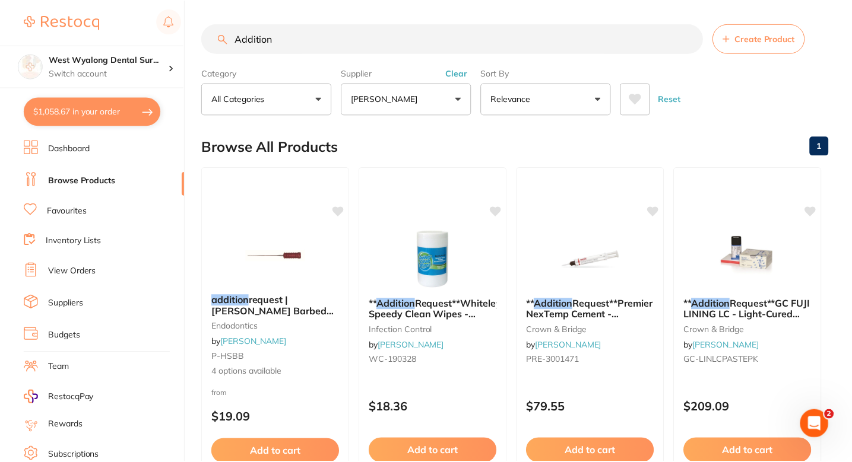
scroll to position [421, 0]
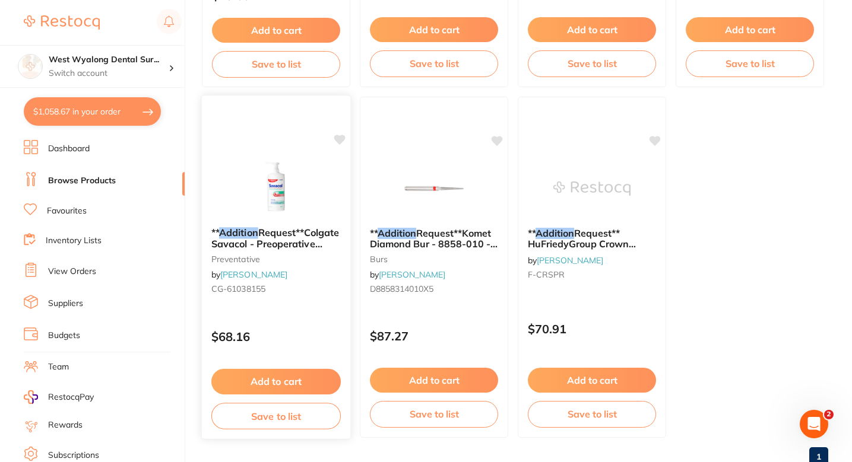
click at [306, 321] on div "$68.16" at bounding box center [276, 334] width 148 height 32
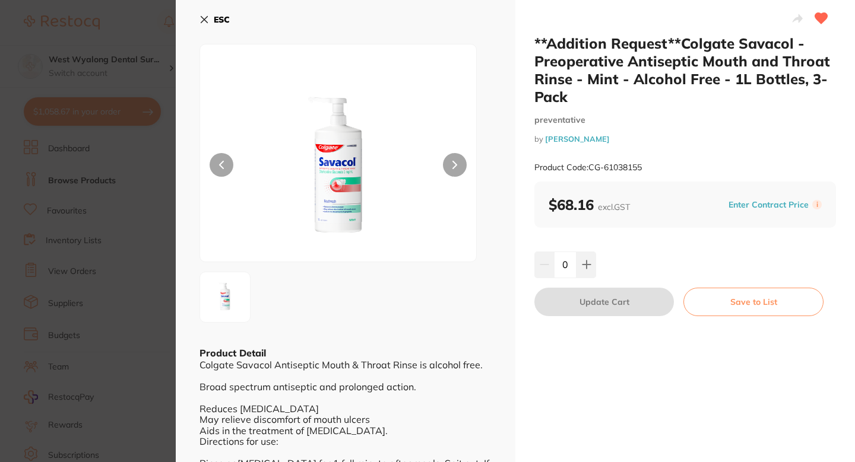
click at [816, 18] on icon at bounding box center [821, 18] width 12 height 11
click at [145, 286] on section "**Addition Request**Colgate Savacol - Preoperative Antiseptic Mouth and Throat …" at bounding box center [427, 231] width 855 height 462
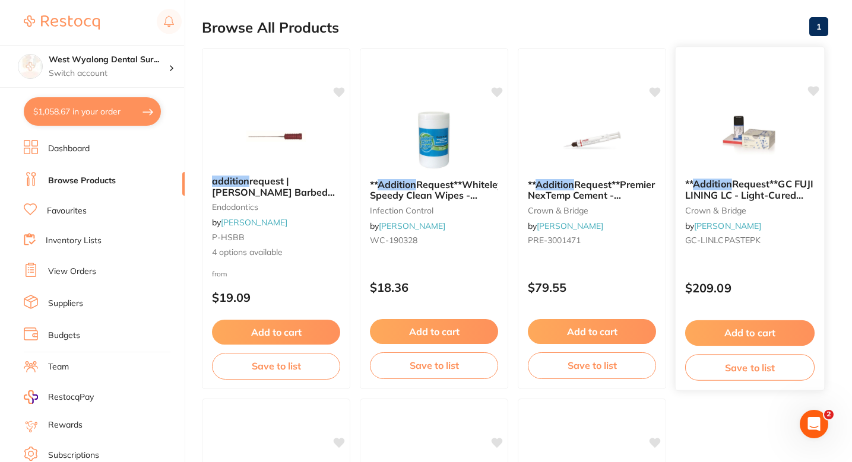
scroll to position [113, 0]
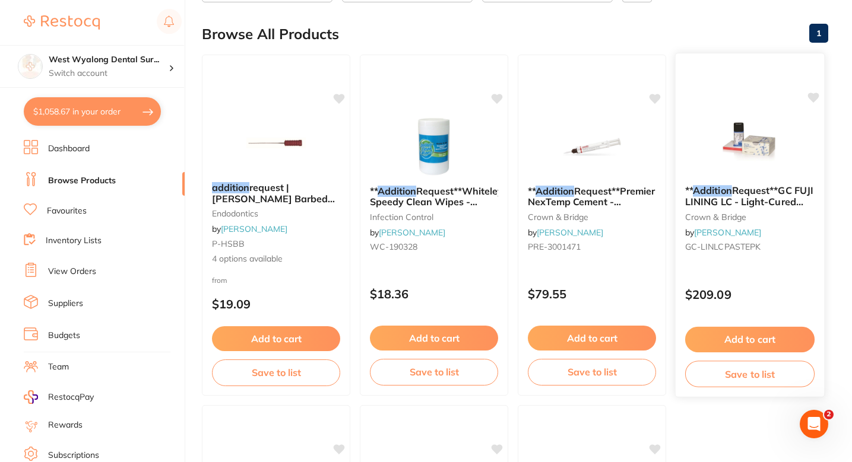
click at [770, 239] on div "** Addition Request**GC FUJI LINING LC - Light-Cured Glass Ionomer Lining Mater…" at bounding box center [749, 221] width 148 height 91
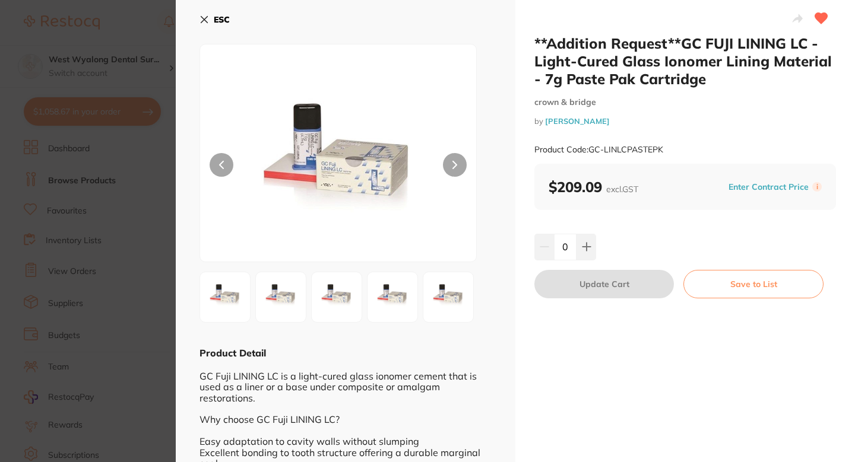
click at [818, 18] on icon at bounding box center [821, 18] width 12 height 11
click at [121, 258] on section "**Addition Request**GC FUJI LINING LC - Light-Cured Glass Ionomer Lining Materi…" at bounding box center [427, 231] width 855 height 462
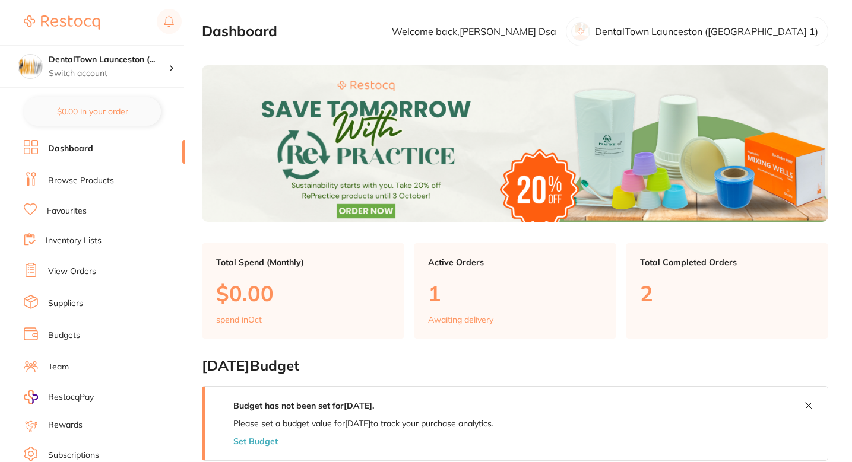
click at [110, 186] on li "Browse Products" at bounding box center [104, 181] width 161 height 18
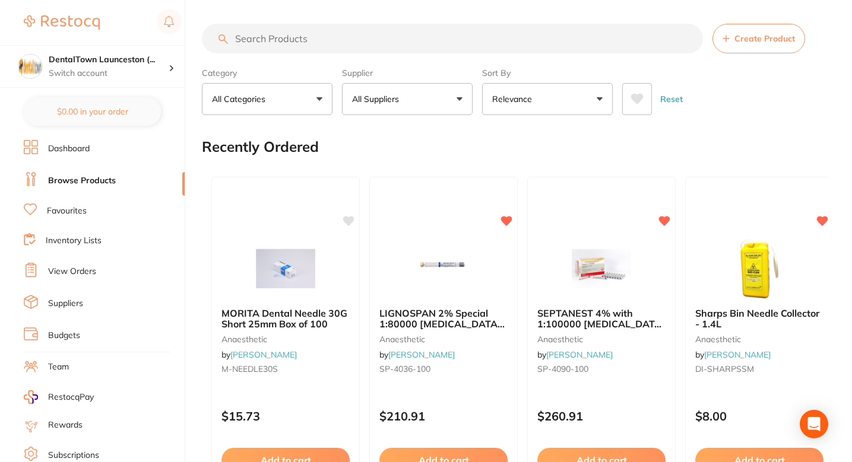
click at [336, 37] on input "search" at bounding box center [452, 39] width 501 height 30
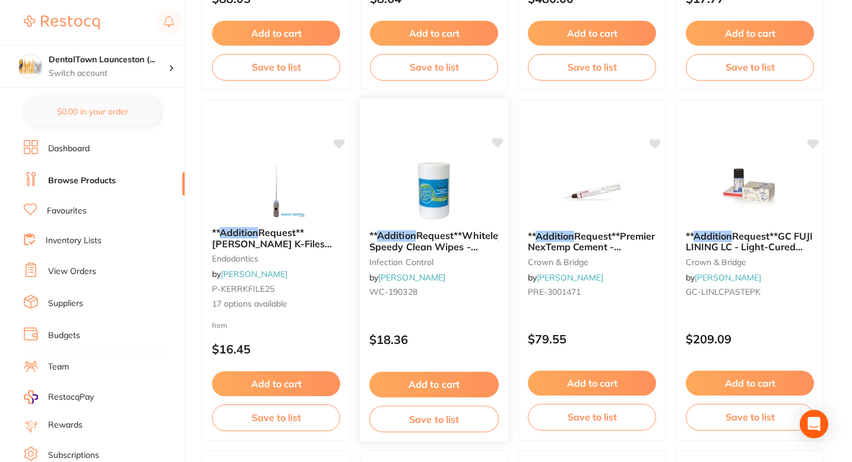
scroll to position [424, 0]
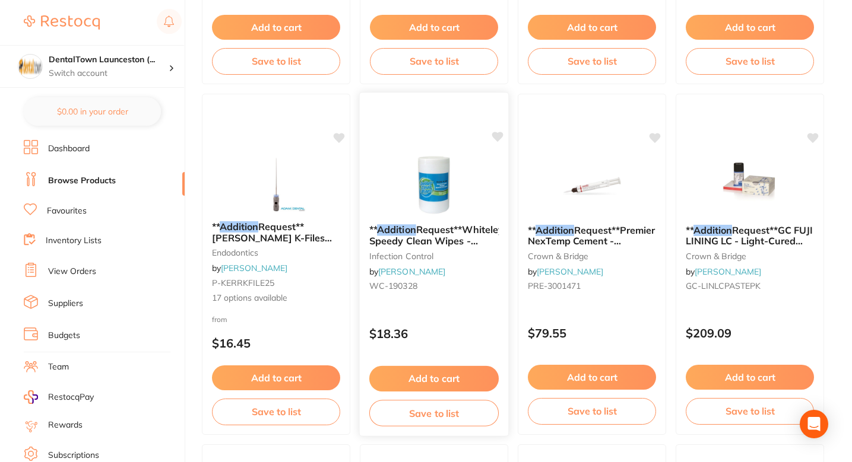
type input "Addition"
click at [476, 303] on div "** Addition Request**Whiteley Speedy Clean Wipes - Neutral Detergent Wipes - Ca…" at bounding box center [434, 260] width 148 height 91
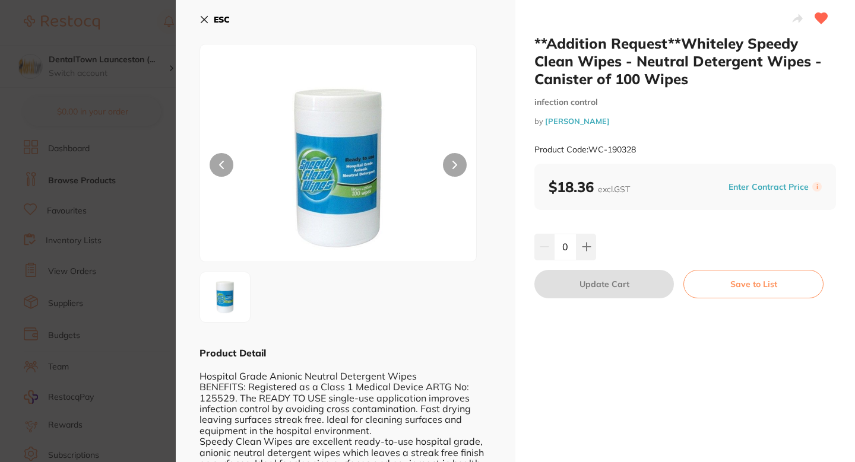
click at [815, 16] on icon at bounding box center [821, 18] width 12 height 11
click at [821, 18] on icon at bounding box center [821, 18] width 12 height 11
click at [82, 299] on section "**Addition Request**Whiteley Speedy Clean Wipes - Neutral Detergent Wipes - Can…" at bounding box center [427, 231] width 855 height 462
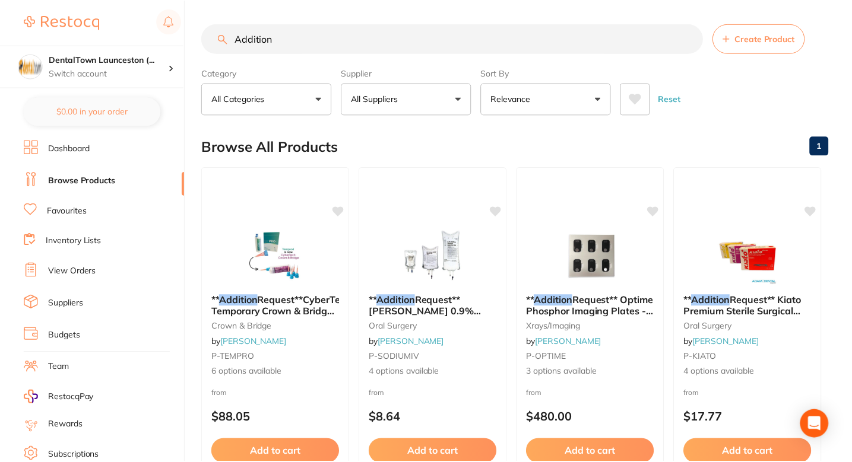
scroll to position [424, 0]
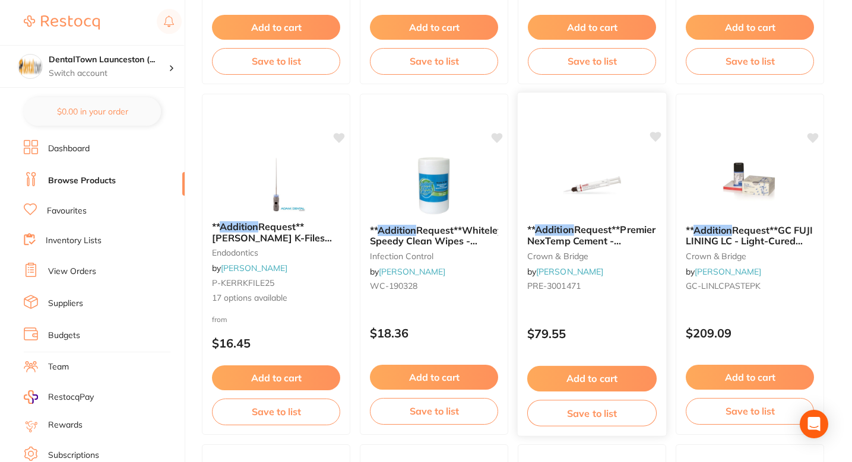
click at [612, 298] on div "** Addition Request**Premier NexTemp Cement - Standard Kit - 5ml Syringe, 1-Pac…" at bounding box center [592, 260] width 148 height 91
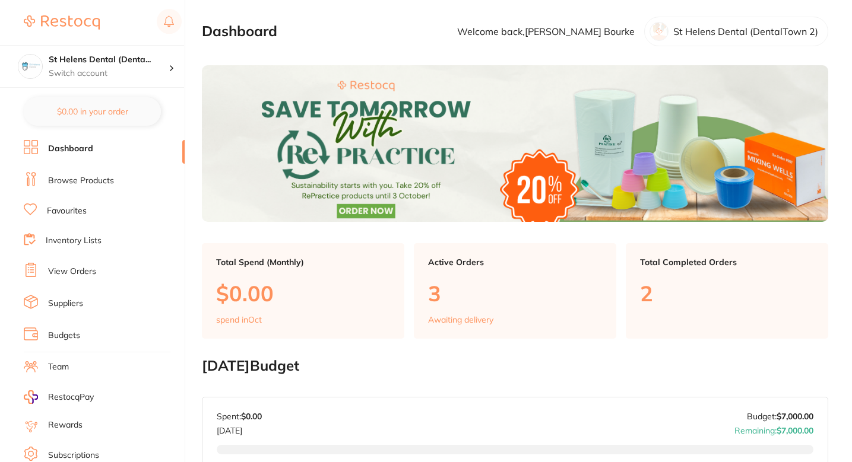
click at [97, 179] on link "Browse Products" at bounding box center [81, 181] width 66 height 12
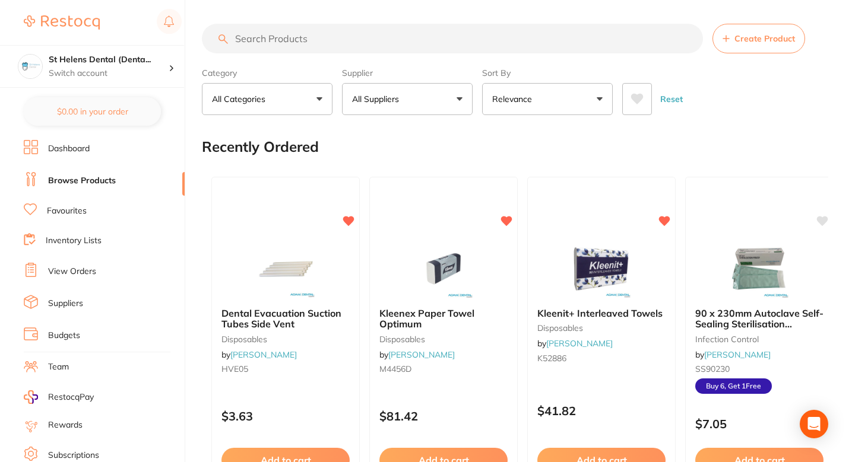
click at [353, 41] on input "search" at bounding box center [452, 39] width 501 height 30
type input "Addition"
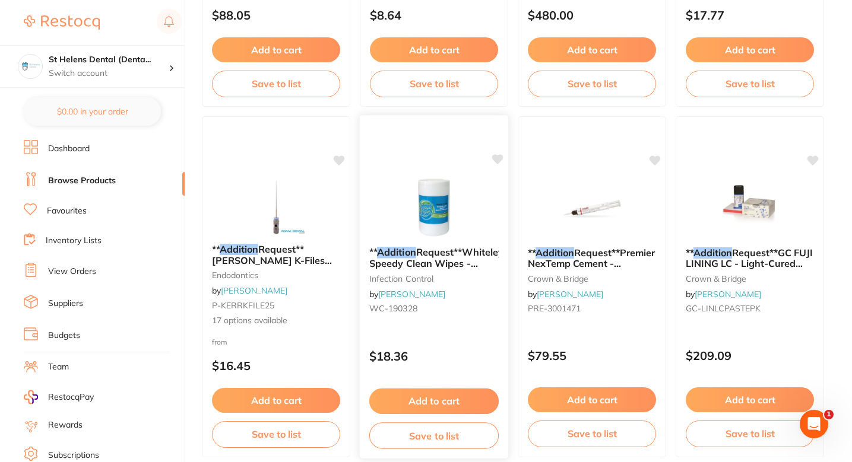
scroll to position [408, 0]
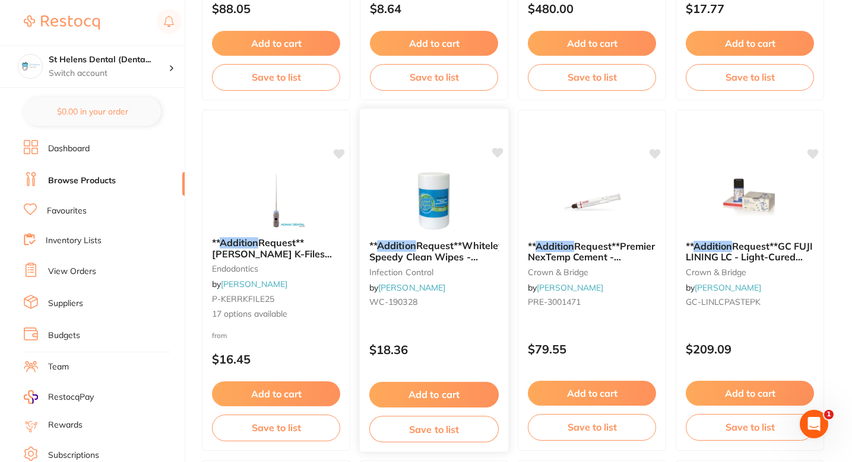
click at [478, 307] on div "** Addition Request**Whiteley Speedy Clean Wipes - Neutral Detergent Wipes - Ca…" at bounding box center [434, 276] width 148 height 91
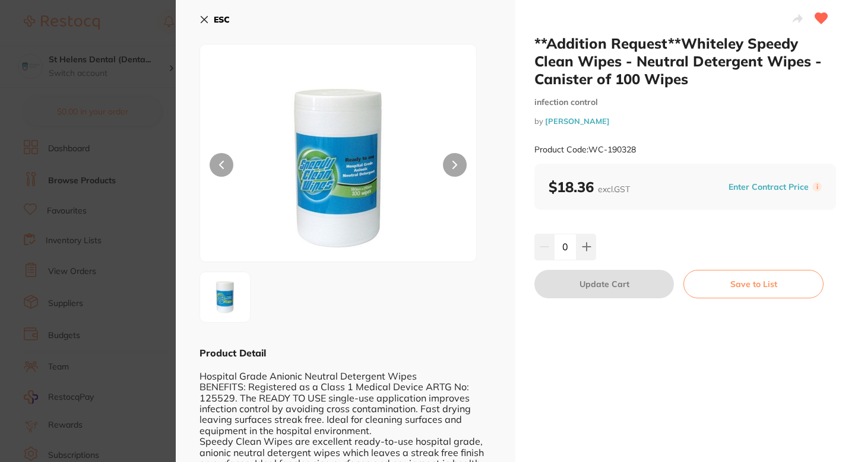
click at [820, 17] on icon at bounding box center [821, 18] width 12 height 11
click at [139, 280] on section "**Addition Request**Whiteley Speedy Clean Wipes - Neutral Detergent Wipes - Can…" at bounding box center [427, 231] width 855 height 462
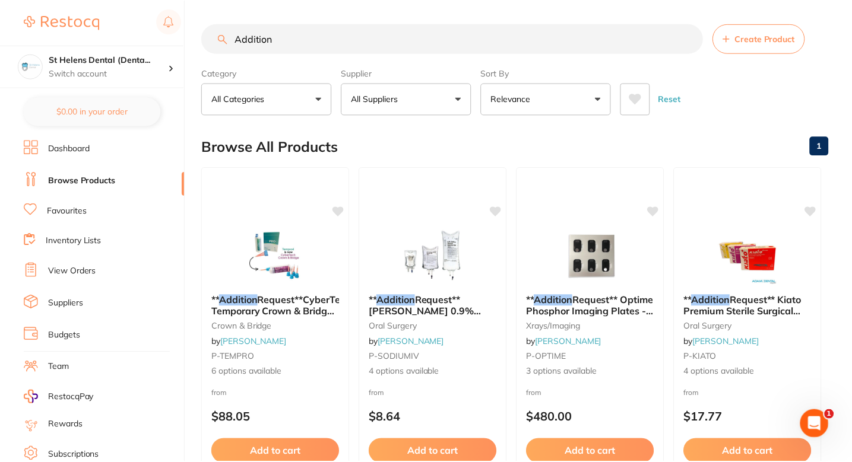
scroll to position [408, 0]
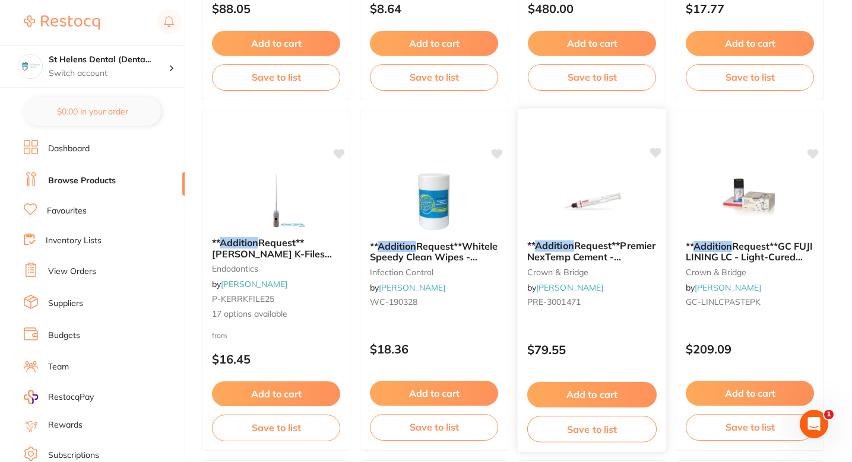
click at [624, 321] on div "** Addition Request**Premier NexTemp Cement - Standard Kit - 5ml Syringe, 1-Pac…" at bounding box center [592, 276] width 148 height 91
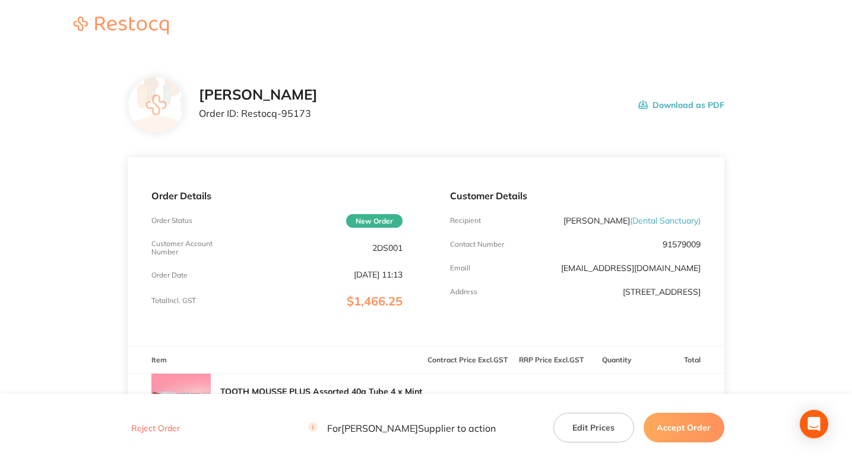
click at [434, 117] on div "[PERSON_NAME] Order ID: Restocq- 95173 Download as PDF" at bounding box center [461, 105] width 525 height 37
click at [301, 112] on p "Order ID: Restocq- 95173" at bounding box center [258, 113] width 119 height 11
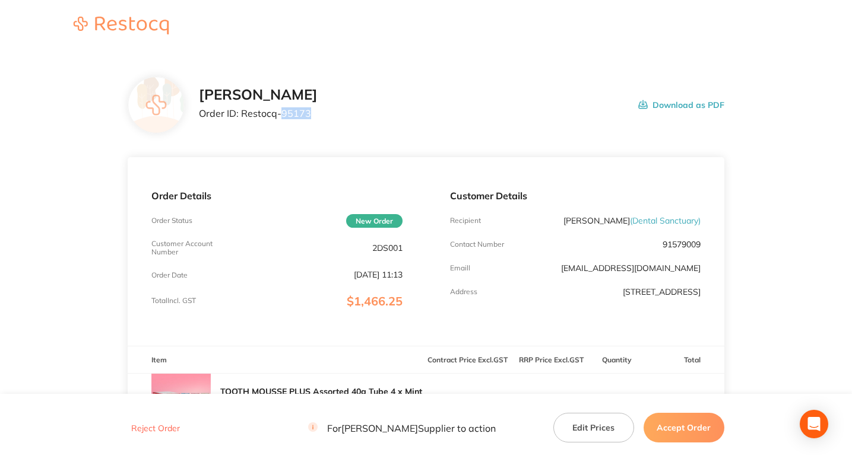
copy p "95173"
click at [304, 118] on p "Order ID: Restocq- 95173" at bounding box center [258, 113] width 119 height 11
click at [441, 129] on div "Henry Schein Halas Order ID: Restocq- 95173 Download as PDF" at bounding box center [426, 105] width 596 height 57
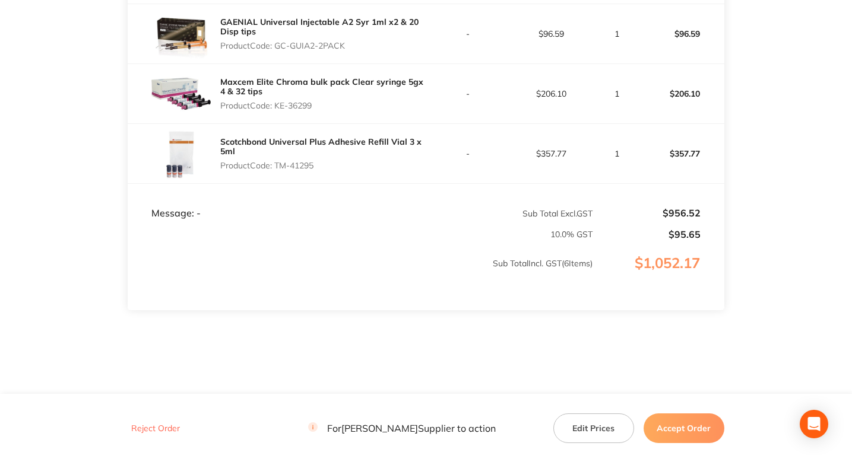
scroll to position [561, 0]
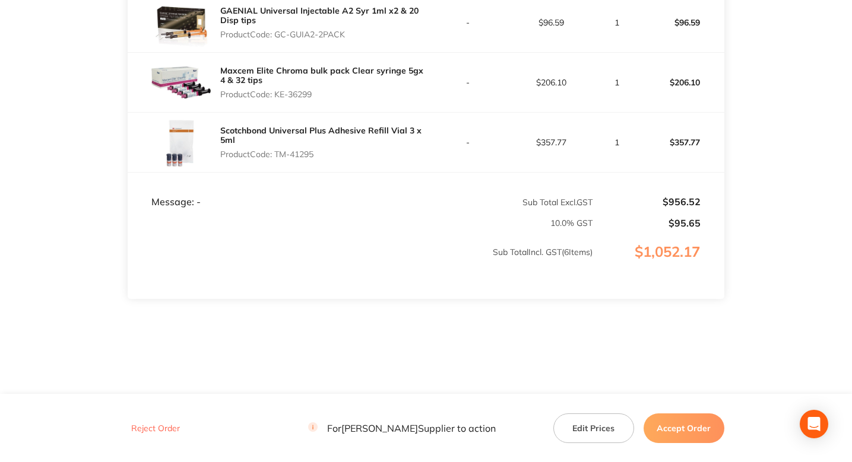
click at [390, 211] on td "10.0 % GST" at bounding box center [360, 218] width 465 height 21
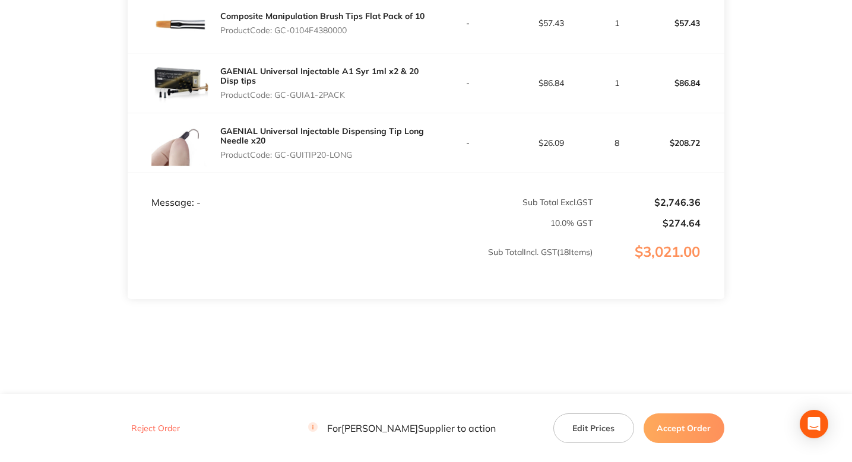
scroll to position [1221, 0]
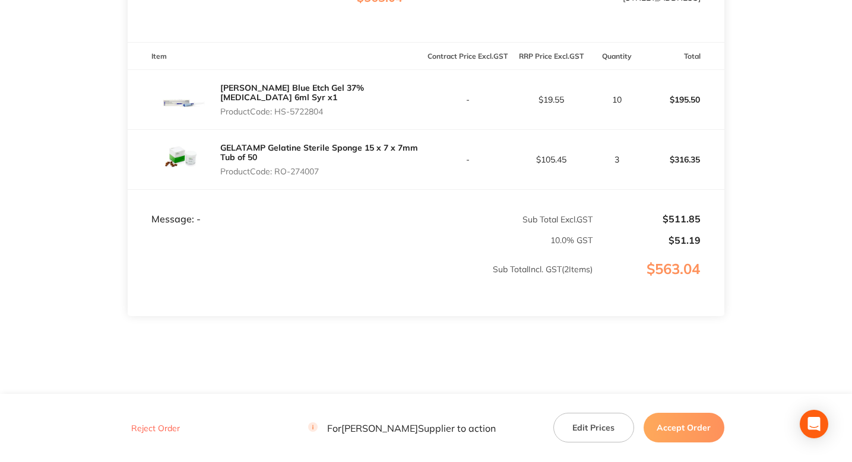
scroll to position [1, 0]
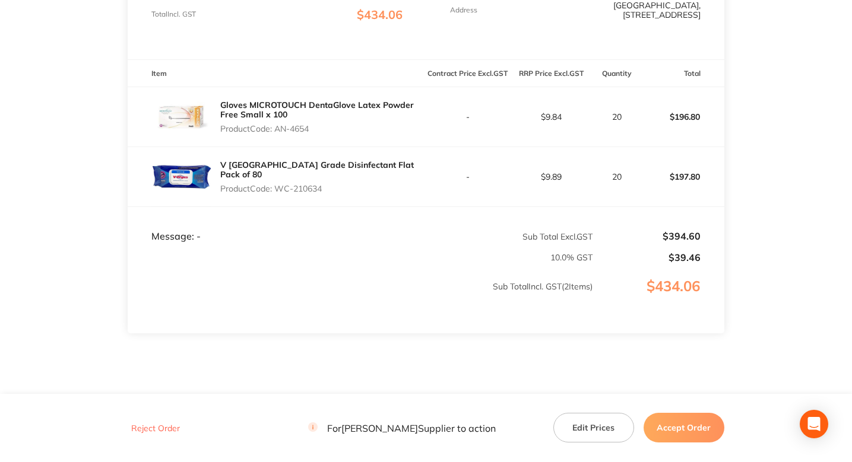
scroll to position [269, 0]
